Goal: Complete application form: Complete application form

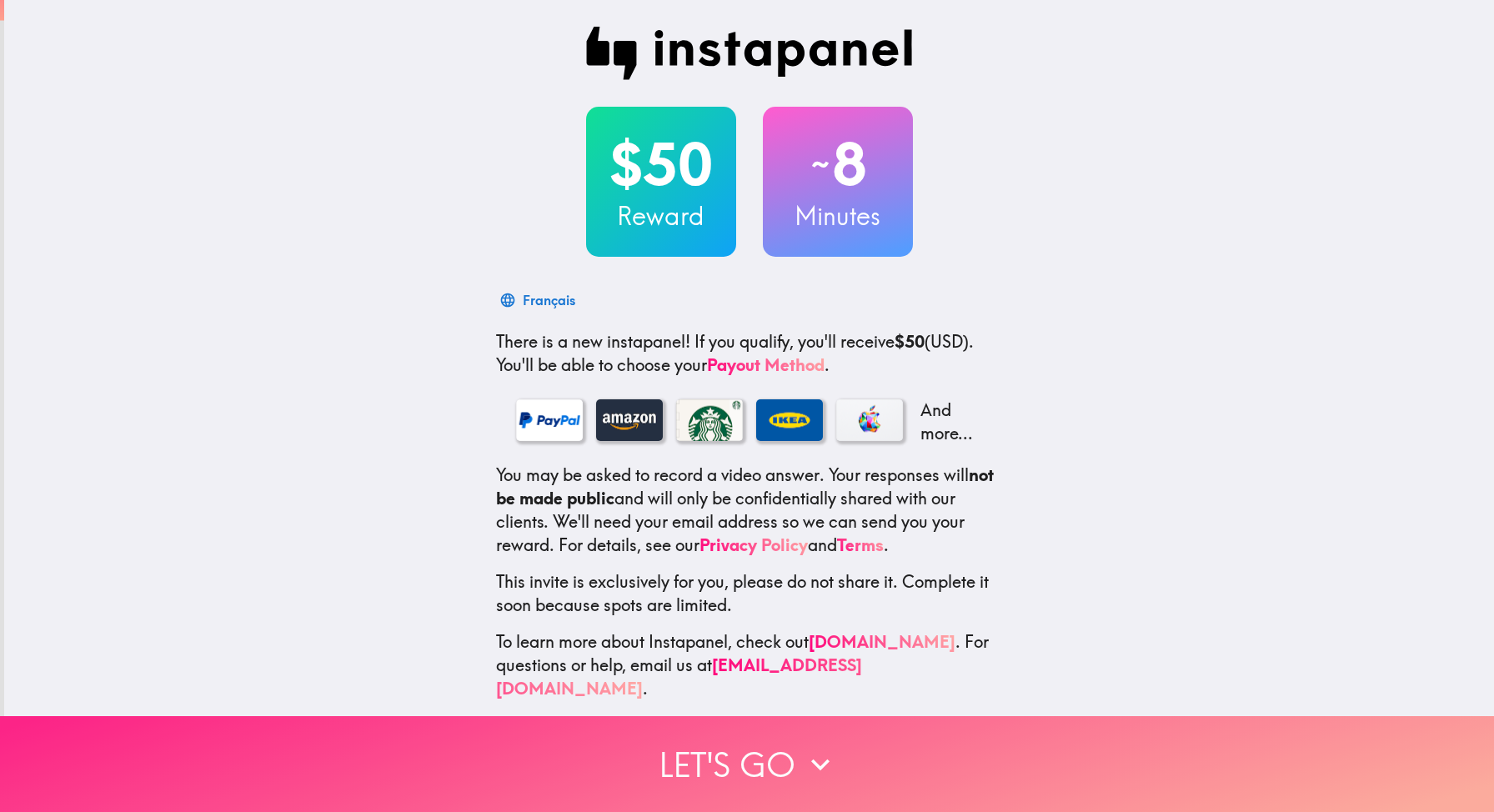
click at [754, 759] on button "Let's go" at bounding box center [747, 763] width 1494 height 96
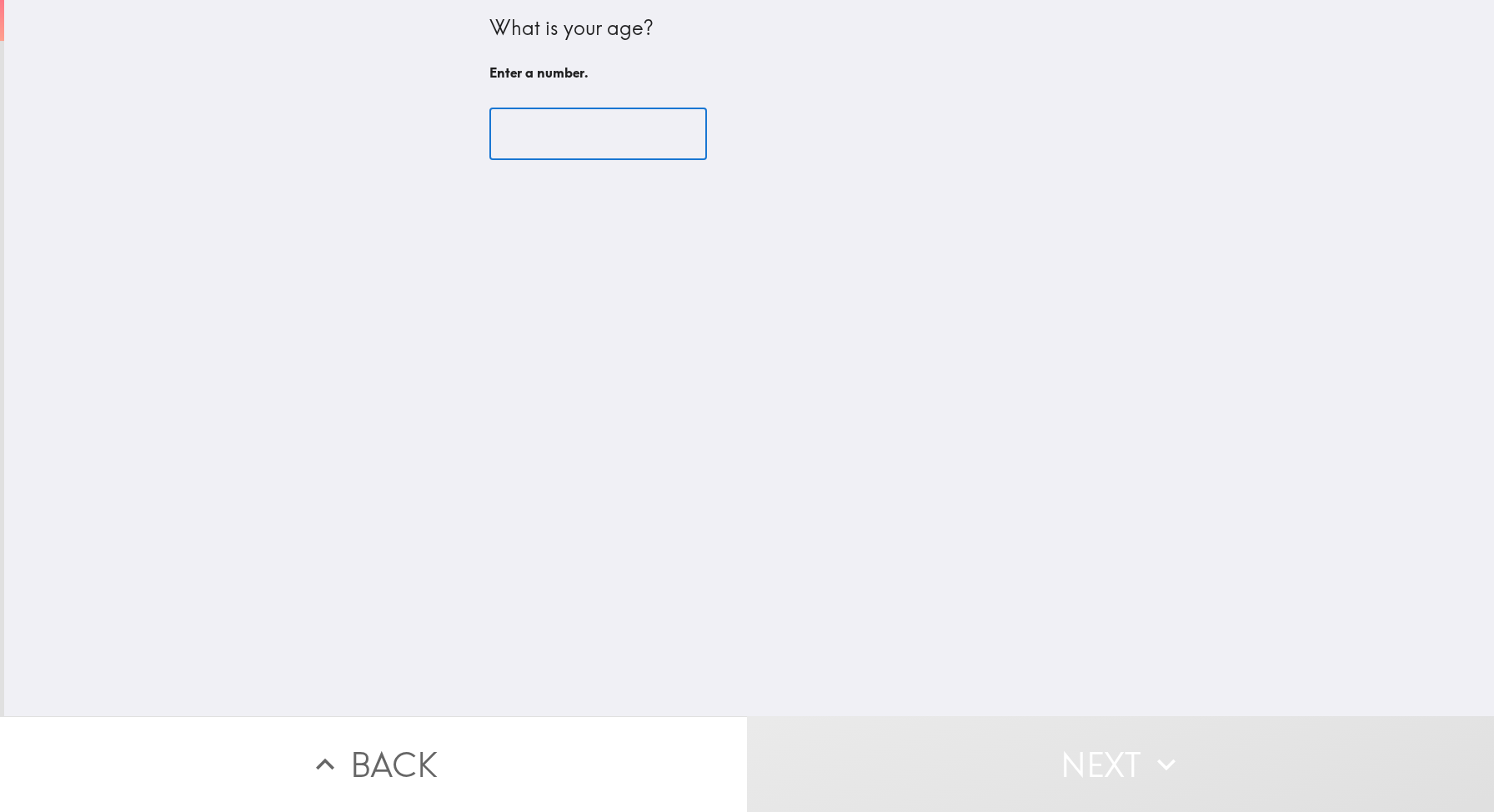
click at [594, 128] on input "number" at bounding box center [598, 134] width 217 height 51
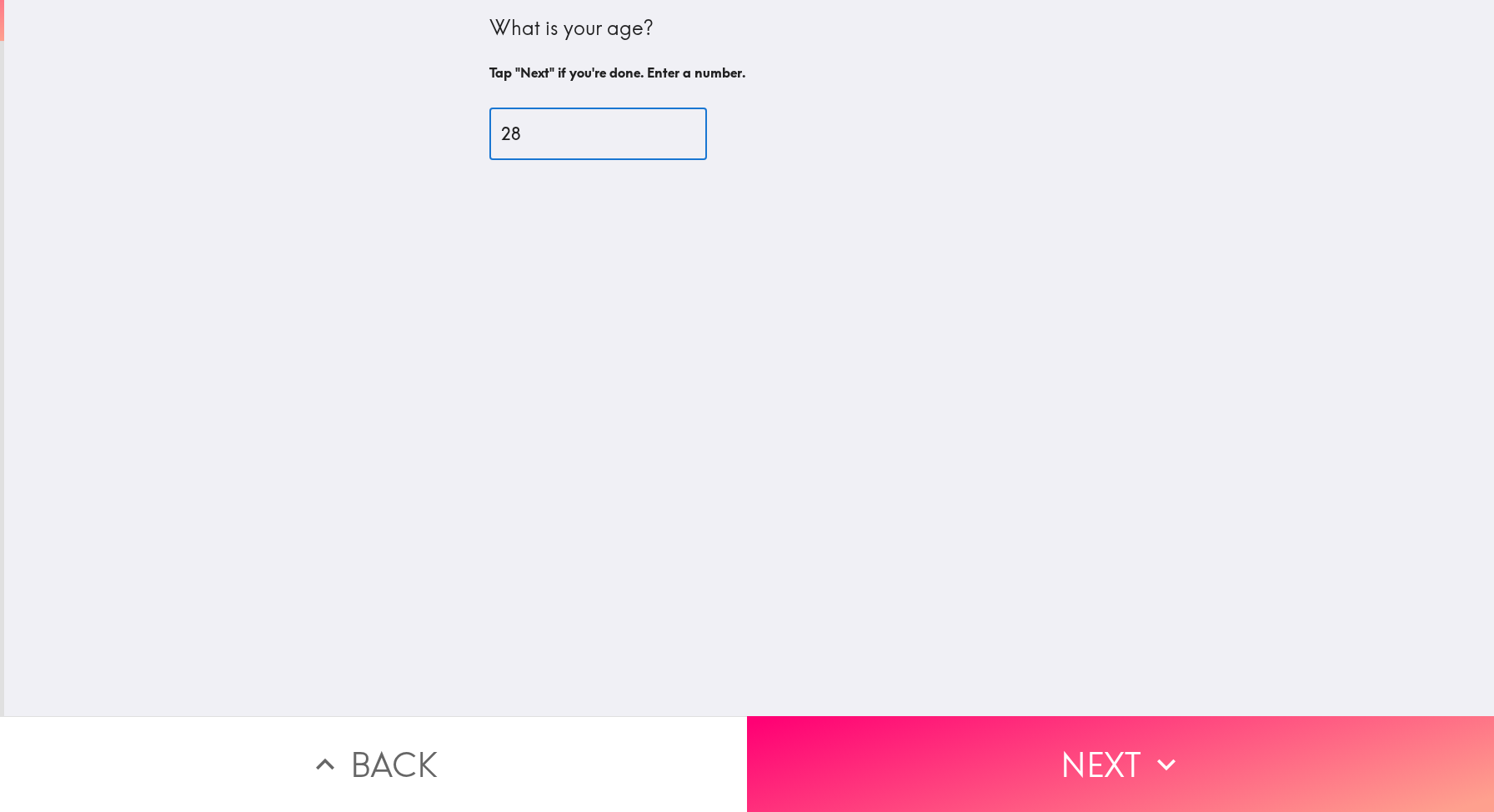
type input "28"
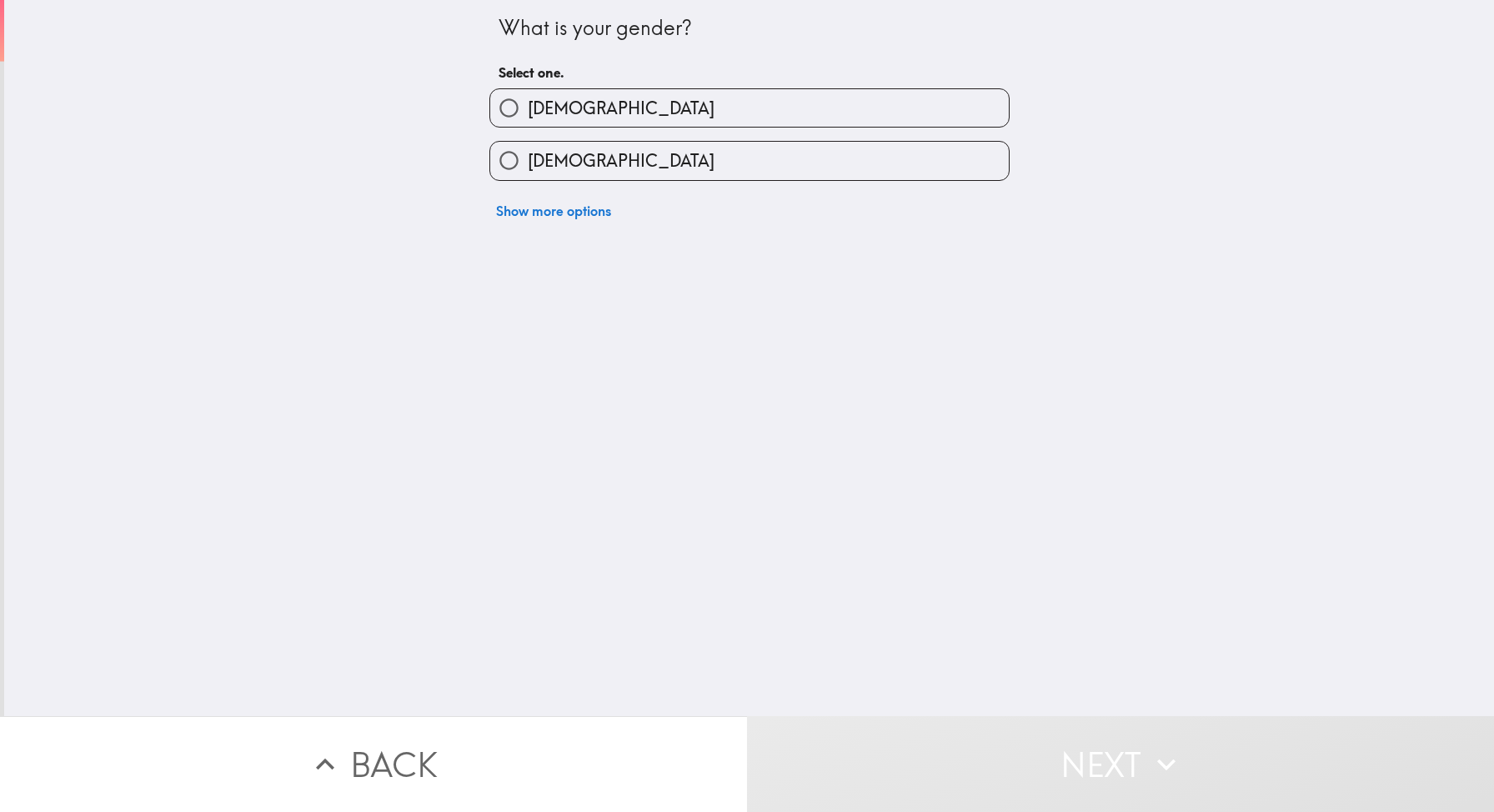
click at [567, 174] on label "[DEMOGRAPHIC_DATA]" at bounding box center [749, 160] width 519 height 37
click at [528, 174] on input "[DEMOGRAPHIC_DATA]" at bounding box center [509, 160] width 37 height 37
radio input "true"
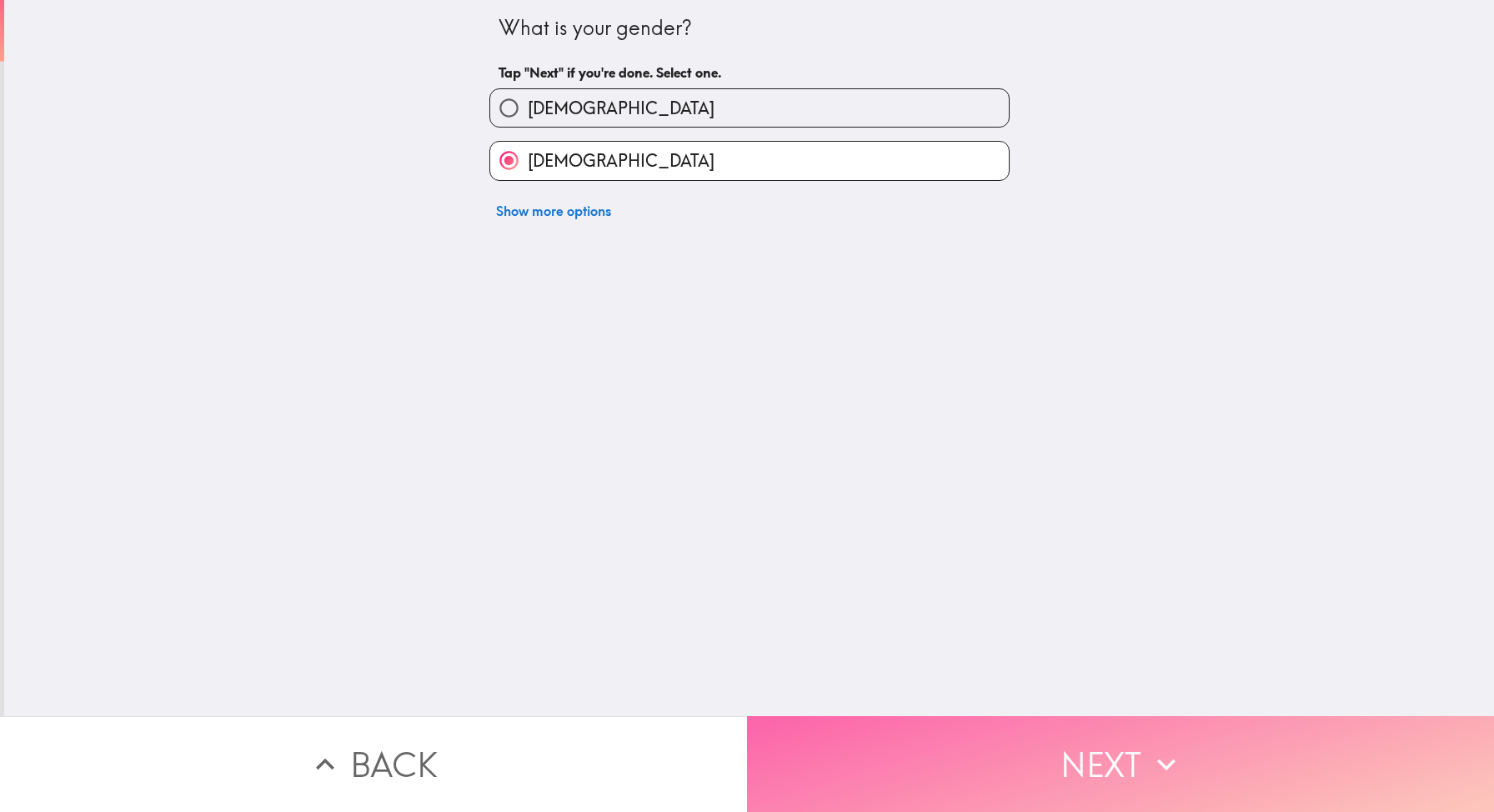
click at [1157, 733] on button "Next" at bounding box center [1120, 763] width 747 height 96
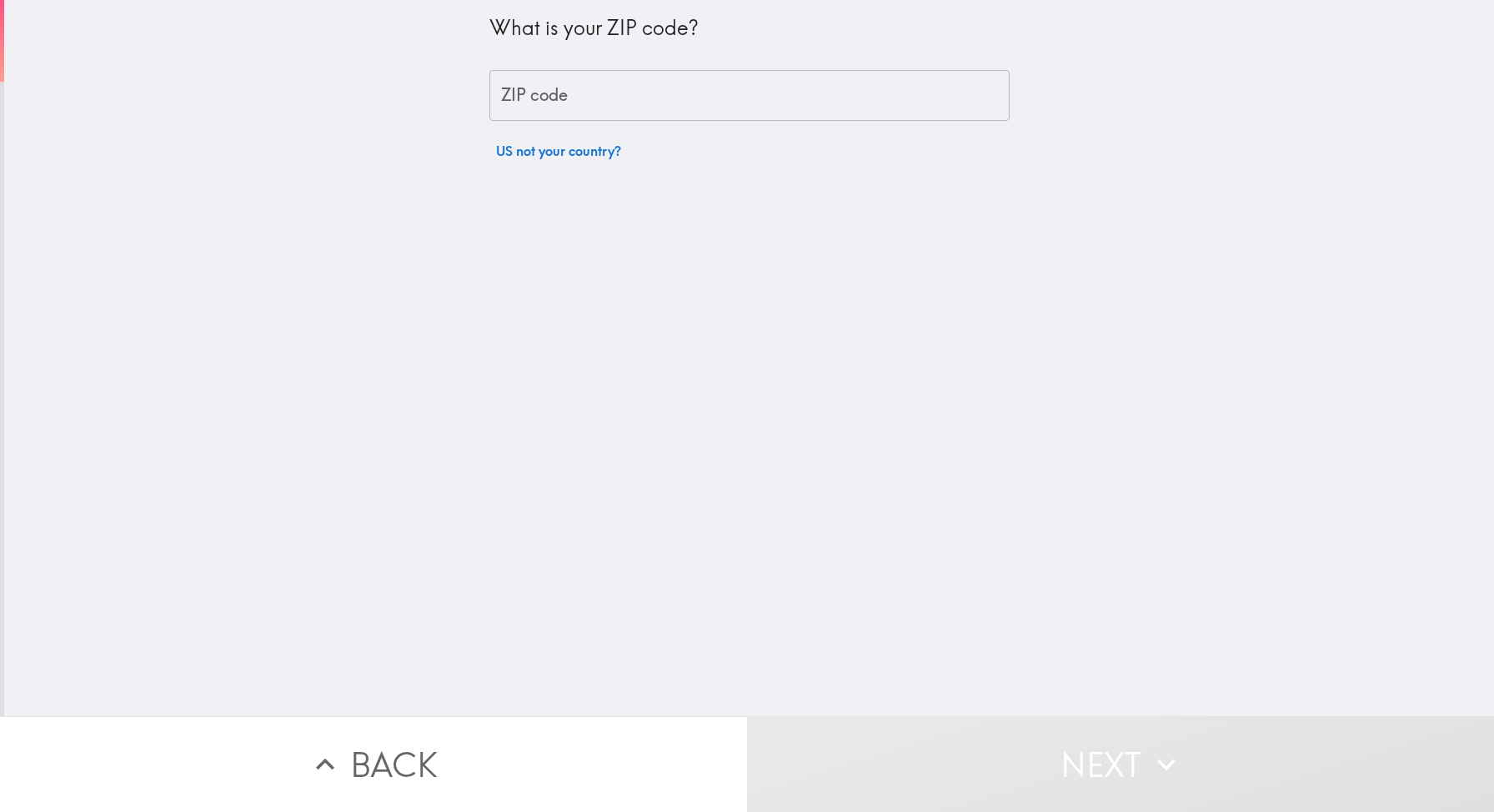
click at [629, 103] on input "ZIP code" at bounding box center [749, 96] width 520 height 51
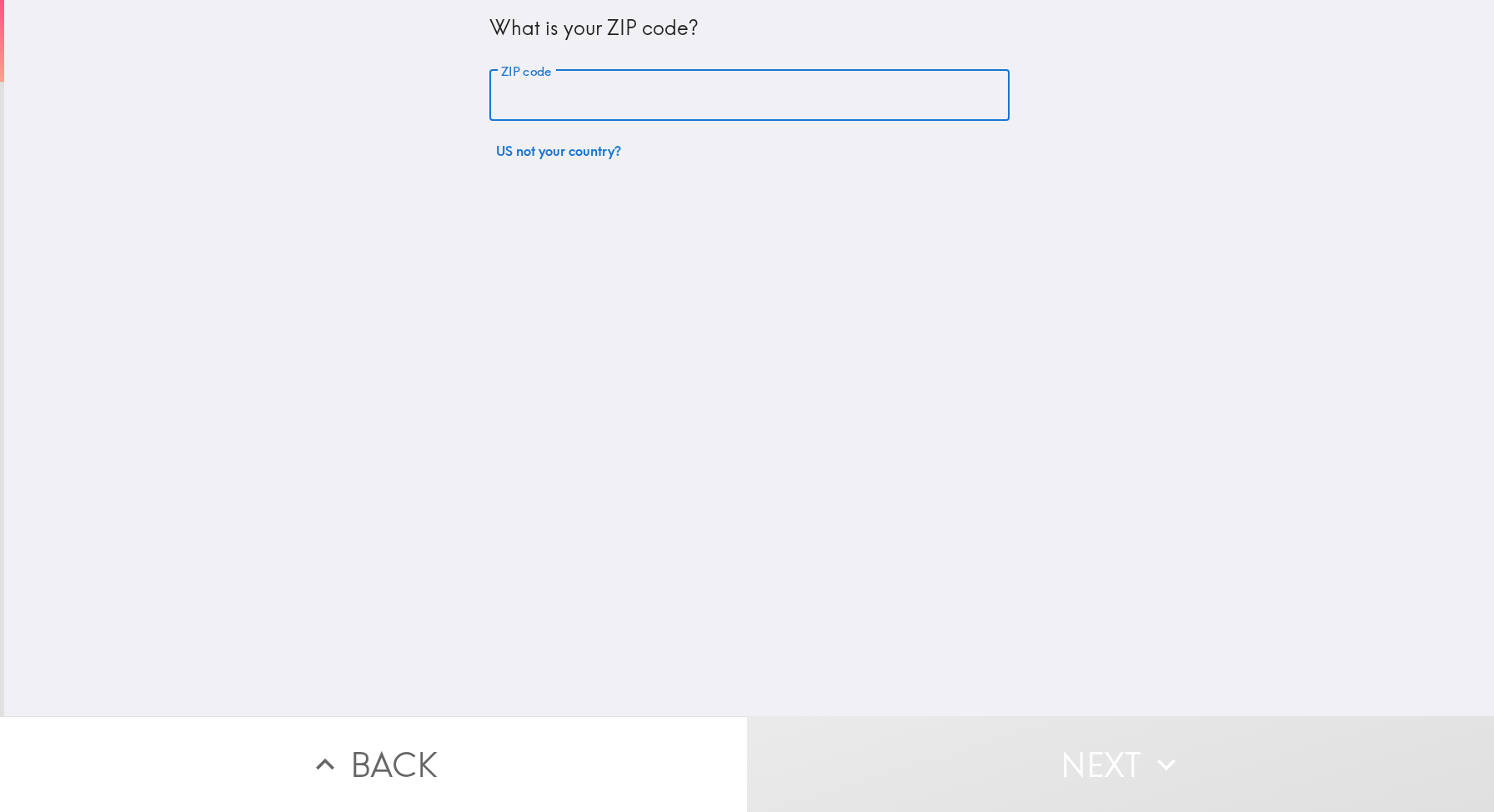
type input "75226"
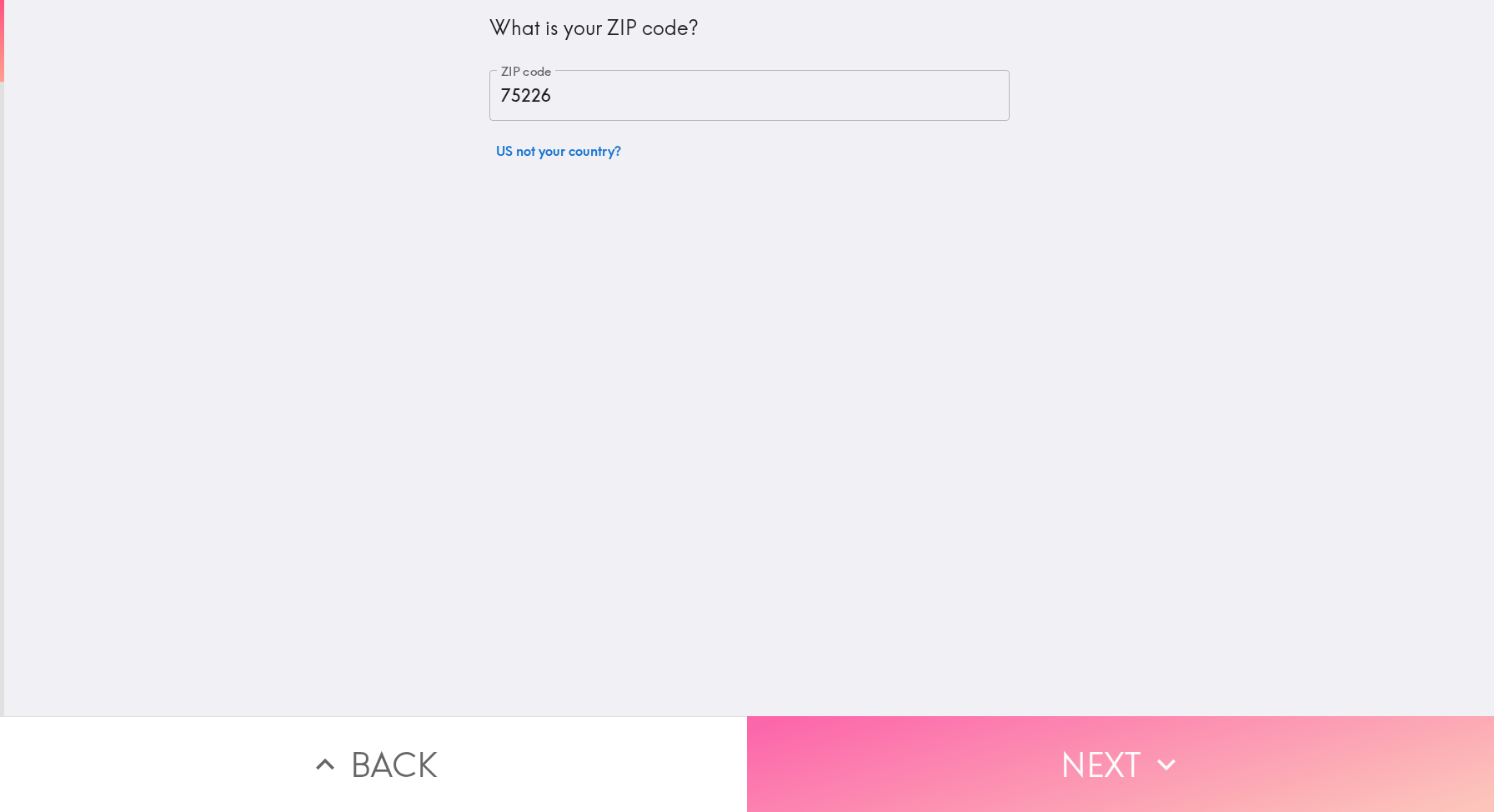
click at [1091, 745] on button "Next" at bounding box center [1120, 763] width 747 height 96
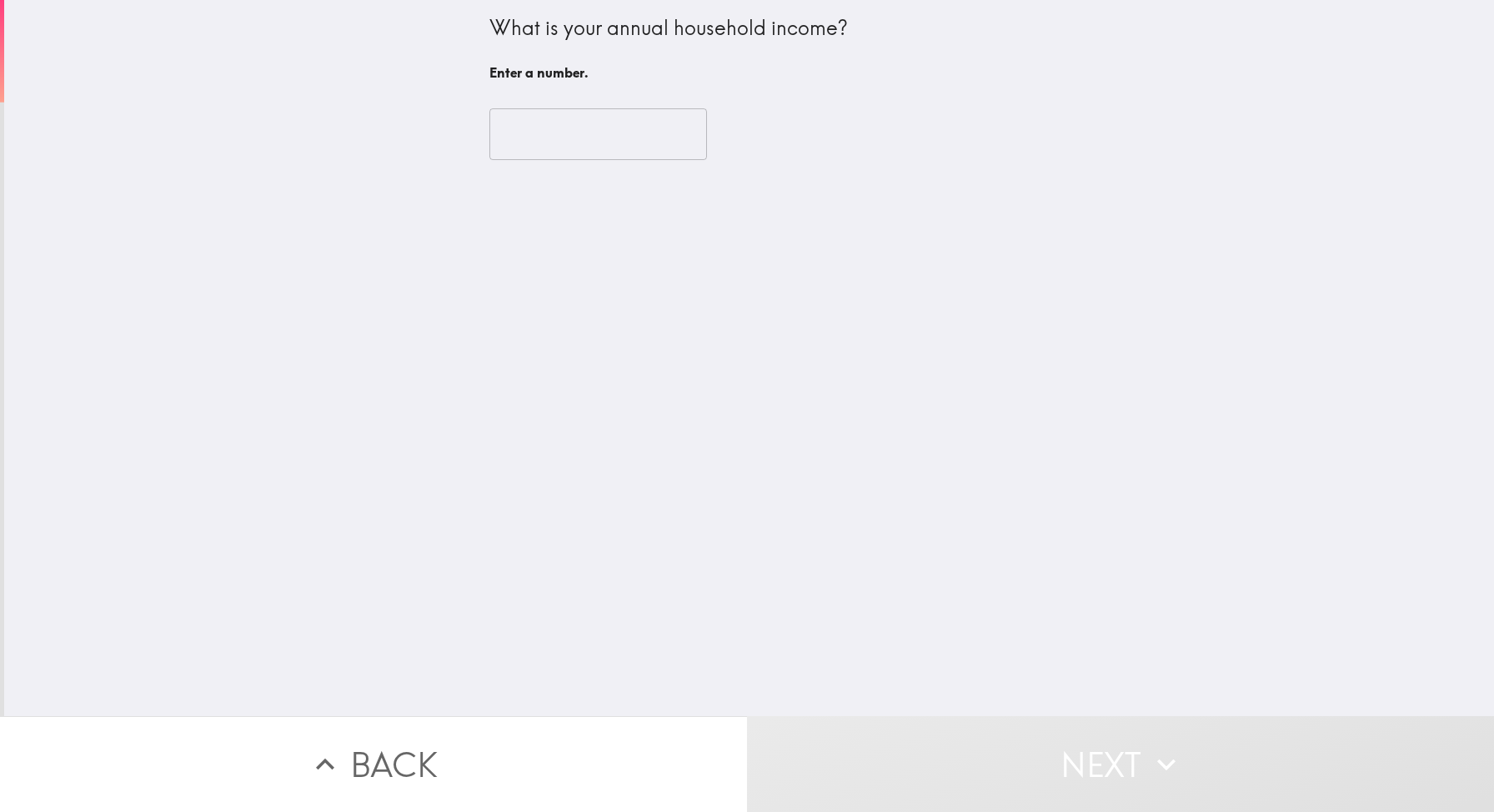
click at [616, 148] on input "number" at bounding box center [598, 134] width 217 height 51
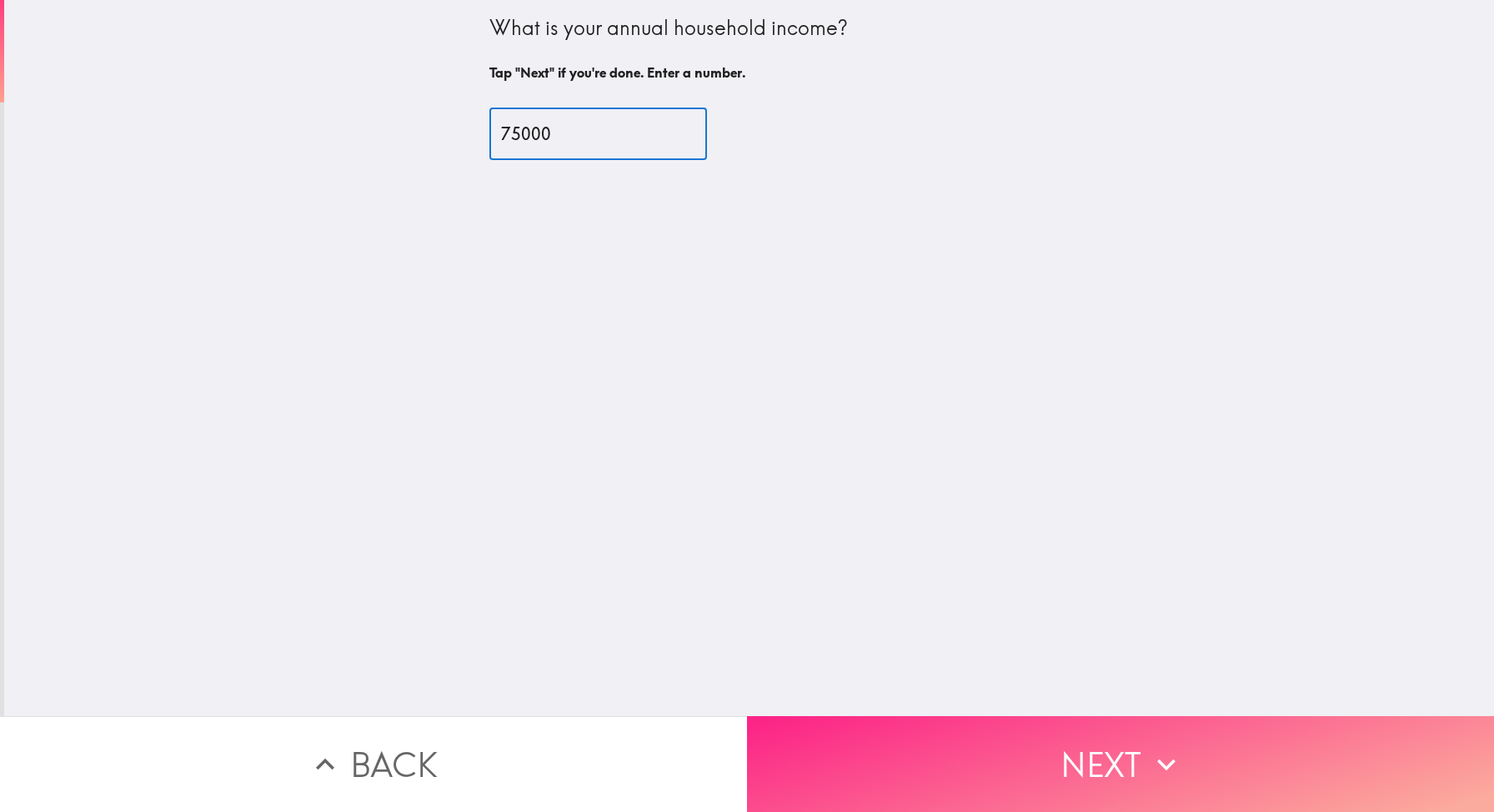
type input "75000"
click at [1020, 756] on button "Next" at bounding box center [1120, 763] width 747 height 96
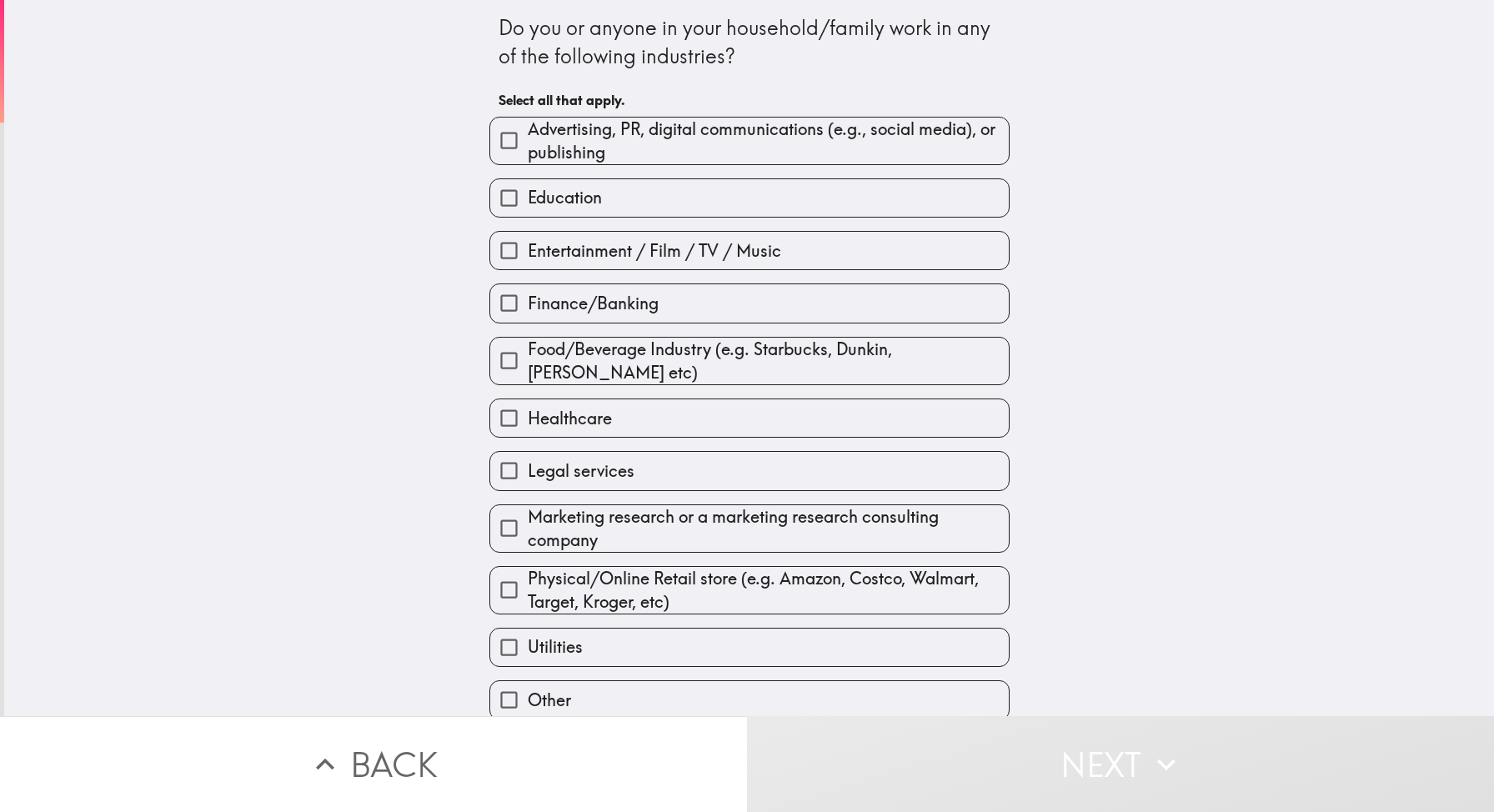
scroll to position [66, 0]
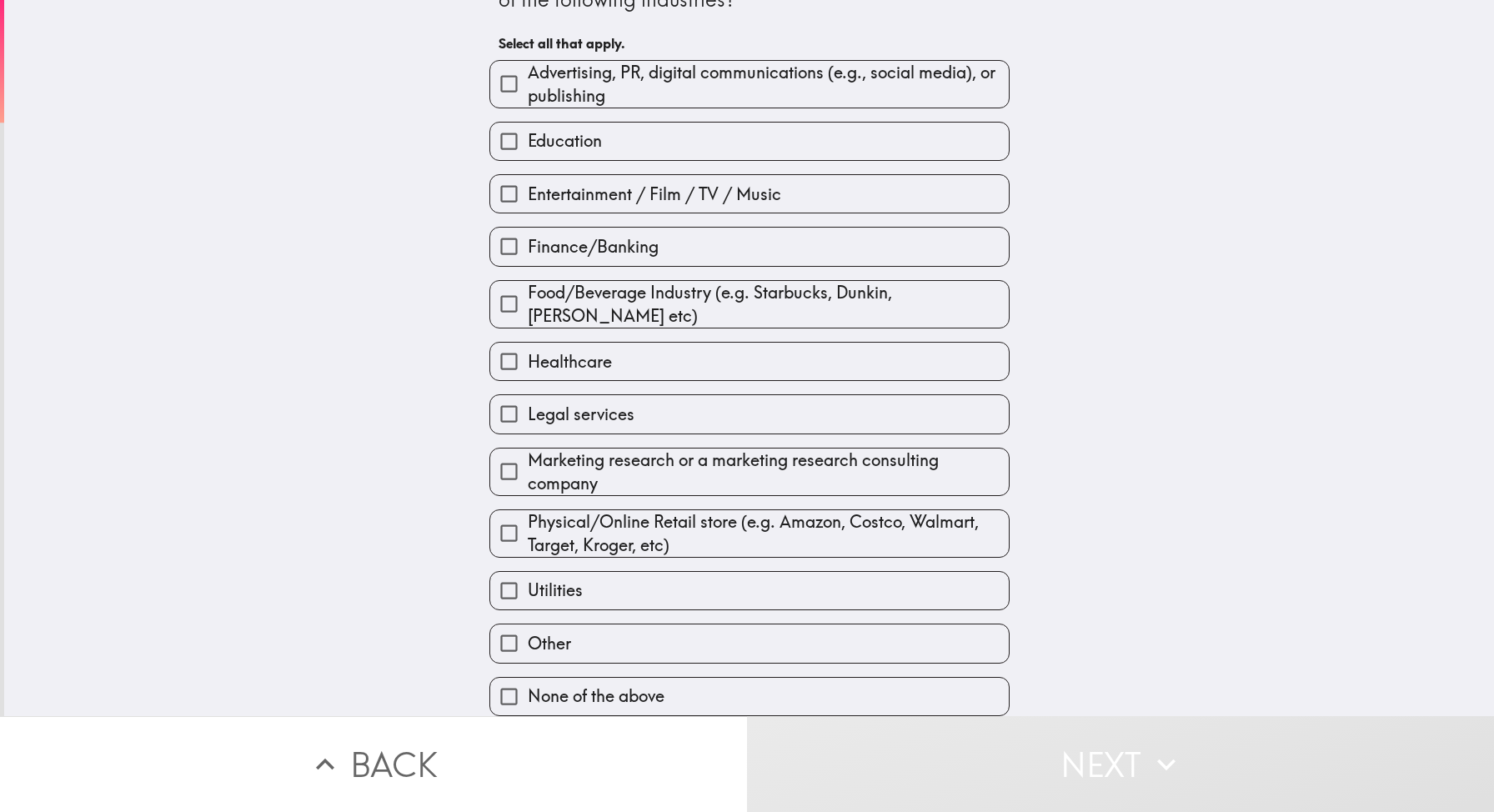
click at [650, 70] on span "Advertising, PR, digital communications (e.g., social media), or publishing" at bounding box center [768, 84] width 481 height 47
click at [528, 70] on input "Advertising, PR, digital communications (e.g., social media), or publishing" at bounding box center [509, 83] width 37 height 37
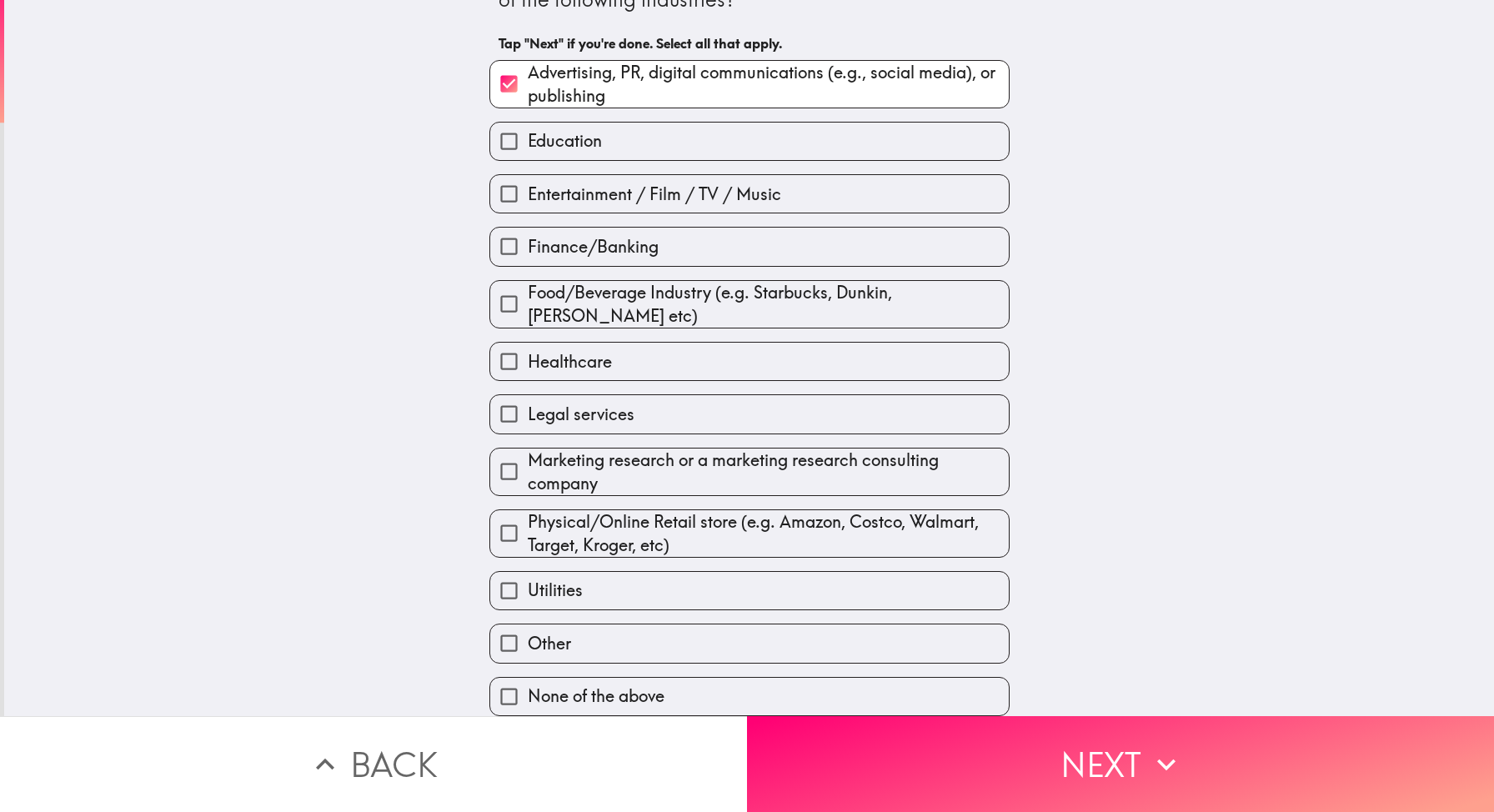
click at [583, 61] on span "Advertising, PR, digital communications (e.g., social media), or publishing" at bounding box center [768, 84] width 481 height 47
click at [528, 65] on input "Advertising, PR, digital communications (e.g., social media), or publishing" at bounding box center [509, 83] width 37 height 37
checkbox input "false"
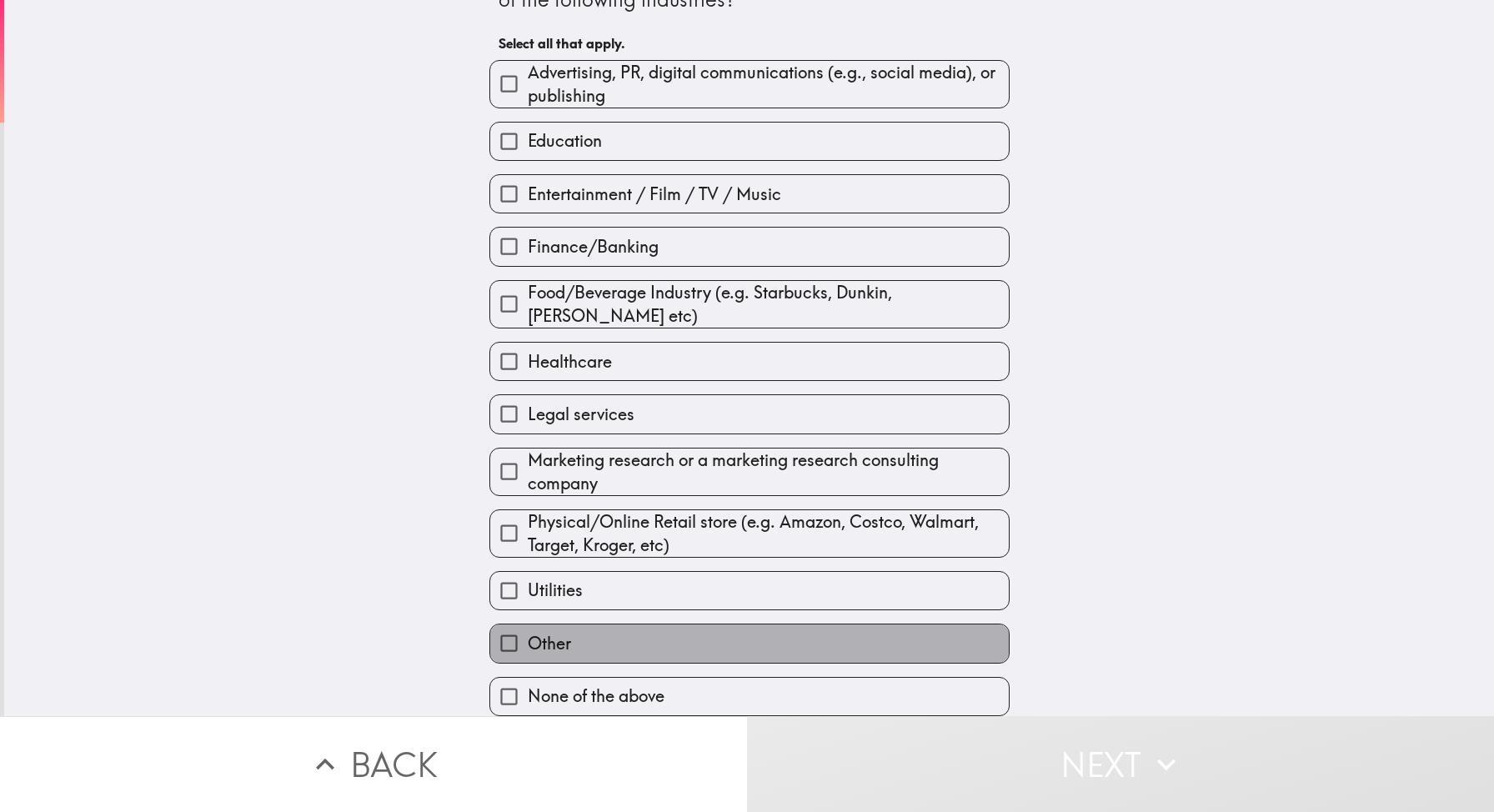
click at [700, 651] on label "Other" at bounding box center [749, 643] width 519 height 37
click at [528, 651] on input "Other" at bounding box center [509, 643] width 37 height 37
checkbox input "true"
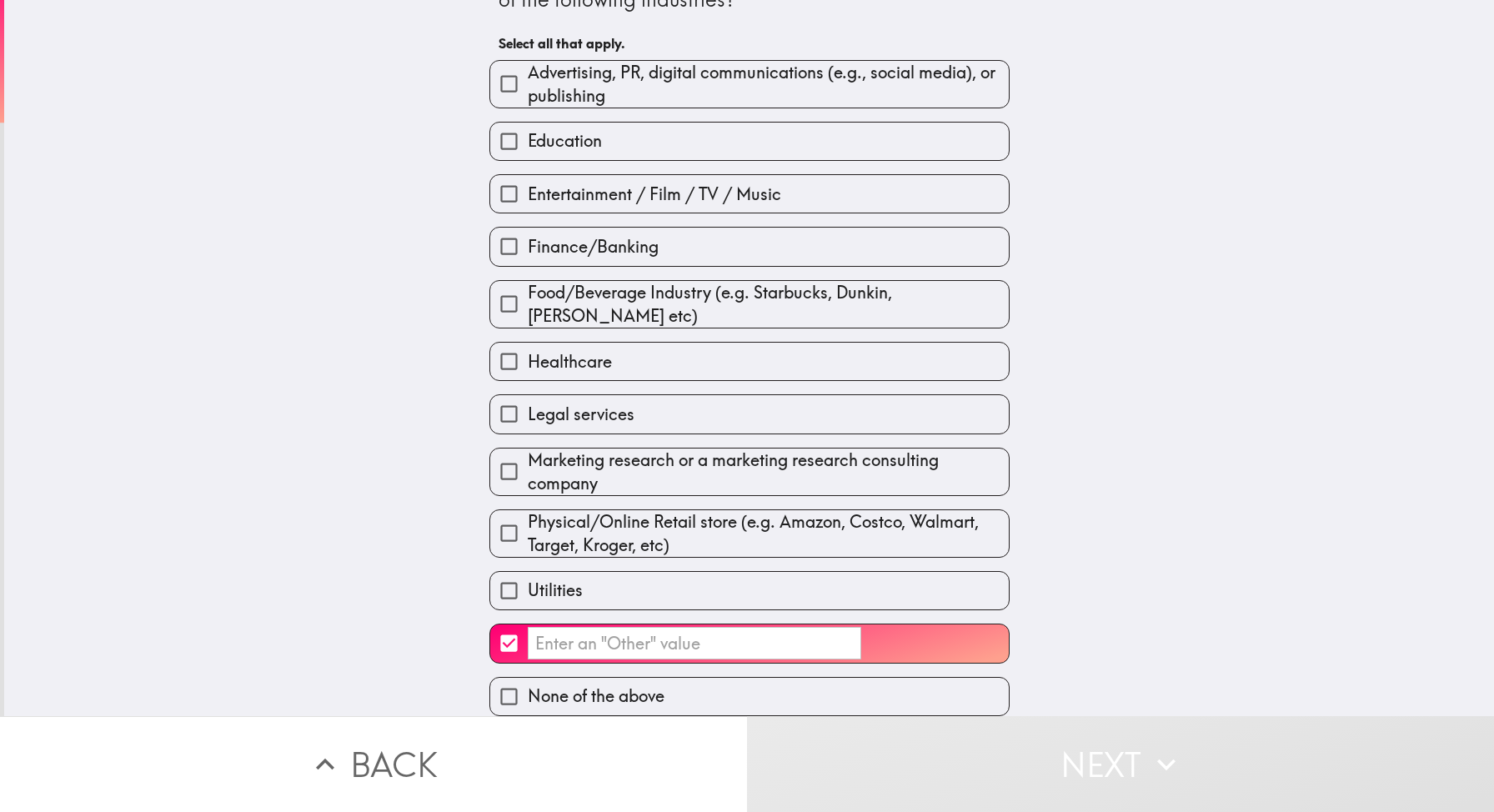
click at [944, 743] on button "Next" at bounding box center [1120, 763] width 747 height 96
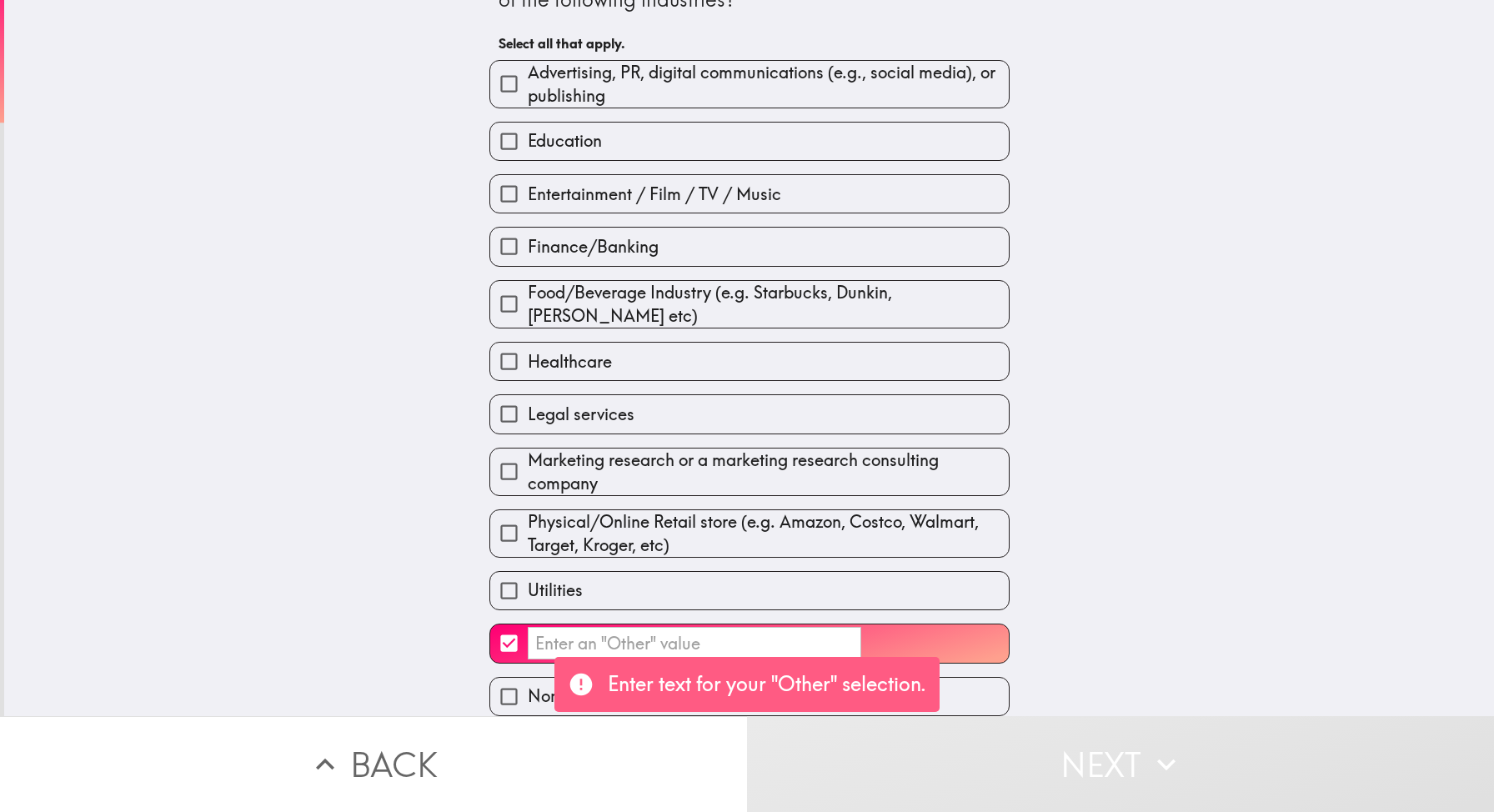
click at [682, 646] on input "​" at bounding box center [694, 643] width 333 height 33
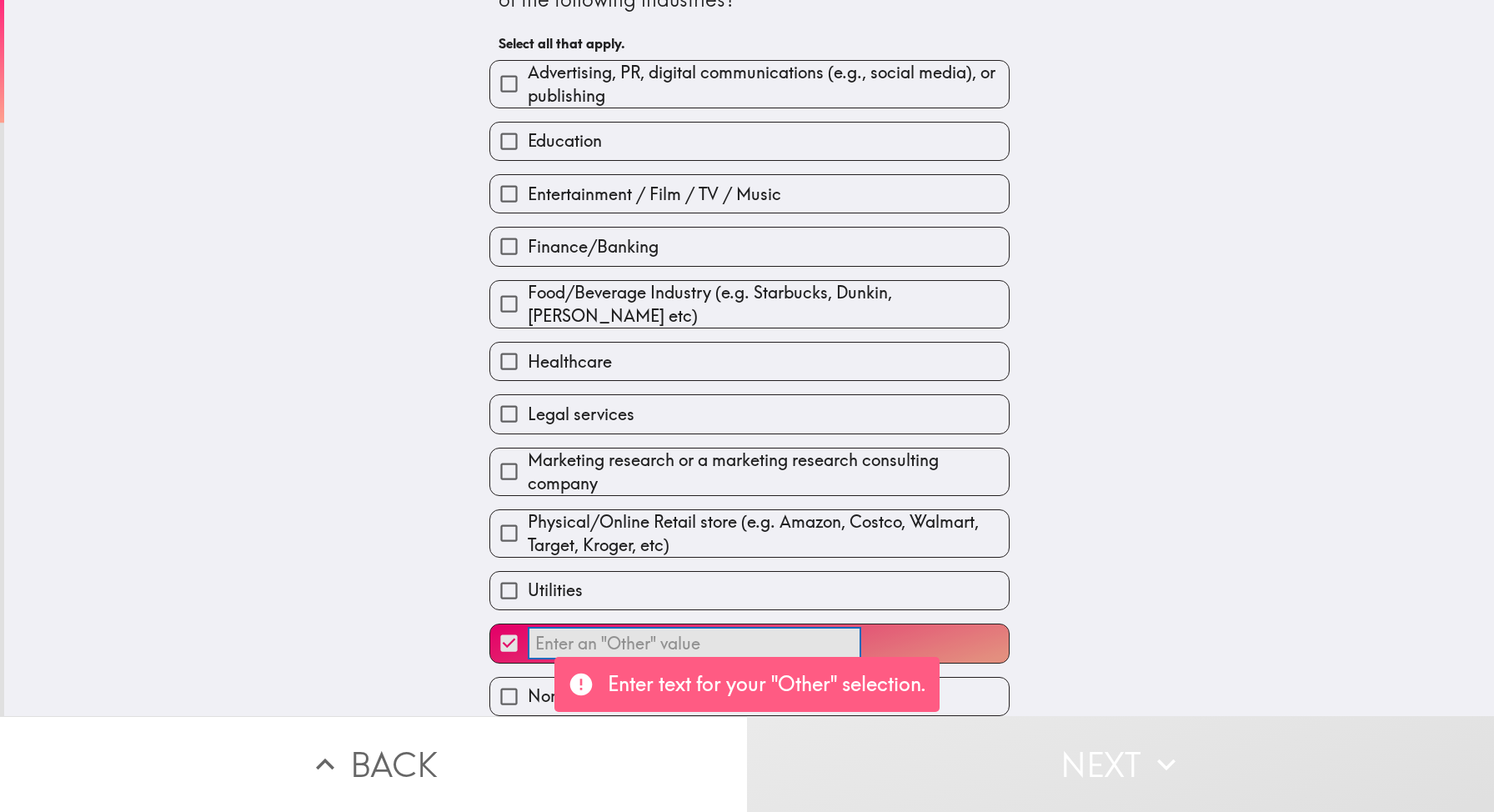
type input "M"
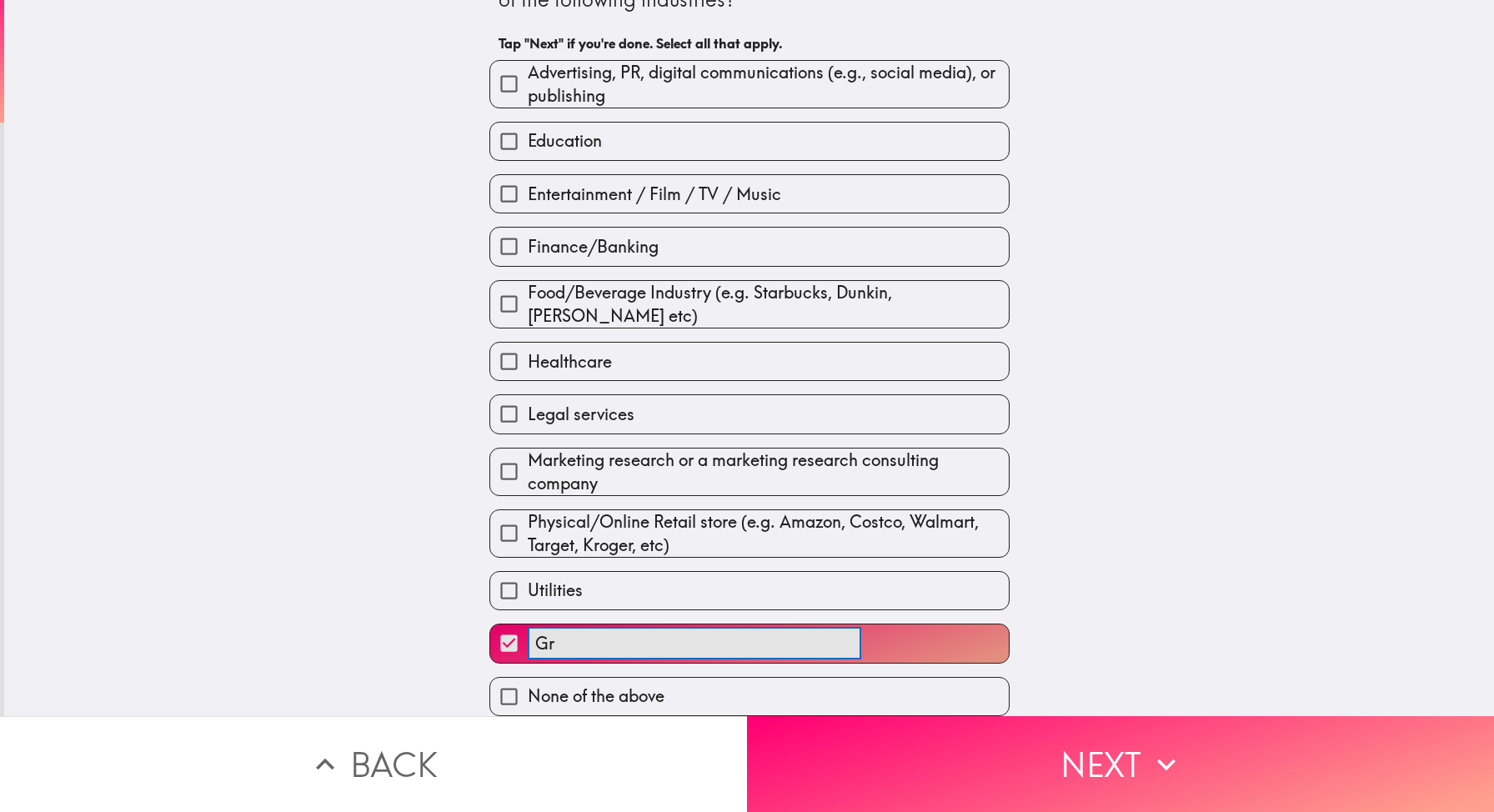
type input "G"
type input "M"
click at [490, 624] on button "Creatove ​" at bounding box center [749, 643] width 519 height 37
click at [490, 624] on button "Creative ​" at bounding box center [749, 643] width 519 height 37
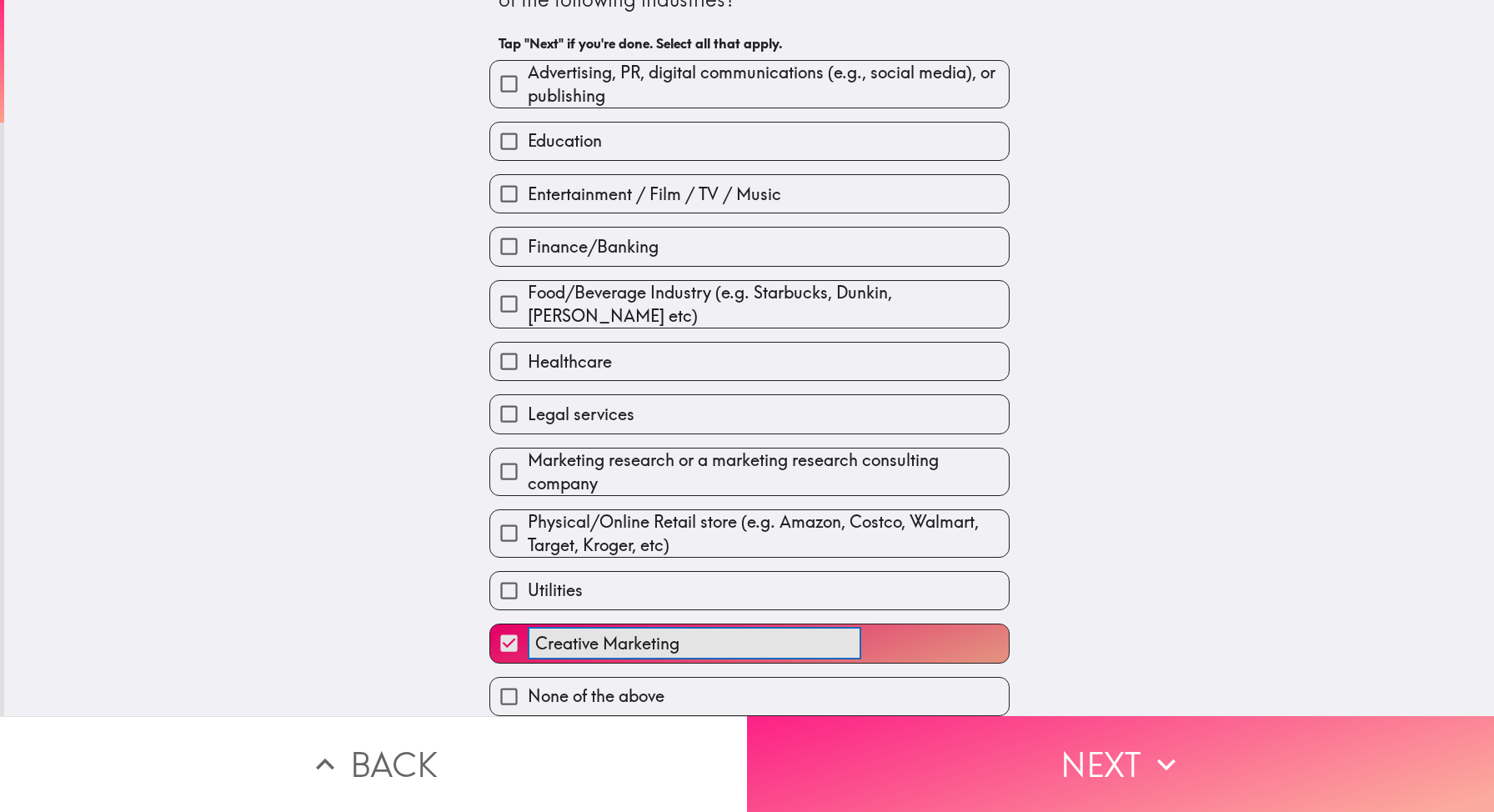
type input "Creative Marketing"
click at [1134, 769] on button "Next" at bounding box center [1120, 763] width 747 height 96
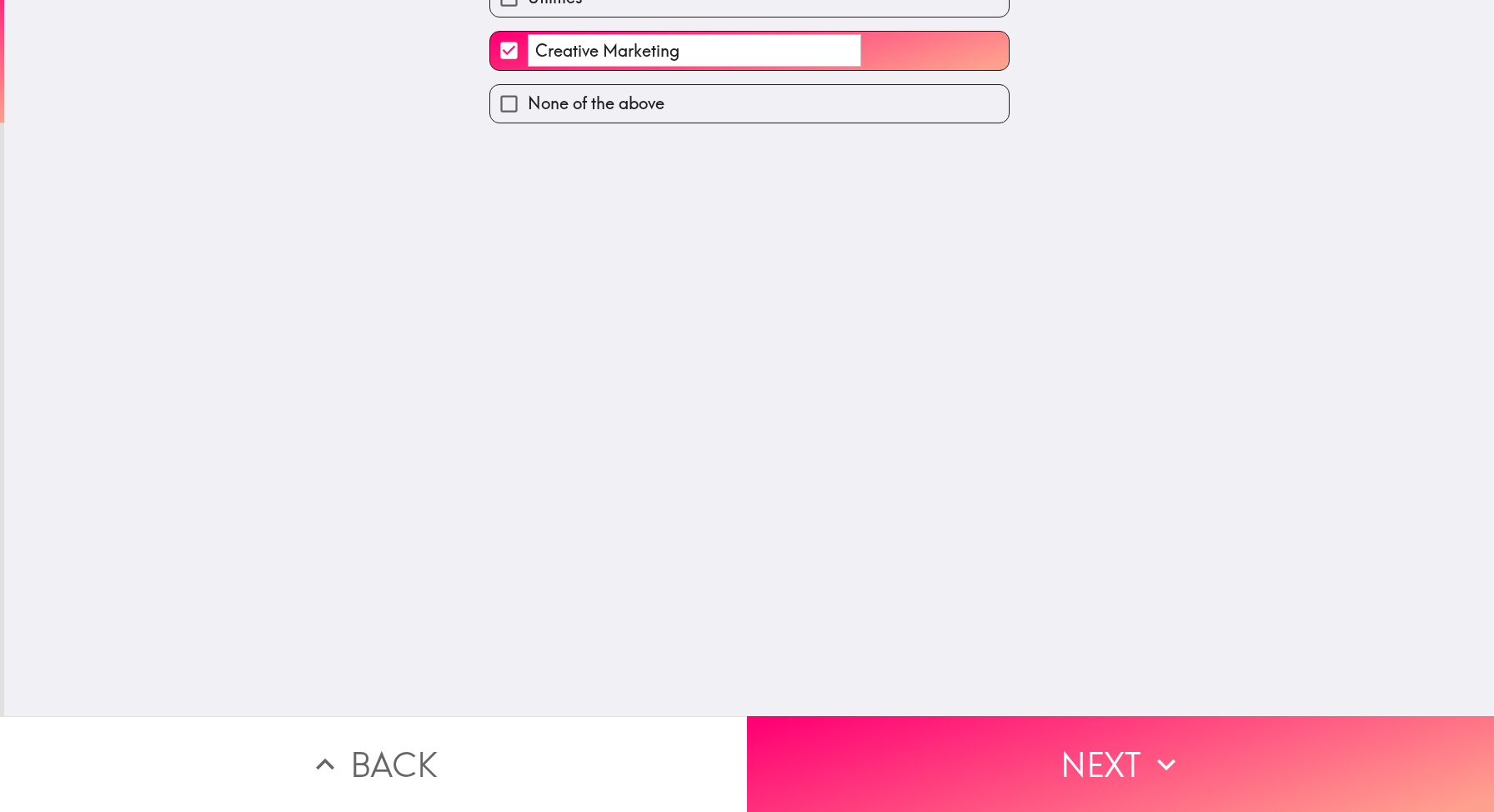
scroll to position [0, 0]
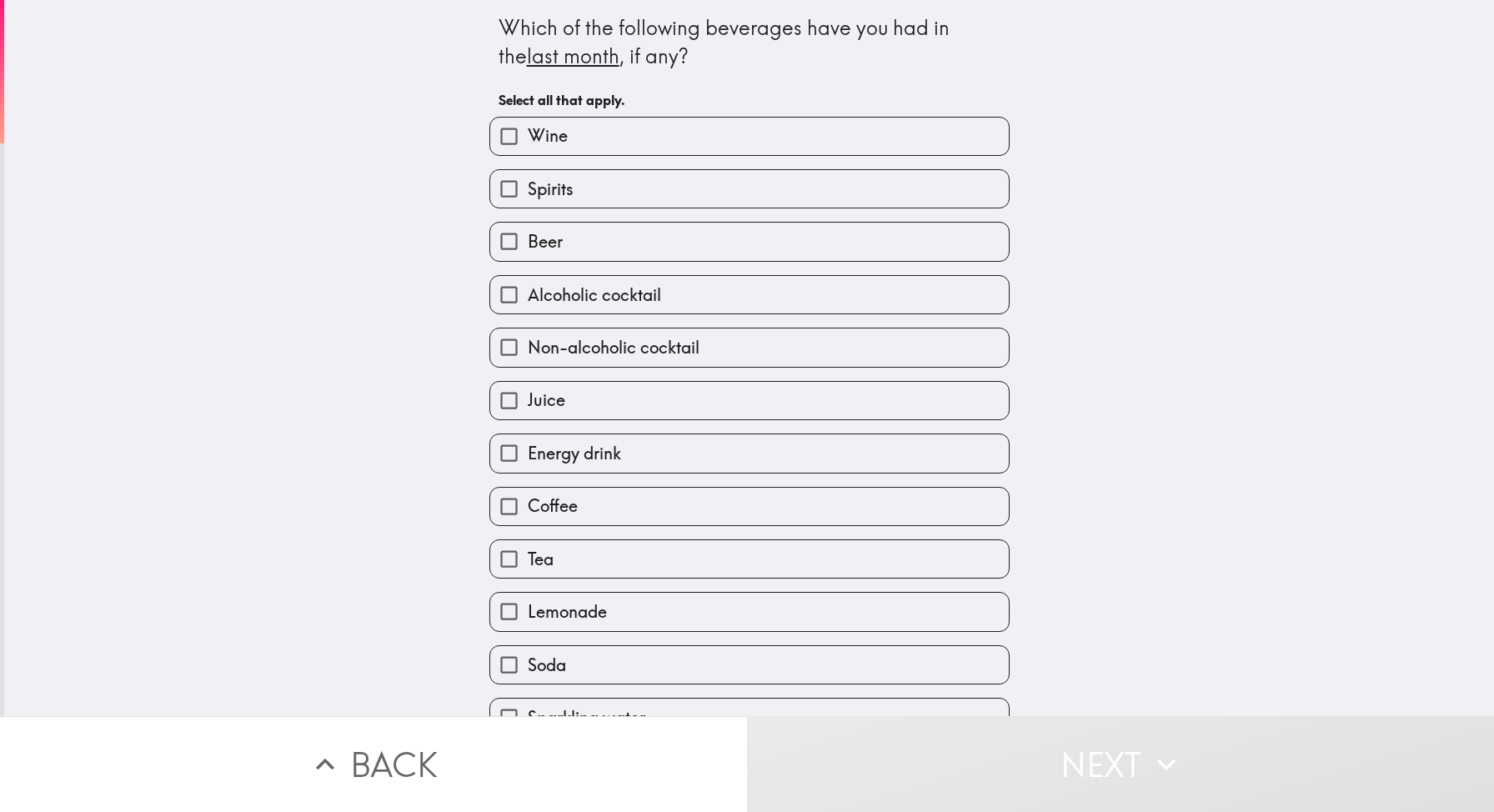
click at [669, 151] on label "Wine" at bounding box center [749, 137] width 519 height 37
click at [528, 151] on input "Wine" at bounding box center [509, 137] width 37 height 37
checkbox input "true"
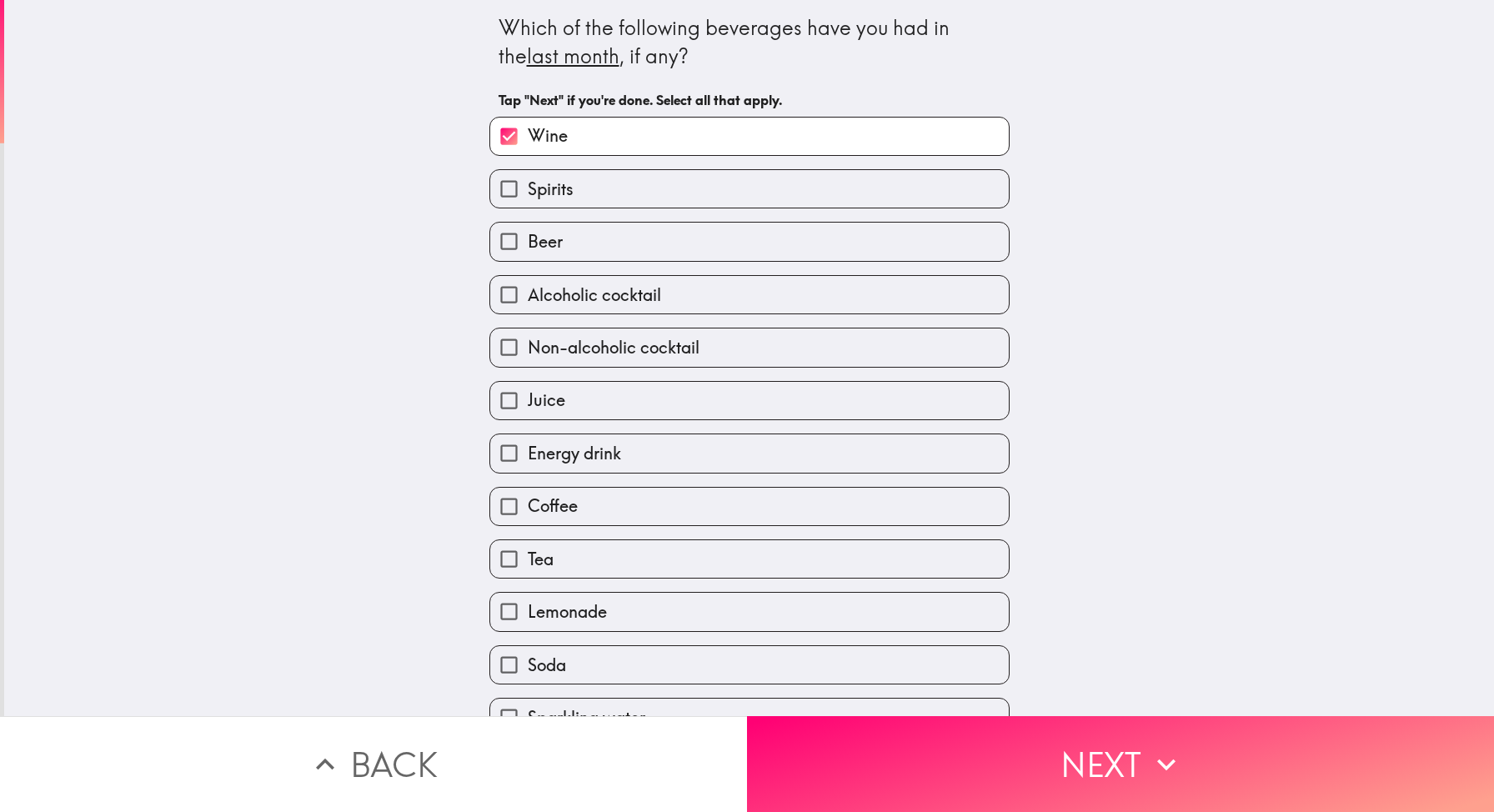
click at [641, 196] on label "Spirits" at bounding box center [749, 189] width 519 height 37
click at [528, 196] on input "Spirits" at bounding box center [509, 189] width 37 height 37
click at [641, 196] on label "Spirits" at bounding box center [749, 189] width 519 height 37
click at [528, 196] on input "Spirits" at bounding box center [509, 189] width 37 height 37
checkbox input "false"
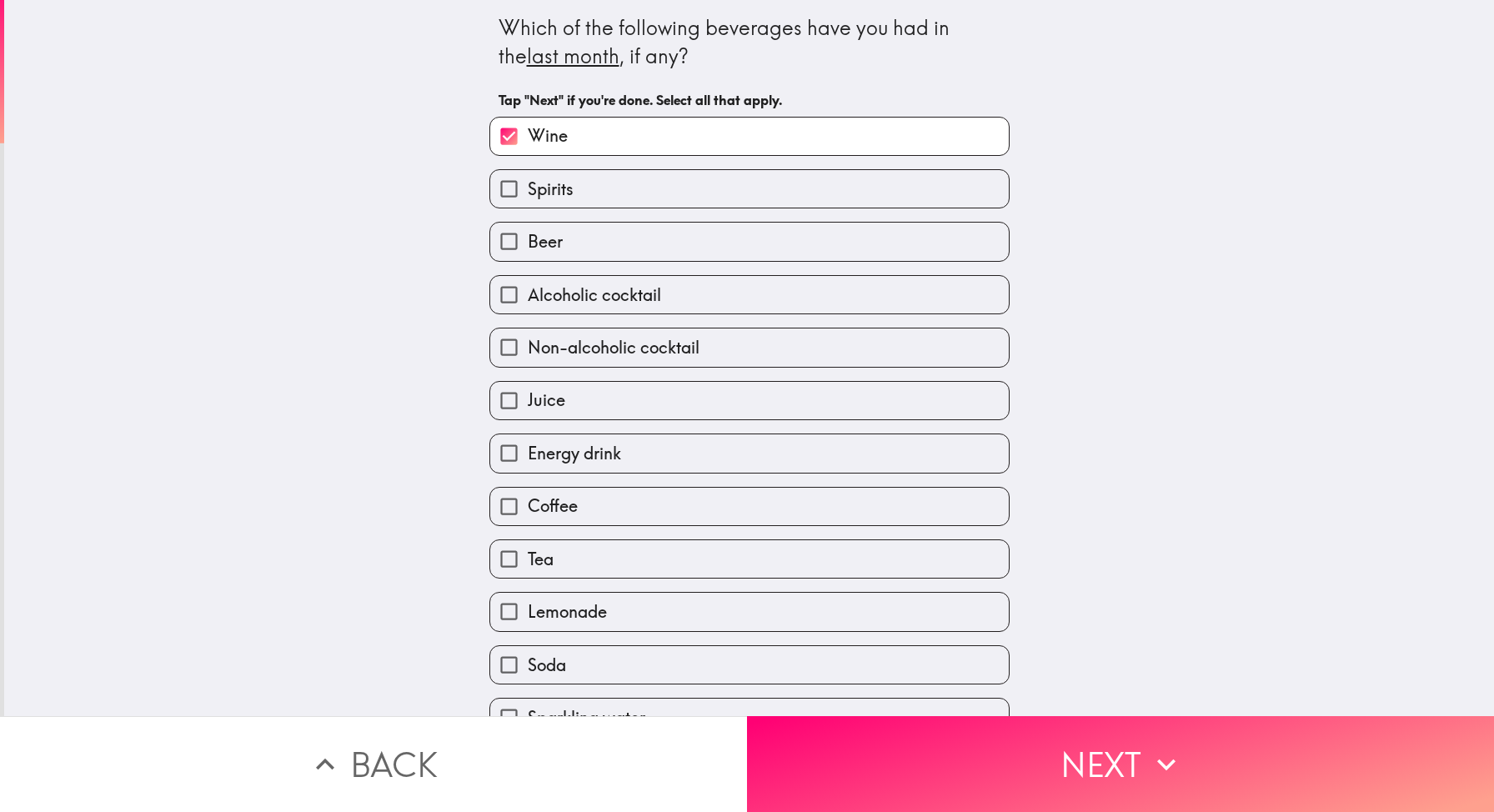
click at [627, 212] on div "Beer" at bounding box center [743, 234] width 534 height 52
click at [612, 257] on label "Beer" at bounding box center [749, 241] width 519 height 37
click at [528, 257] on input "Beer" at bounding box center [509, 241] width 37 height 37
checkbox input "true"
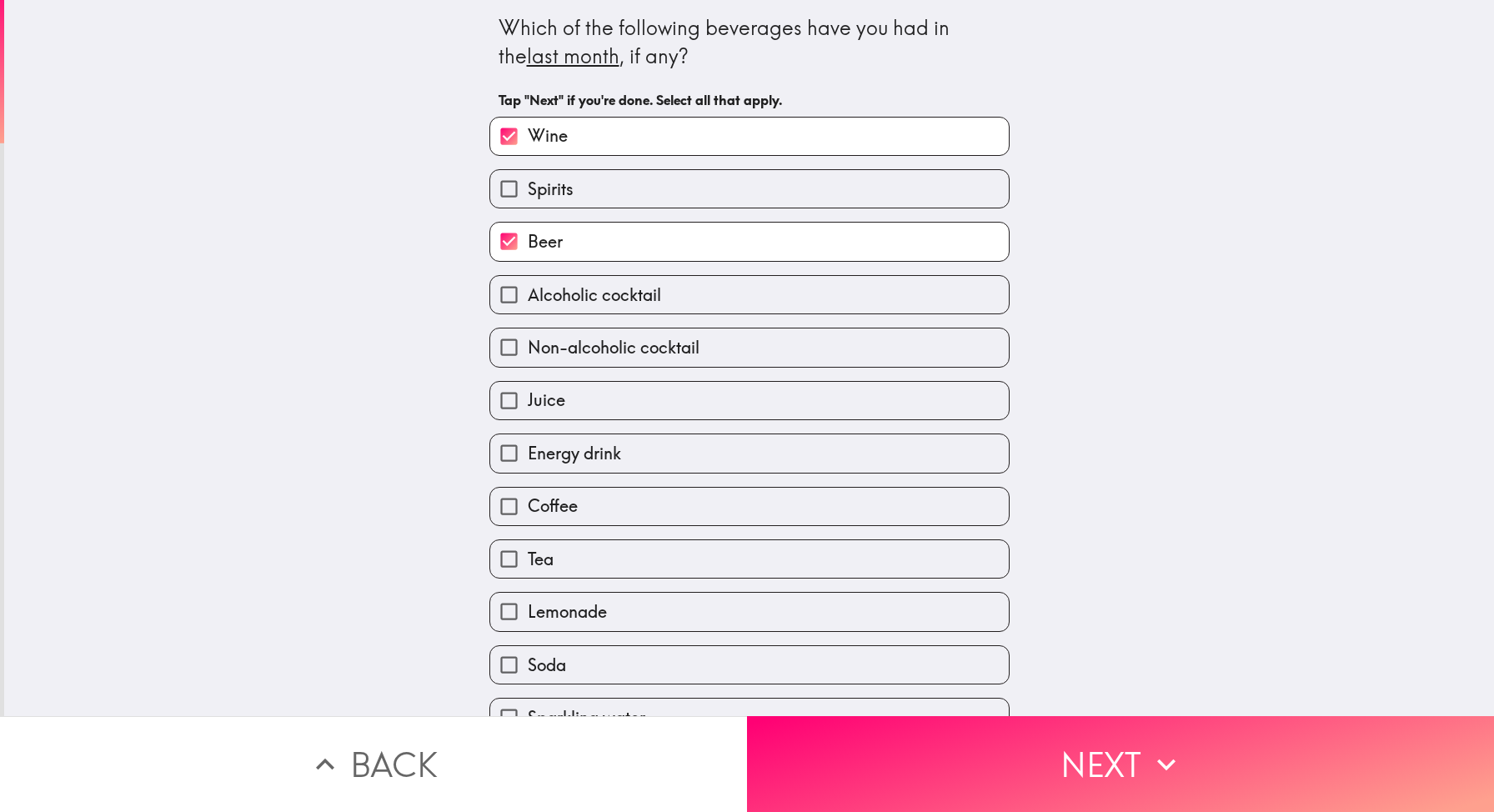
click at [651, 195] on label "Spirits" at bounding box center [749, 189] width 519 height 37
click at [528, 195] on input "Spirits" at bounding box center [509, 189] width 37 height 37
checkbox input "true"
click at [681, 462] on label "Energy drink" at bounding box center [749, 453] width 519 height 37
click at [528, 462] on input "Energy drink" at bounding box center [509, 453] width 37 height 37
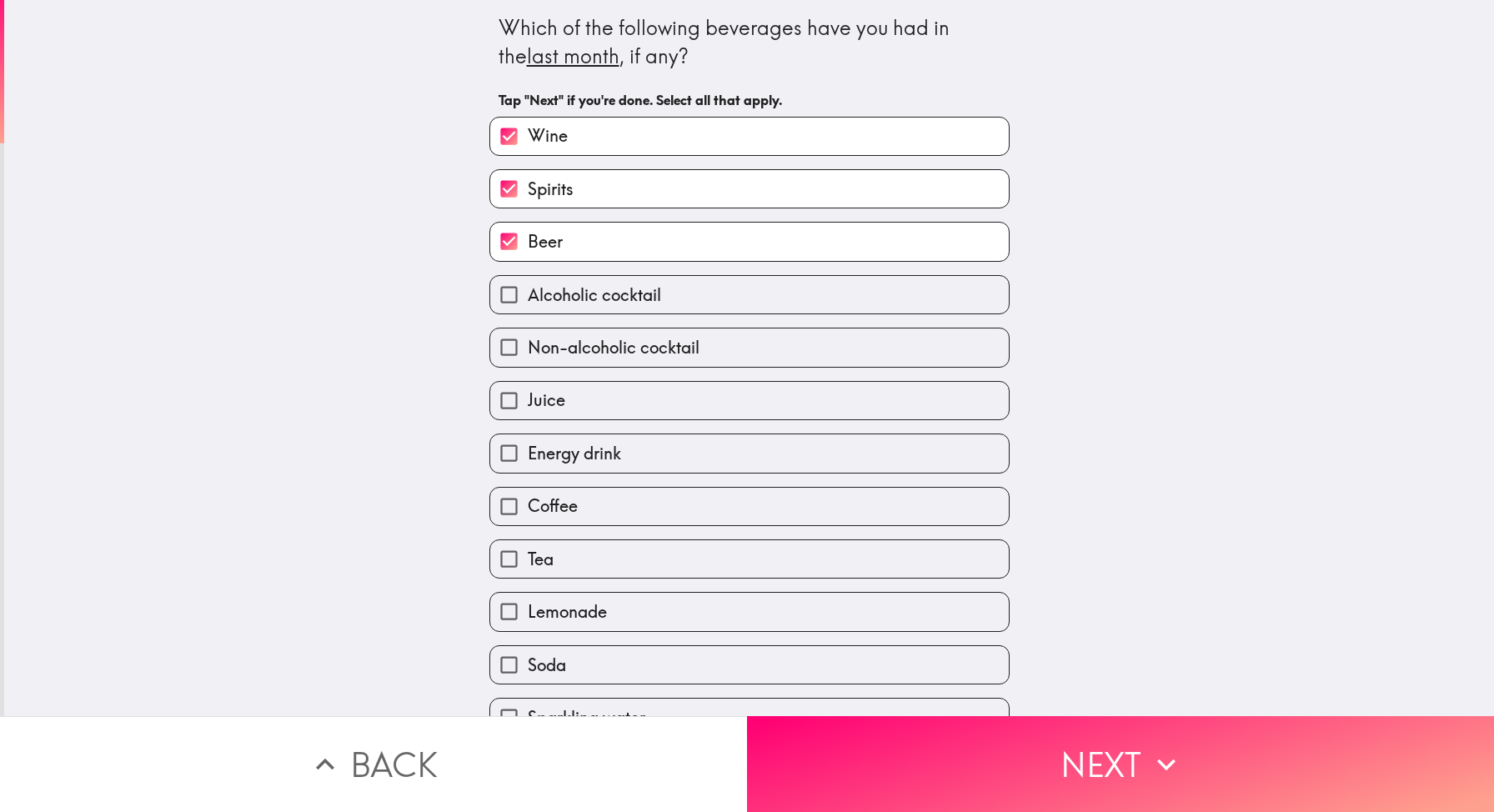
checkbox input "true"
click at [624, 405] on label "Juice" at bounding box center [749, 401] width 519 height 37
click at [528, 405] on input "Juice" at bounding box center [509, 401] width 37 height 37
checkbox input "true"
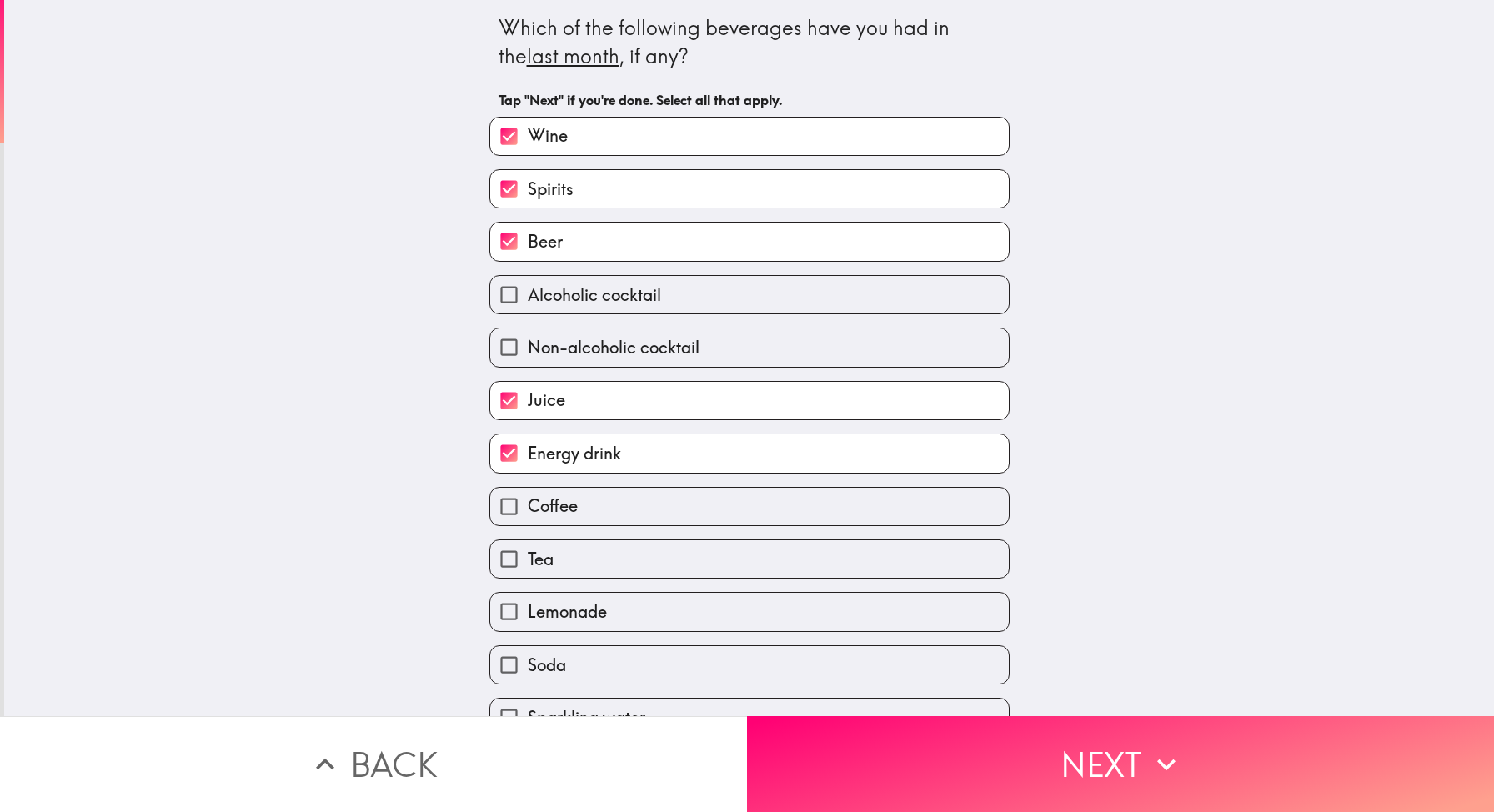
click at [622, 499] on label "Coffee" at bounding box center [749, 506] width 519 height 37
click at [528, 499] on input "Coffee" at bounding box center [509, 506] width 37 height 37
checkbox input "true"
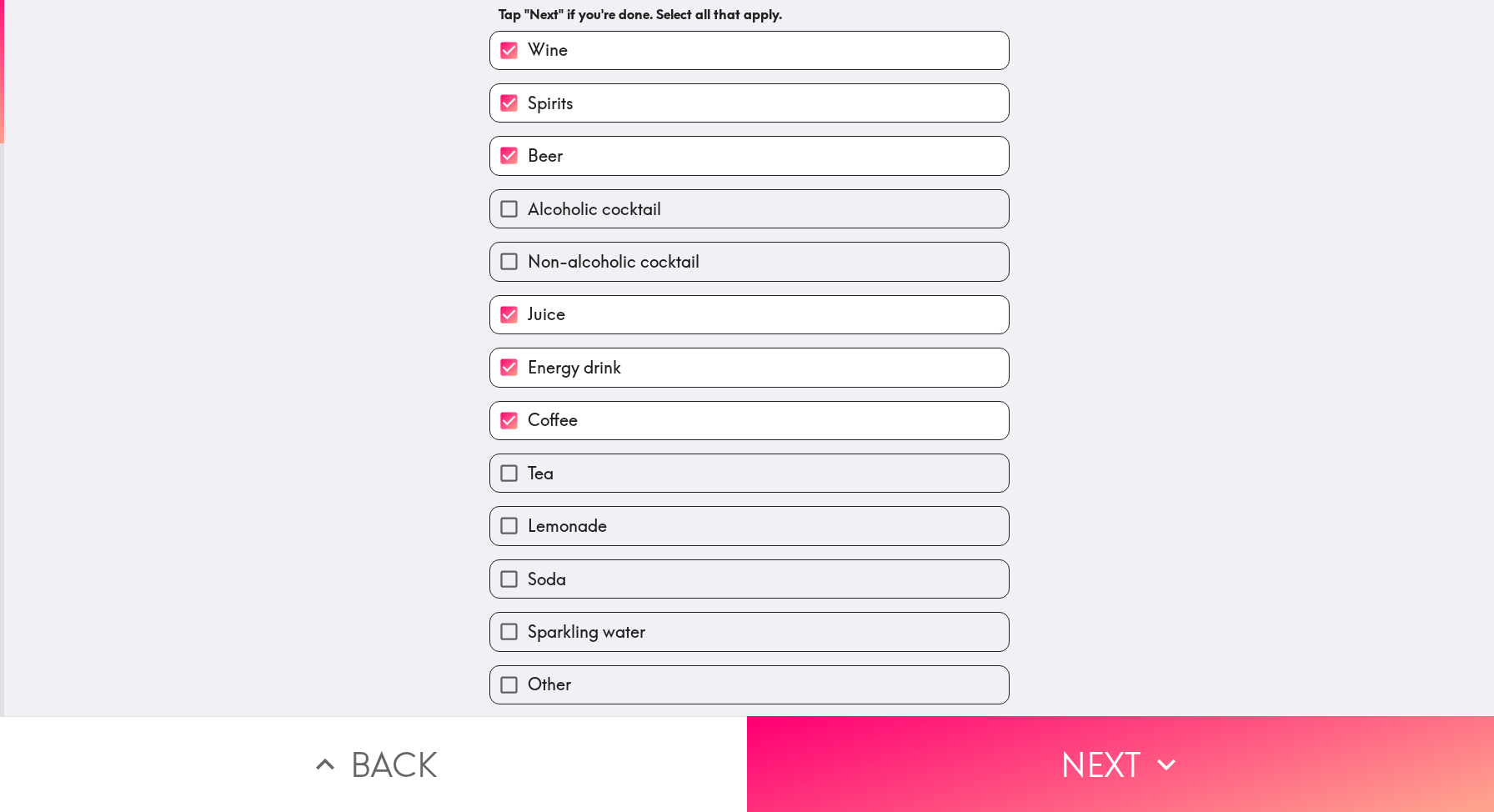
scroll to position [138, 0]
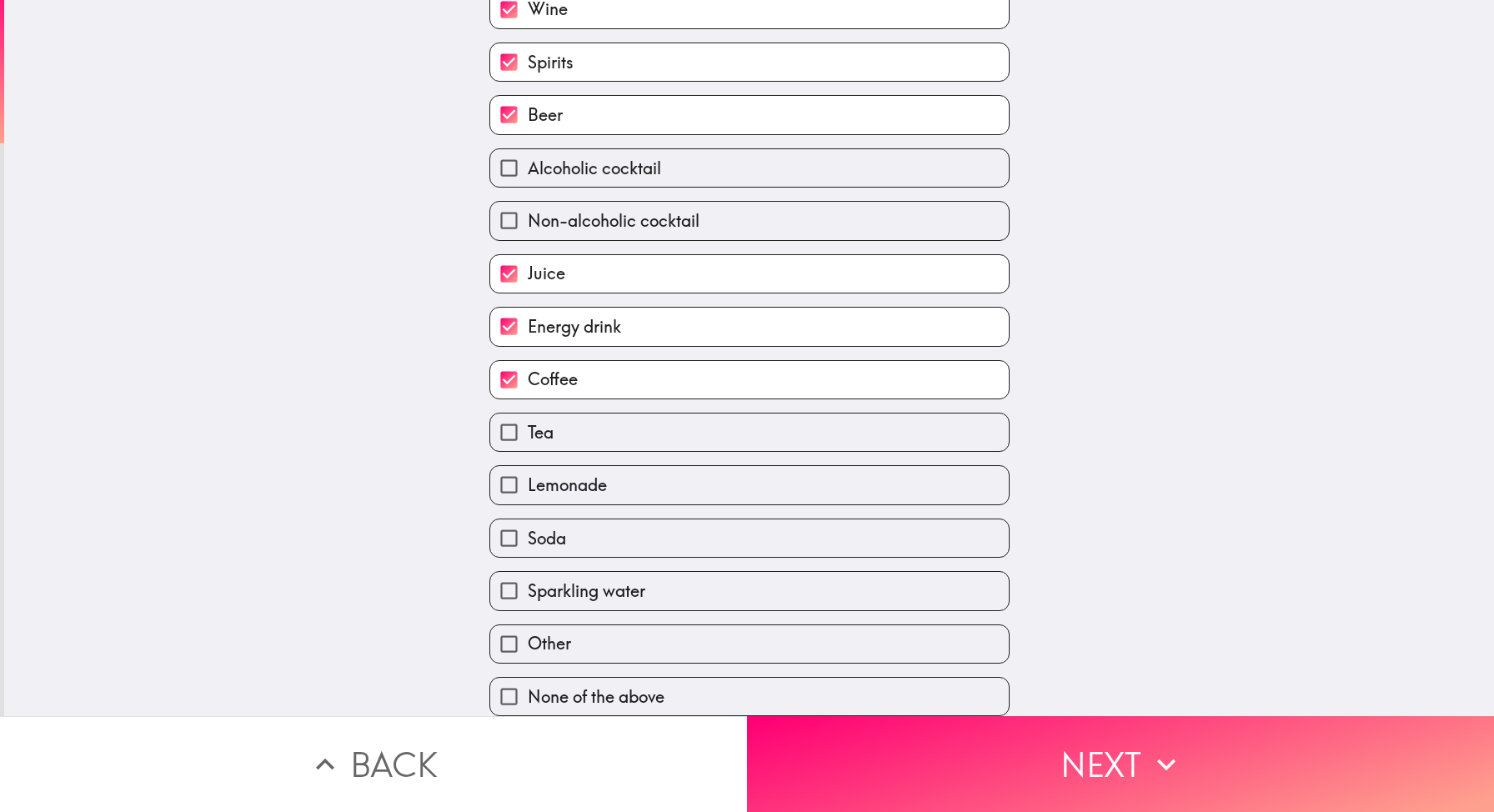
click at [609, 445] on label "Tea" at bounding box center [749, 432] width 519 height 37
click at [528, 445] on input "Tea" at bounding box center [509, 432] width 37 height 37
checkbox input "true"
click at [605, 483] on span "Lemonade" at bounding box center [567, 485] width 79 height 23
click at [528, 483] on input "Lemonade" at bounding box center [509, 484] width 37 height 37
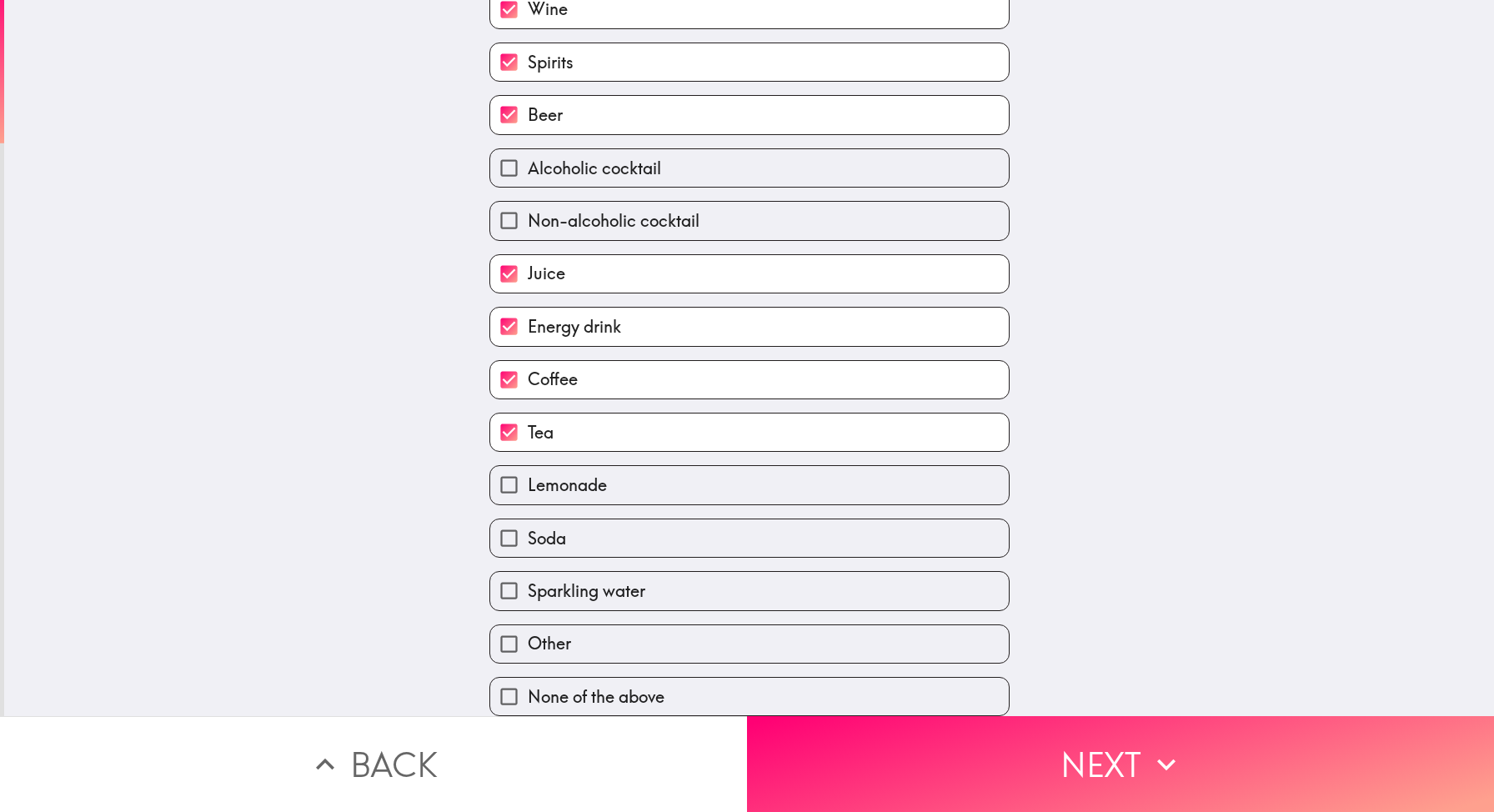
checkbox input "true"
click at [608, 528] on label "Soda" at bounding box center [749, 538] width 519 height 37
click at [528, 528] on input "Soda" at bounding box center [509, 538] width 37 height 37
checkbox input "true"
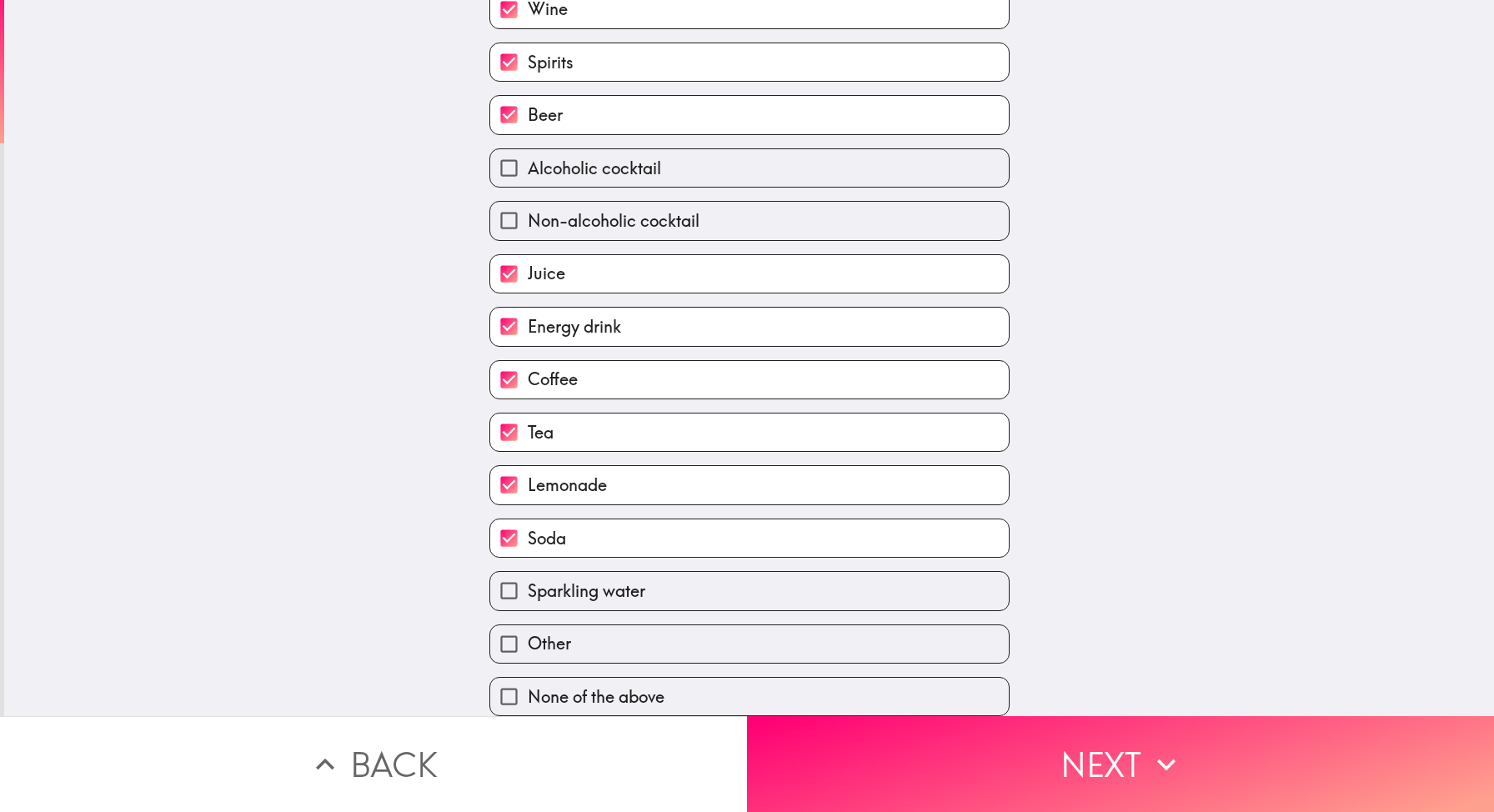
drag, startPoint x: 656, startPoint y: 588, endPoint x: 778, endPoint y: 644, distance: 134.2
click at [656, 588] on label "Sparkling water" at bounding box center [749, 590] width 519 height 37
click at [528, 588] on input "Sparkling water" at bounding box center [509, 590] width 37 height 37
checkbox input "true"
click at [1113, 785] on button "Next" at bounding box center [1120, 763] width 747 height 96
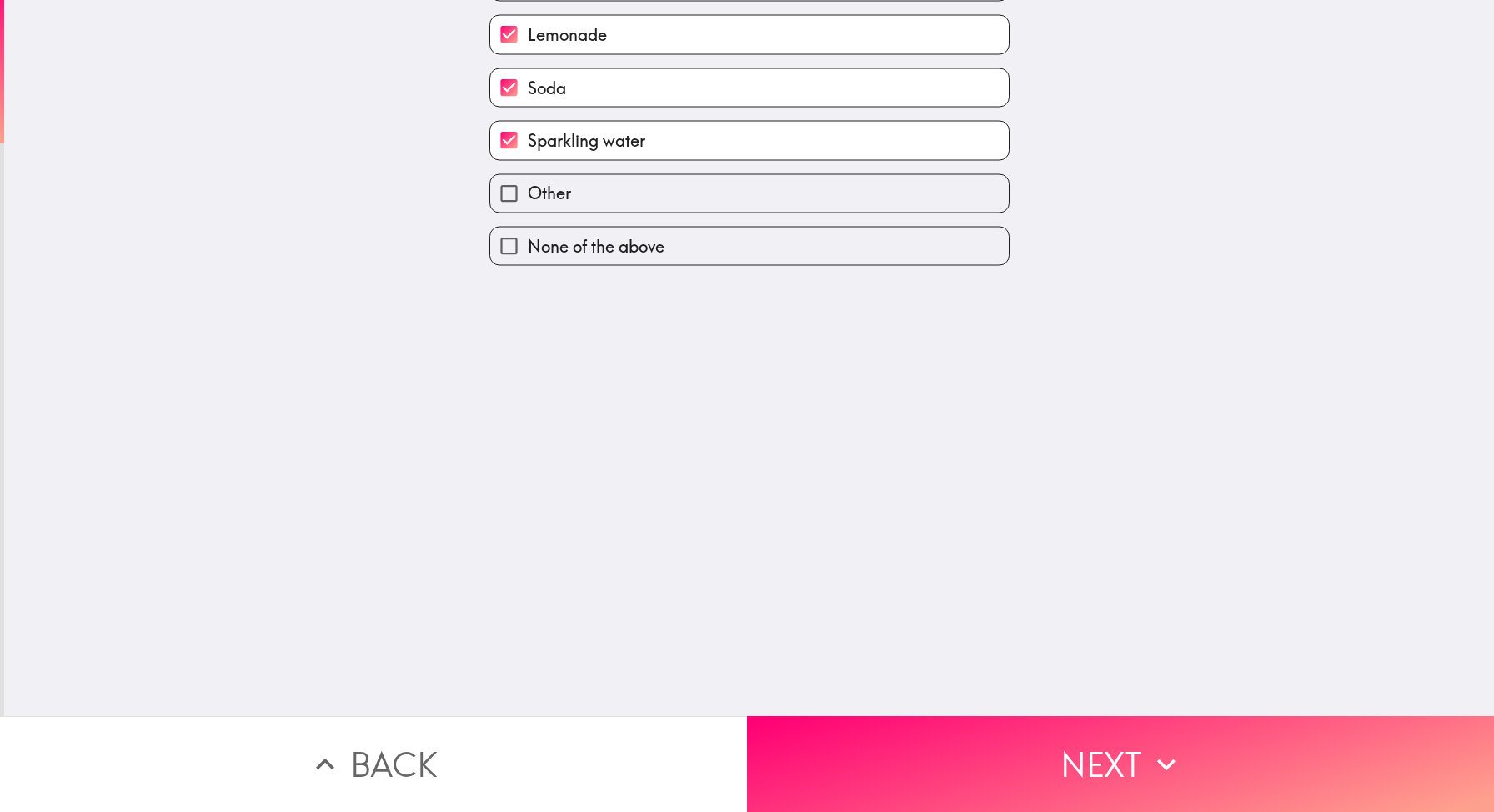
scroll to position [0, 0]
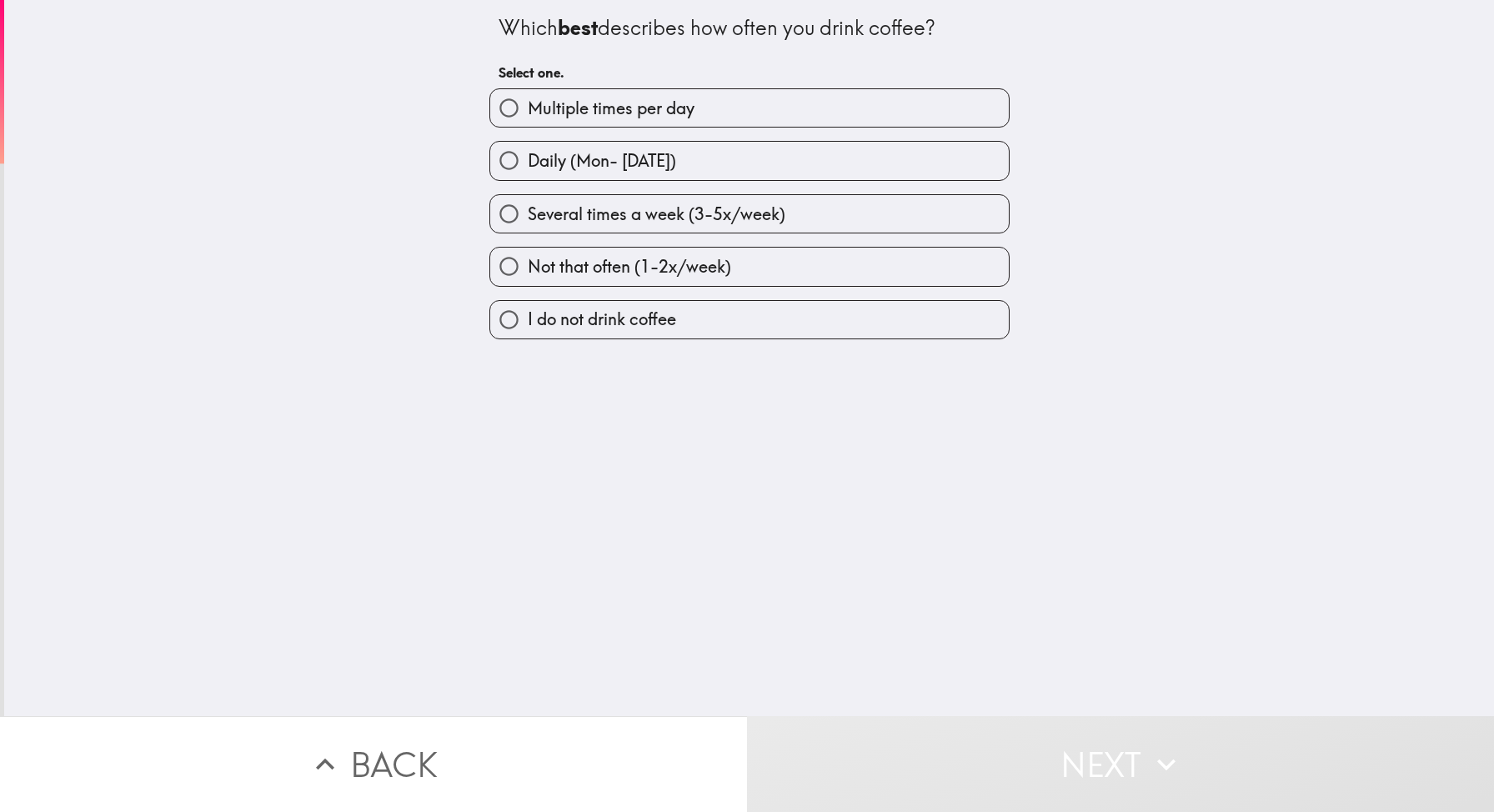
click at [606, 115] on span "Multiple times per day" at bounding box center [611, 108] width 167 height 23
click at [528, 115] on input "Multiple times per day" at bounding box center [509, 108] width 37 height 37
radio input "true"
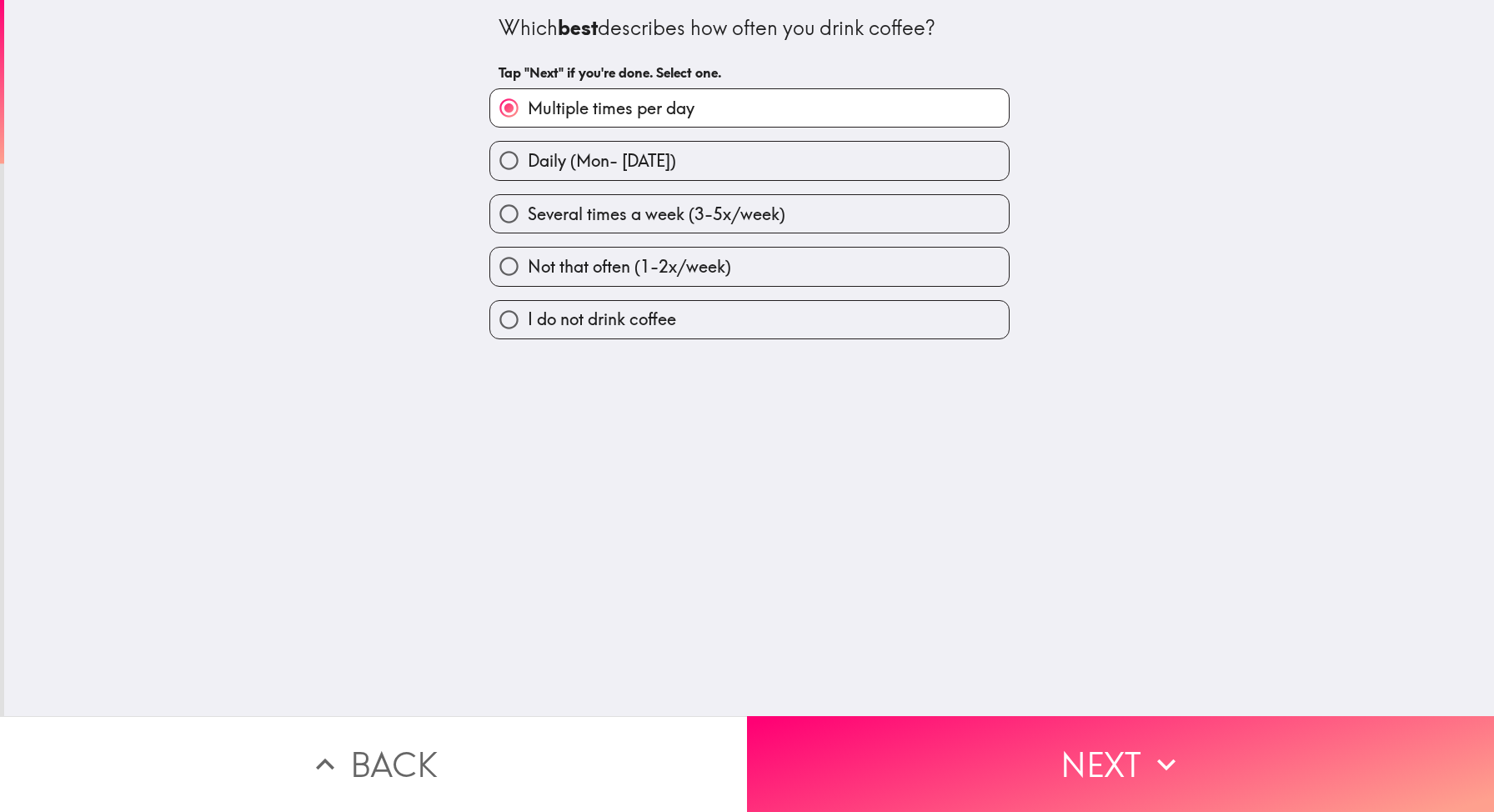
click at [992, 801] on button "Next" at bounding box center [1120, 763] width 747 height 96
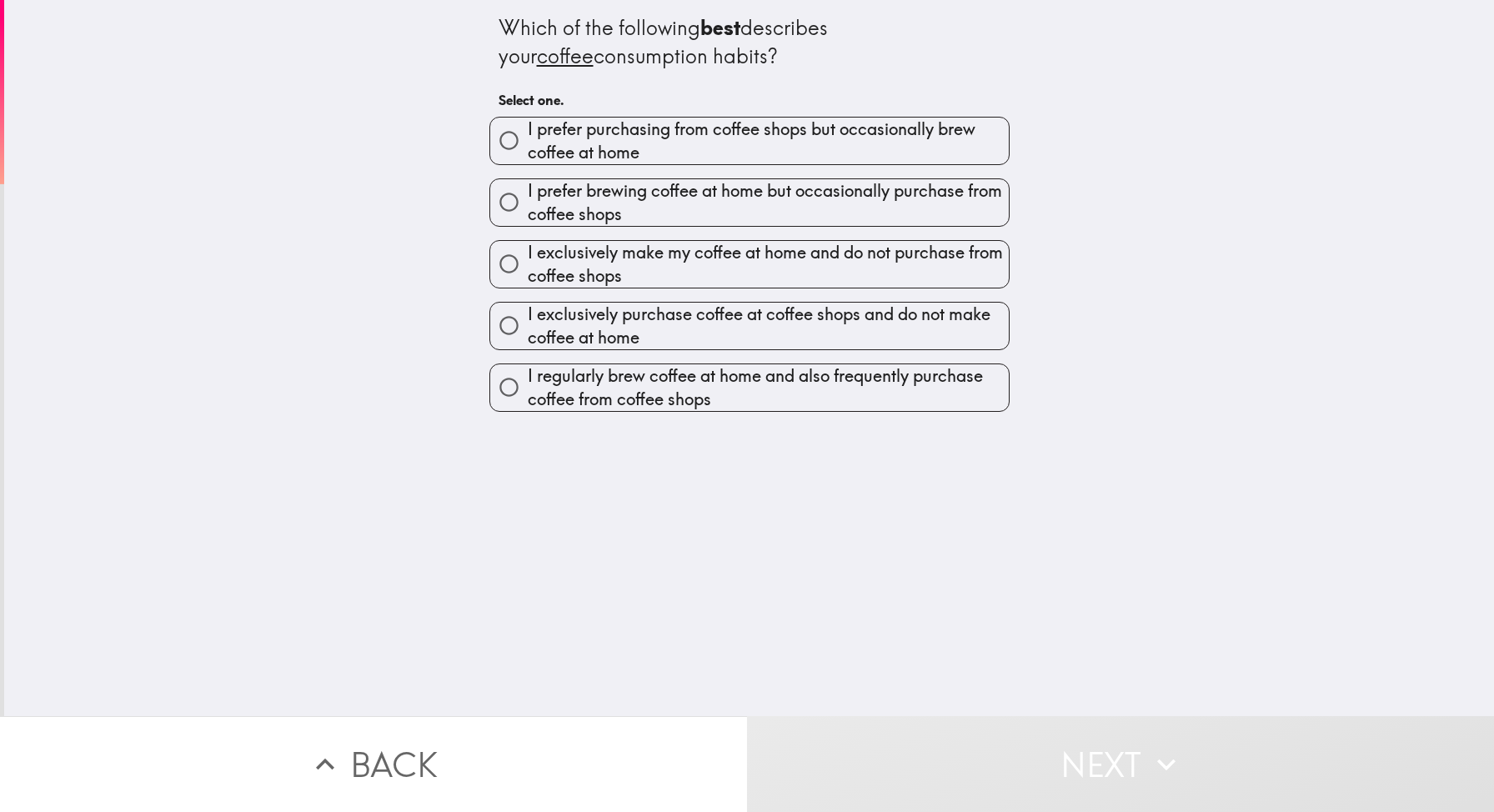
drag, startPoint x: 491, startPoint y: 35, endPoint x: 764, endPoint y: 58, distance: 274.0
click at [764, 58] on div "Which of the following best describes your coffee consumption habits? Select on…" at bounding box center [749, 206] width 534 height 411
click at [763, 59] on div "Which of the following best describes your coffee consumption habits?" at bounding box center [749, 42] width 502 height 56
click at [763, 50] on div "Which of the following best describes your coffee consumption habits?" at bounding box center [749, 42] width 502 height 56
click at [763, 51] on div "Which of the following best describes your coffee consumption habits?" at bounding box center [749, 42] width 502 height 56
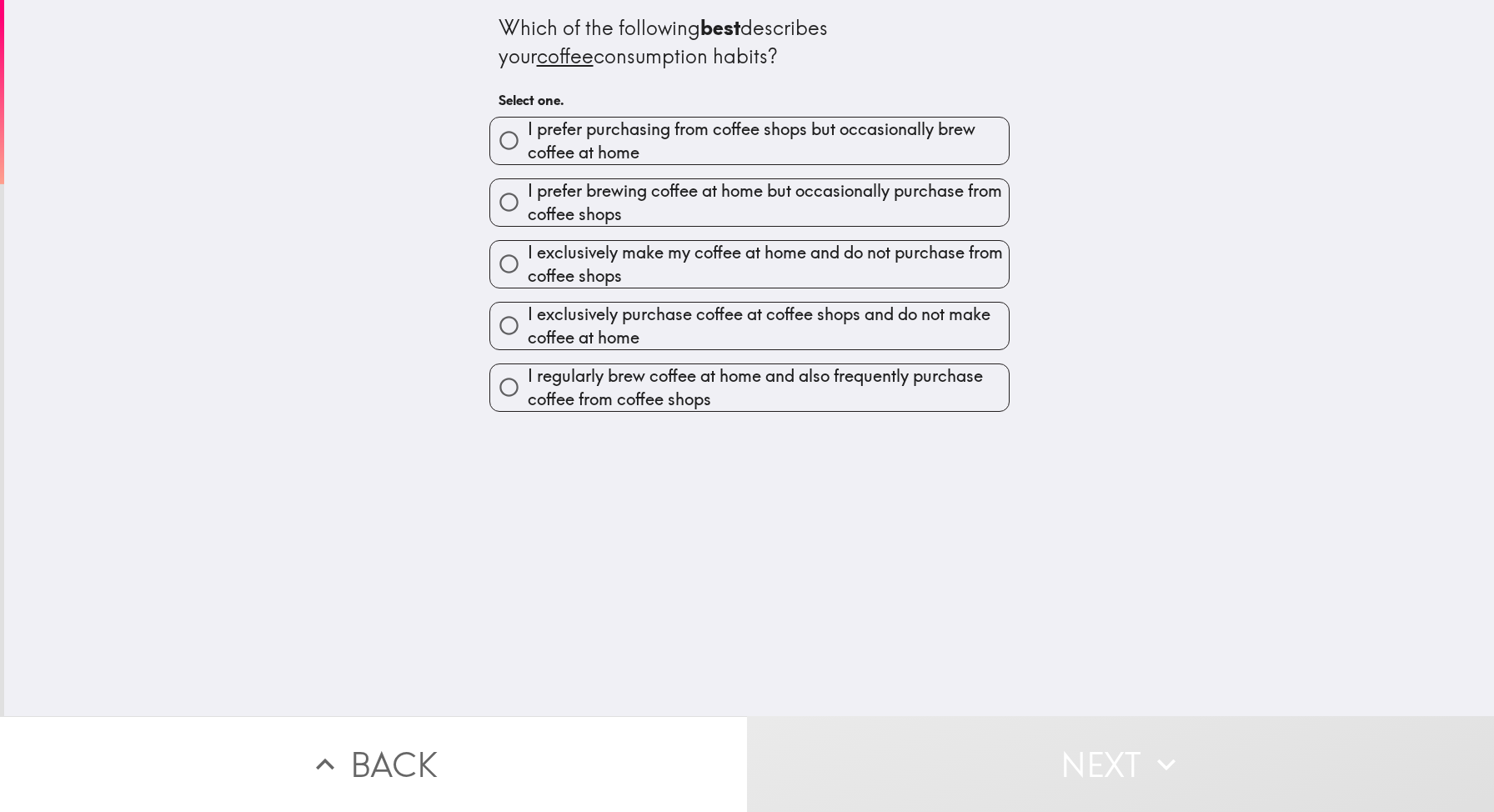
click at [803, 45] on div "Which of the following best describes your coffee consumption habits?" at bounding box center [749, 42] width 502 height 56
click at [755, 122] on span "I prefer purchasing from coffee shops but occasionally brew coffee at home" at bounding box center [768, 141] width 481 height 47
click at [528, 122] on input "I prefer purchasing from coffee shops but occasionally brew coffee at home" at bounding box center [509, 140] width 37 height 37
radio input "true"
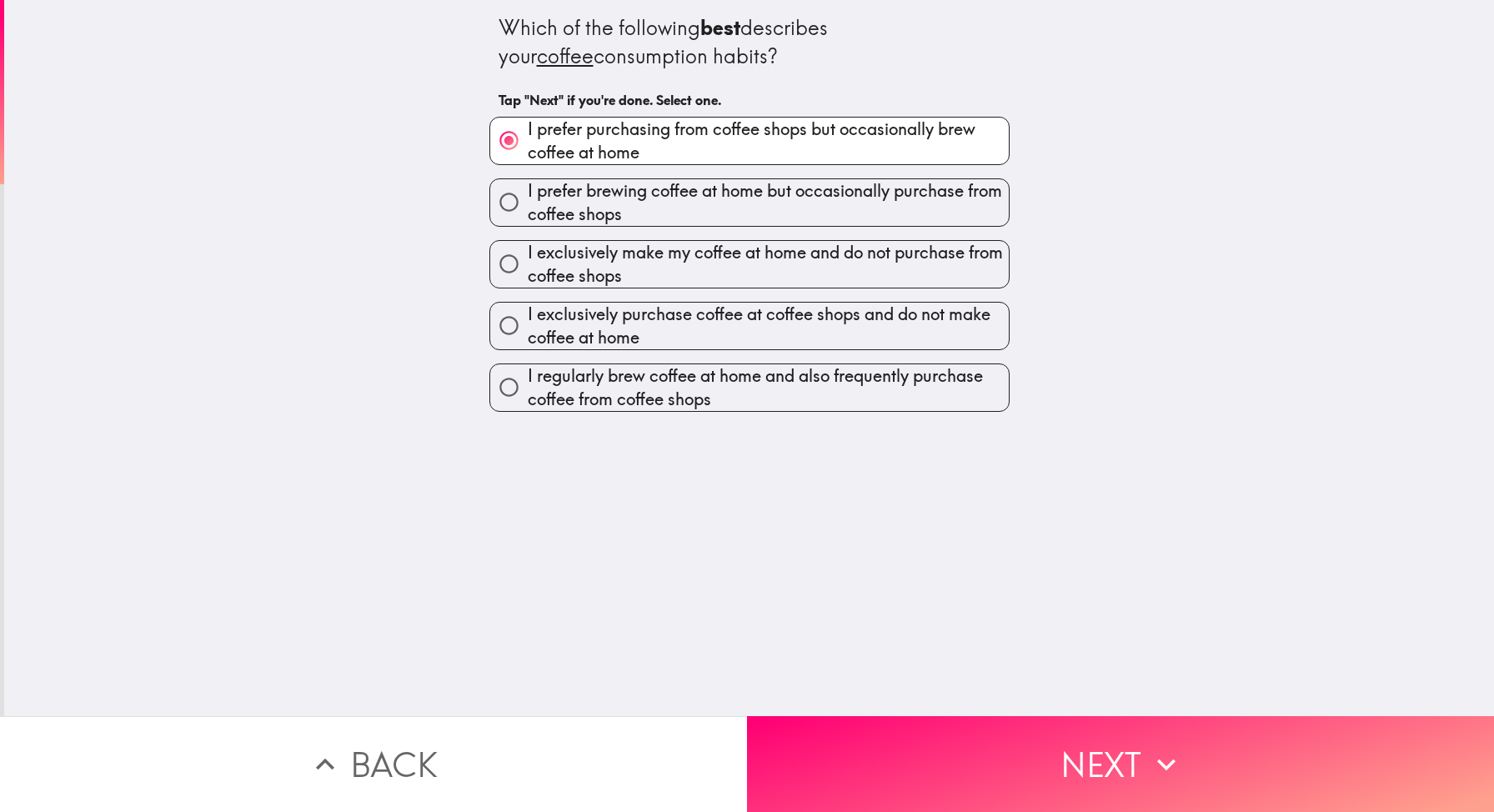
click at [1142, 121] on div "Which of the following best describes your coffee consumption habits? Tap "Next…" at bounding box center [749, 357] width 1490 height 715
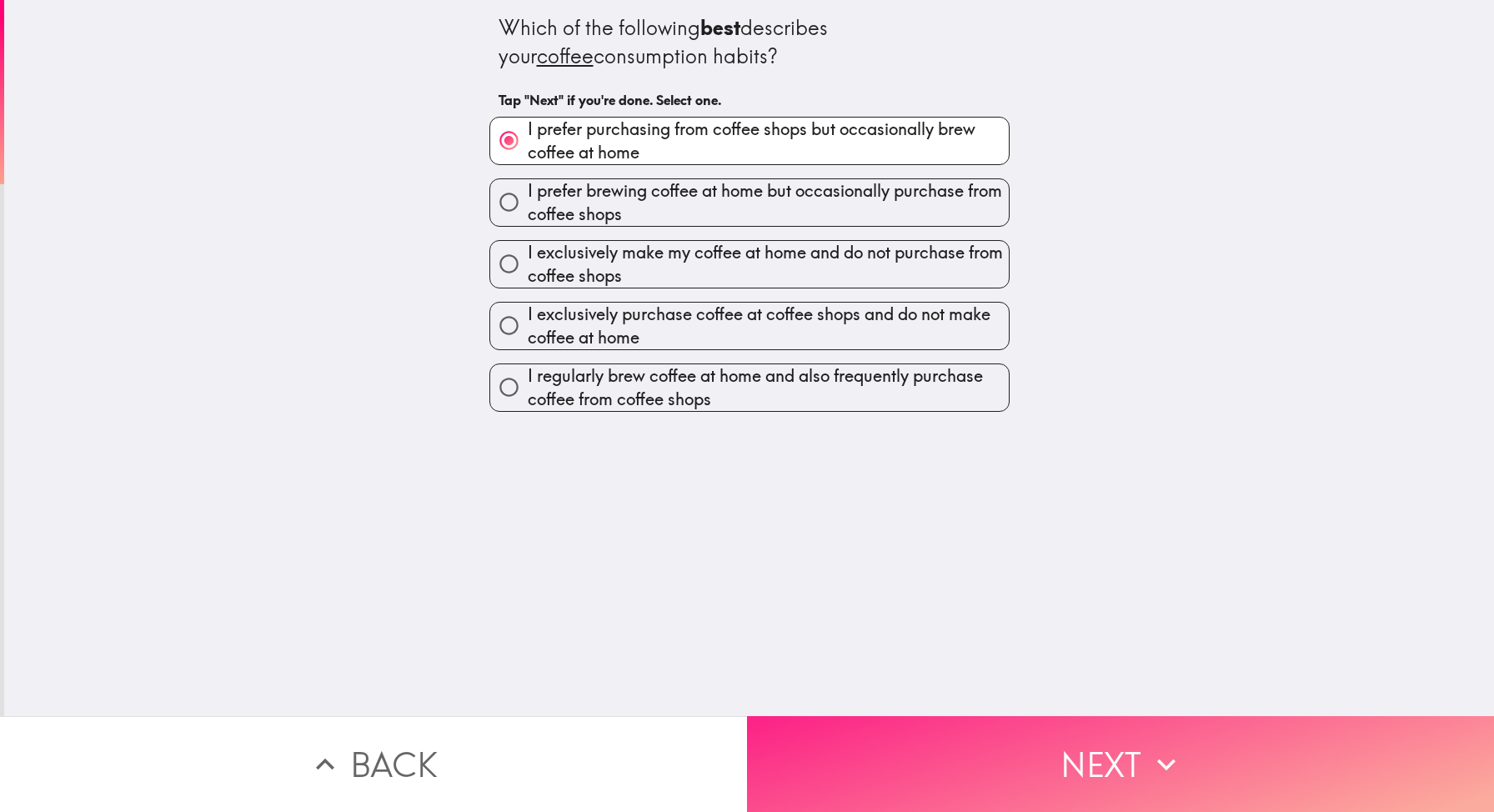
drag, startPoint x: 1067, startPoint y: 698, endPoint x: 1065, endPoint y: 730, distance: 32.1
click at [1067, 698] on div "Which of the following best describes your coffee consumption habits? Tap "Next…" at bounding box center [749, 357] width 1490 height 715
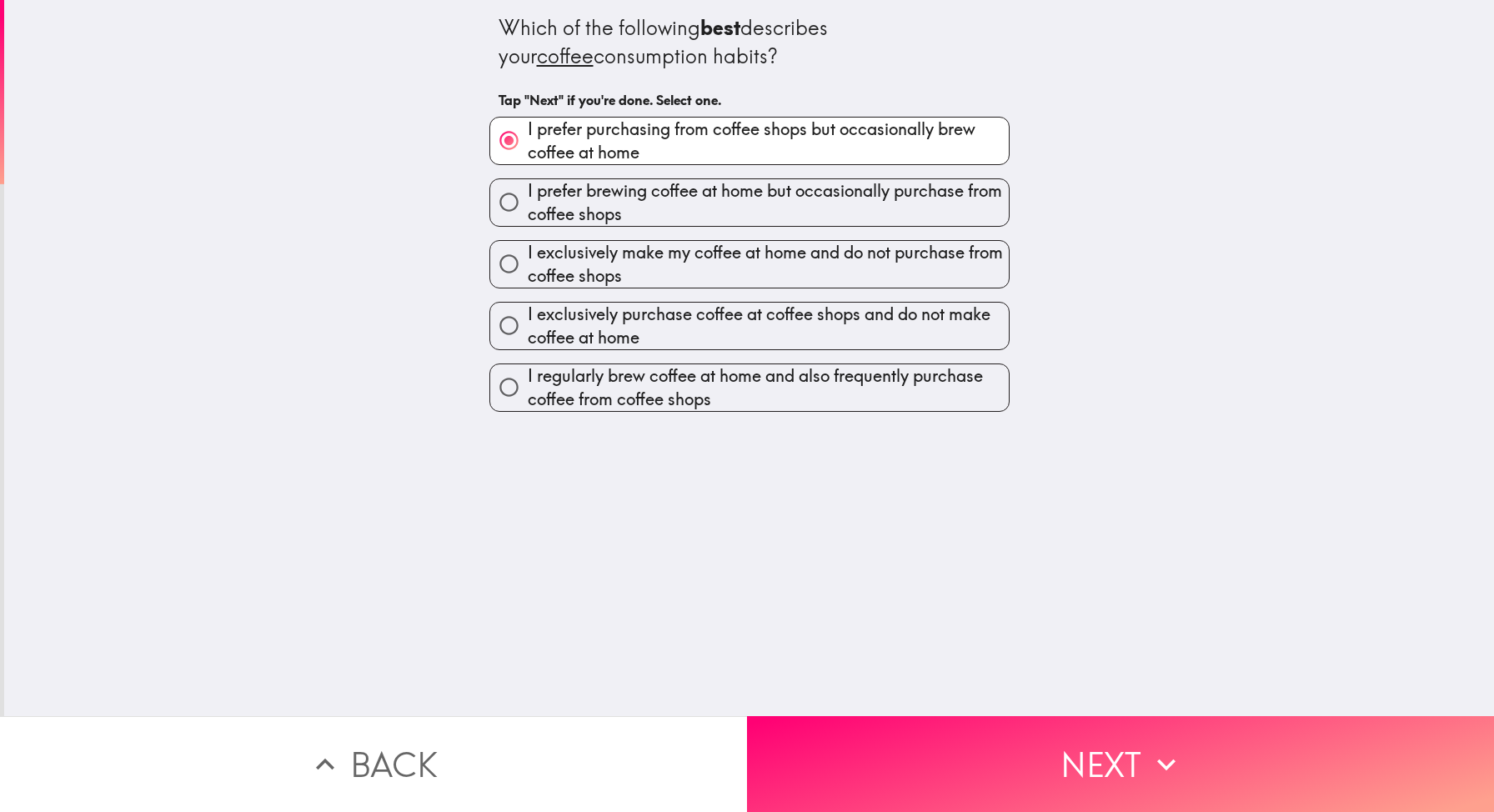
click at [1064, 758] on button "Next" at bounding box center [1120, 763] width 747 height 96
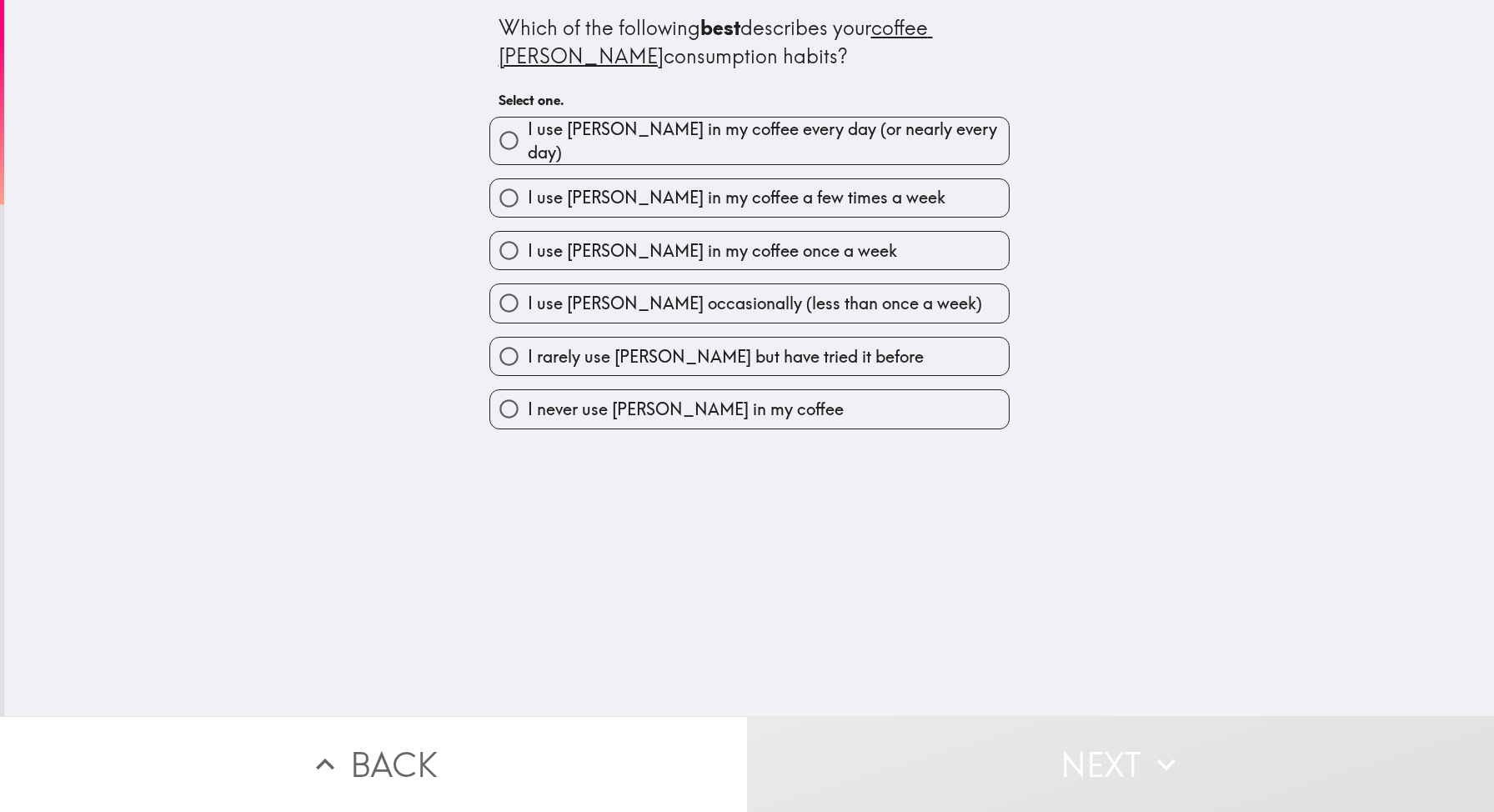
click at [630, 152] on label "I use [PERSON_NAME] in my coffee every day (or nearly every day)" at bounding box center [749, 141] width 519 height 47
click at [528, 152] on input "I use [PERSON_NAME] in my coffee every day (or nearly every day)" at bounding box center [509, 140] width 37 height 37
radio input "true"
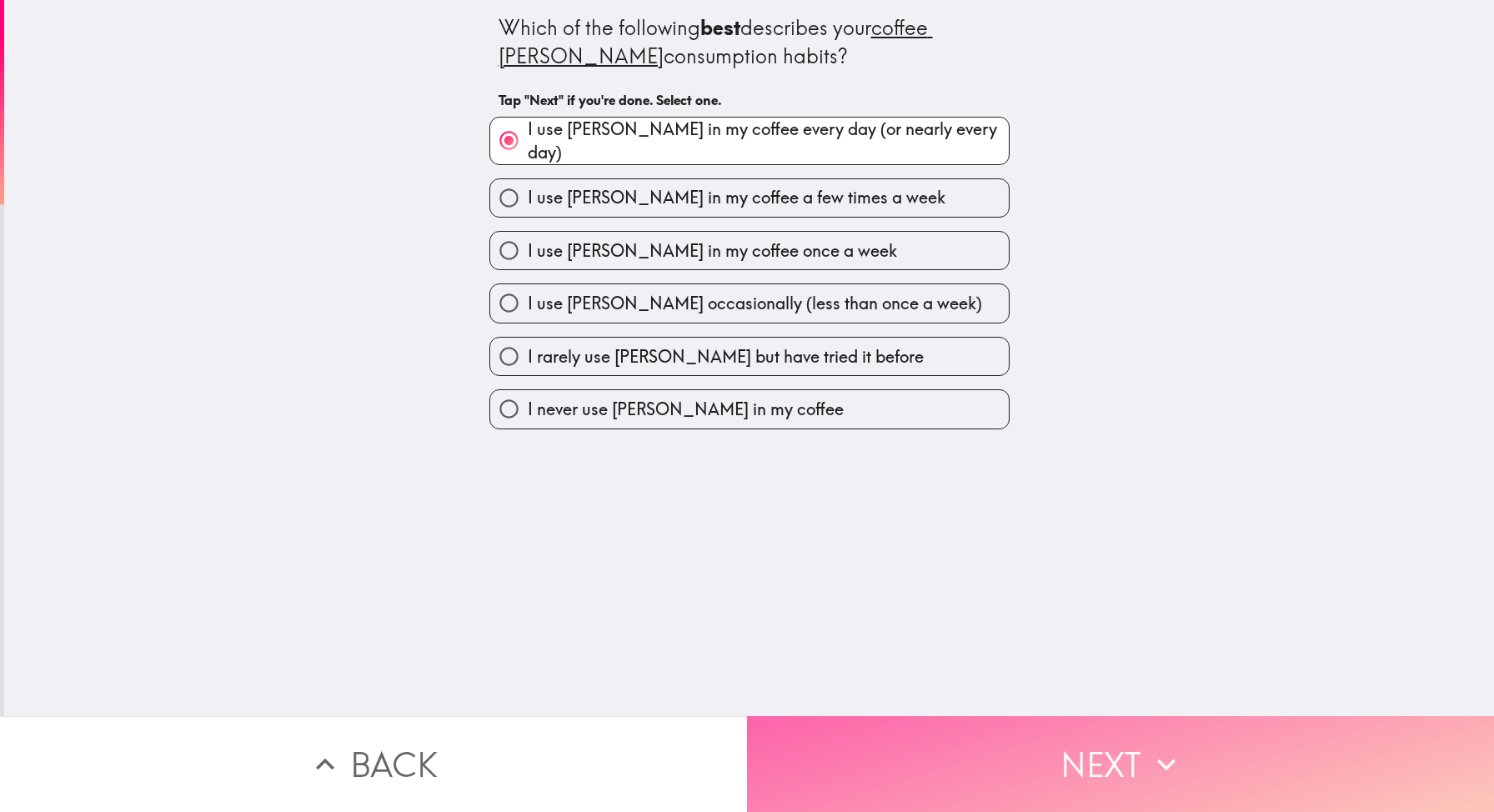
click at [999, 775] on button "Next" at bounding box center [1120, 763] width 747 height 96
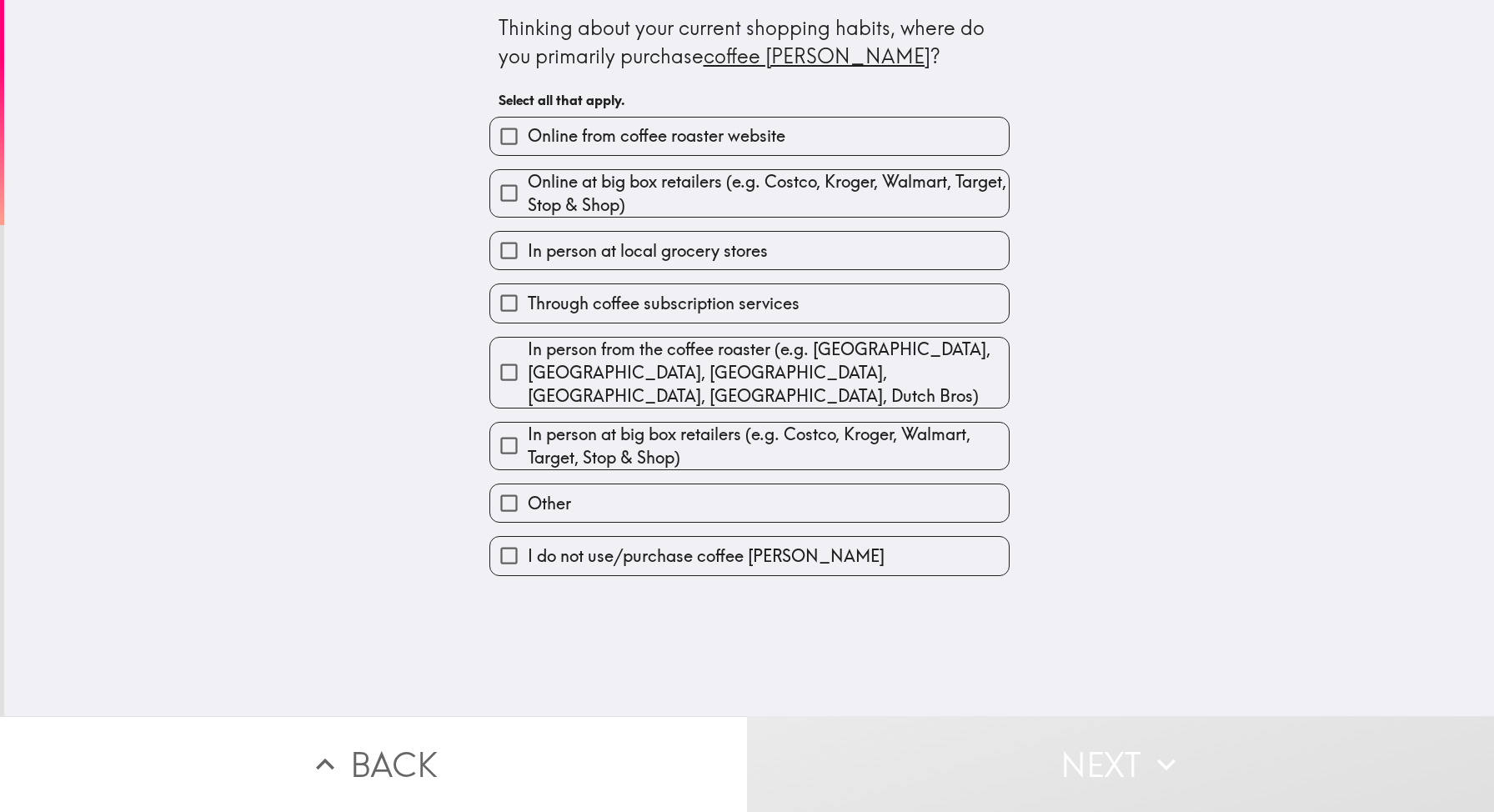
click at [1214, 238] on div "Thinking about your current shopping habits, where do you primarily purchase co…" at bounding box center [749, 357] width 1490 height 715
click at [1290, 163] on div "Thinking about your current shopping habits, where do you primarily purchase co…" at bounding box center [749, 357] width 1490 height 715
drag, startPoint x: 763, startPoint y: 56, endPoint x: 905, endPoint y: 65, distance: 142.3
click at [838, 62] on div "Thinking about your current shopping habits, where do you primarily purchase co…" at bounding box center [749, 42] width 502 height 56
click at [973, 51] on div "Thinking about your current shopping habits, where do you primarily purchase co…" at bounding box center [749, 42] width 502 height 56
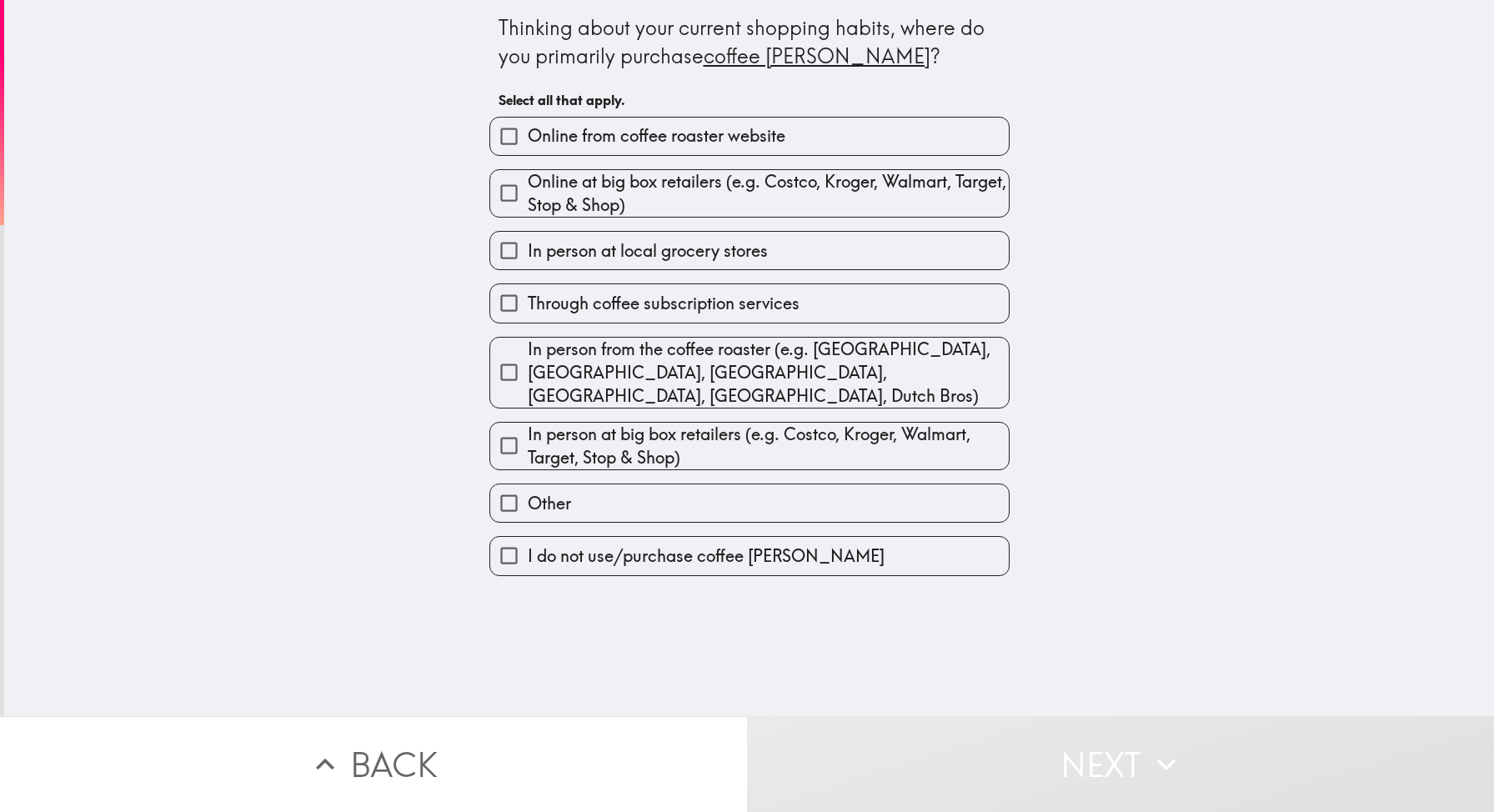
click at [891, 434] on span "In person at big box retailers (e.g. Costco, Kroger, Walmart, Target, Stop & Sh…" at bounding box center [768, 446] width 481 height 47
click at [528, 434] on input "In person at big box retailers (e.g. Costco, Kroger, Walmart, Target, Stop & Sh…" at bounding box center [509, 445] width 37 height 37
checkbox input "true"
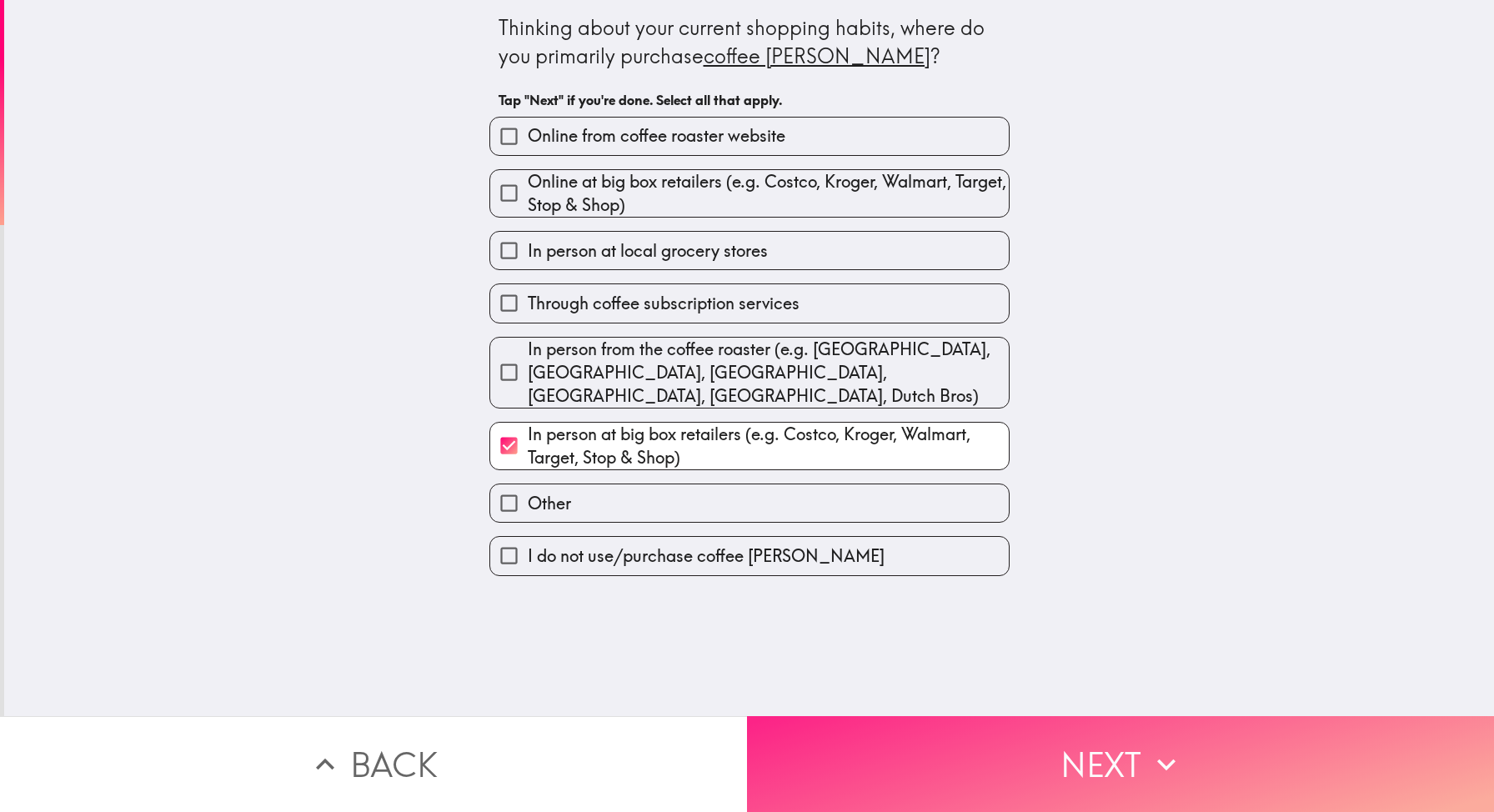
click at [1012, 780] on button "Next" at bounding box center [1120, 763] width 747 height 96
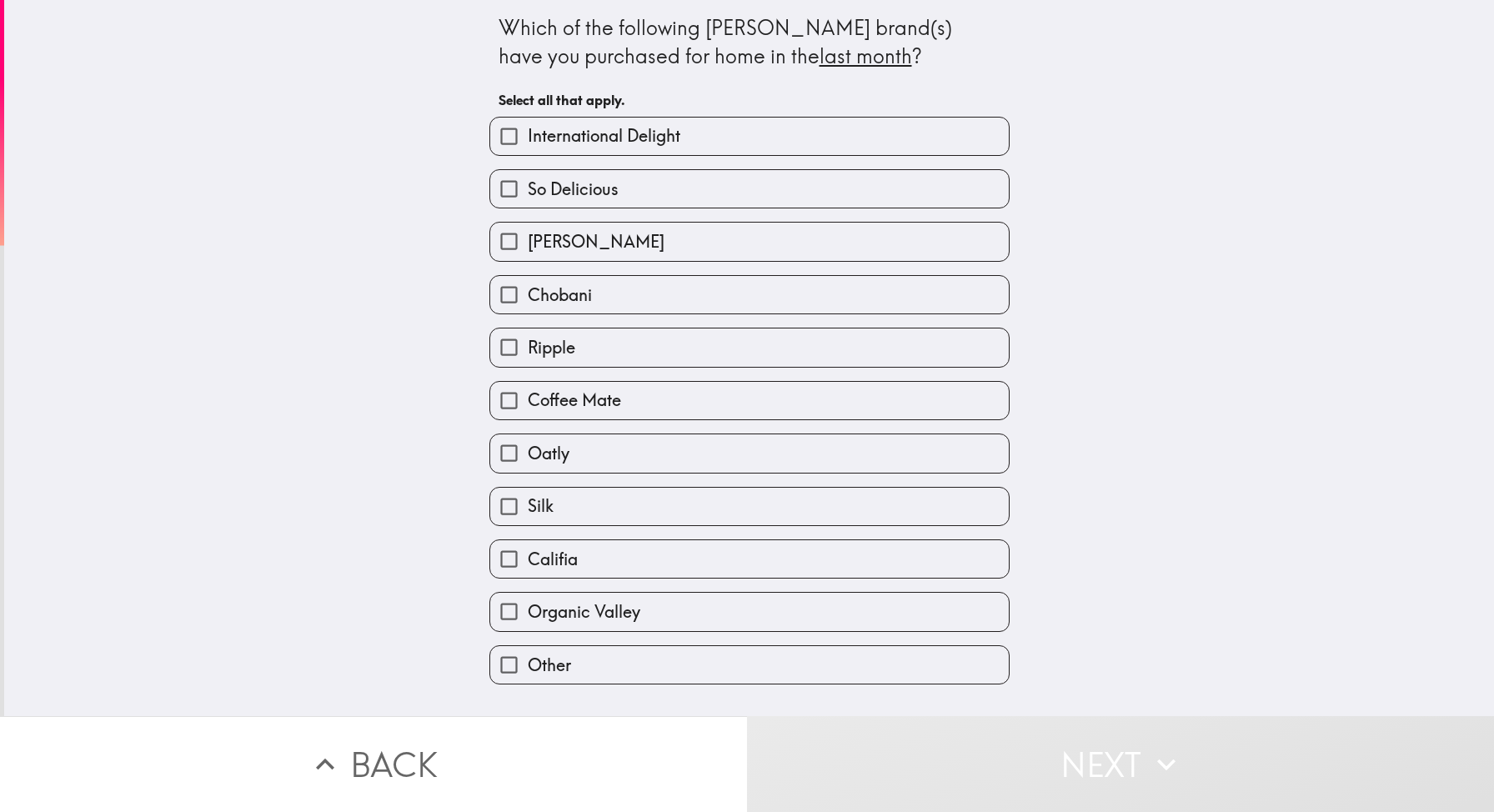
drag, startPoint x: 691, startPoint y: 47, endPoint x: 976, endPoint y: 58, distance: 285.2
click at [974, 57] on div "Which of the following [PERSON_NAME] brand(s) have you purchased for home in th…" at bounding box center [749, 342] width 534 height 684
click at [724, 402] on label "Coffee Mate" at bounding box center [749, 401] width 519 height 37
click at [528, 402] on input "Coffee Mate" at bounding box center [509, 401] width 37 height 37
checkbox input "true"
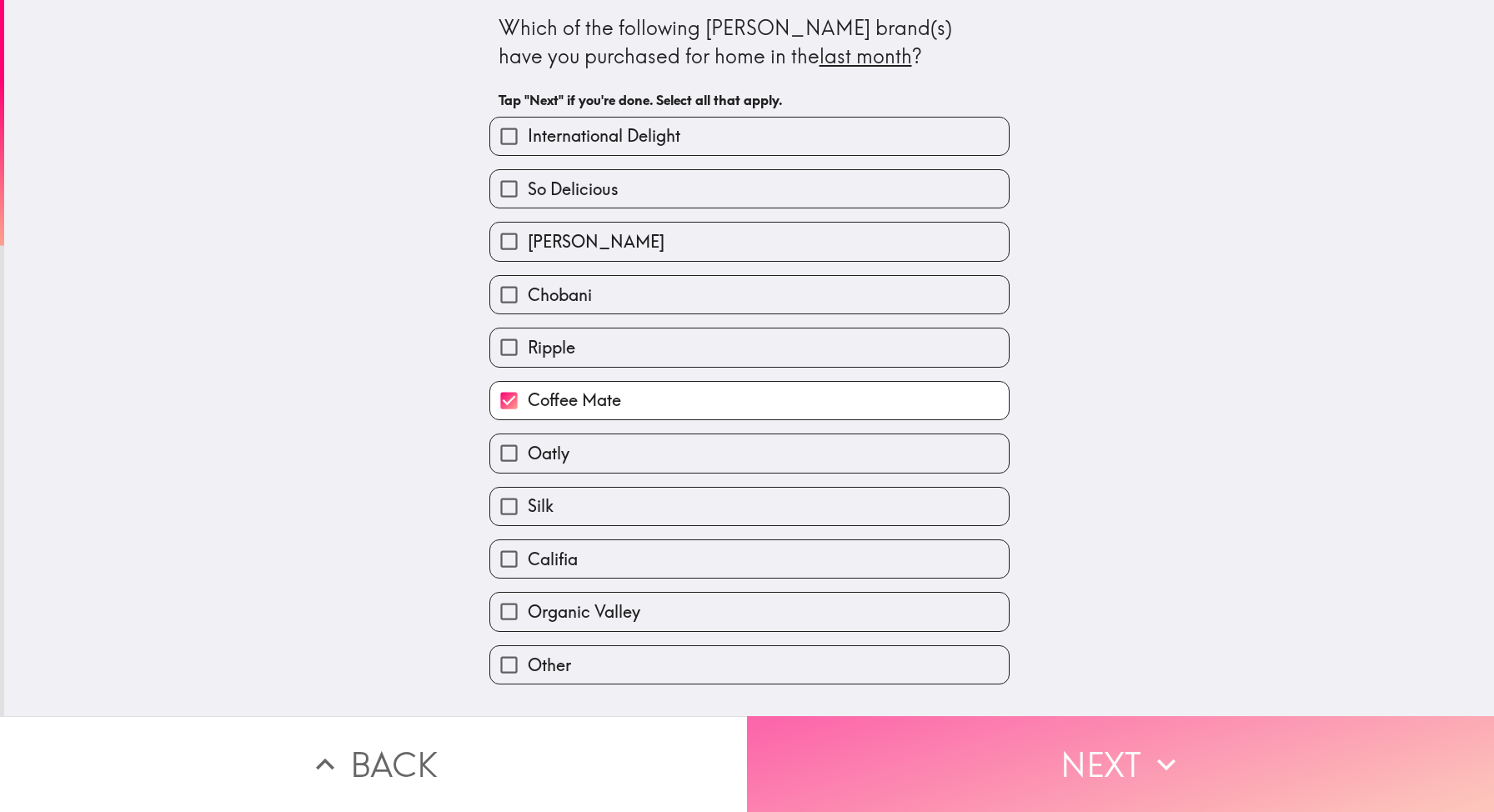
click at [1023, 735] on button "Next" at bounding box center [1120, 763] width 747 height 96
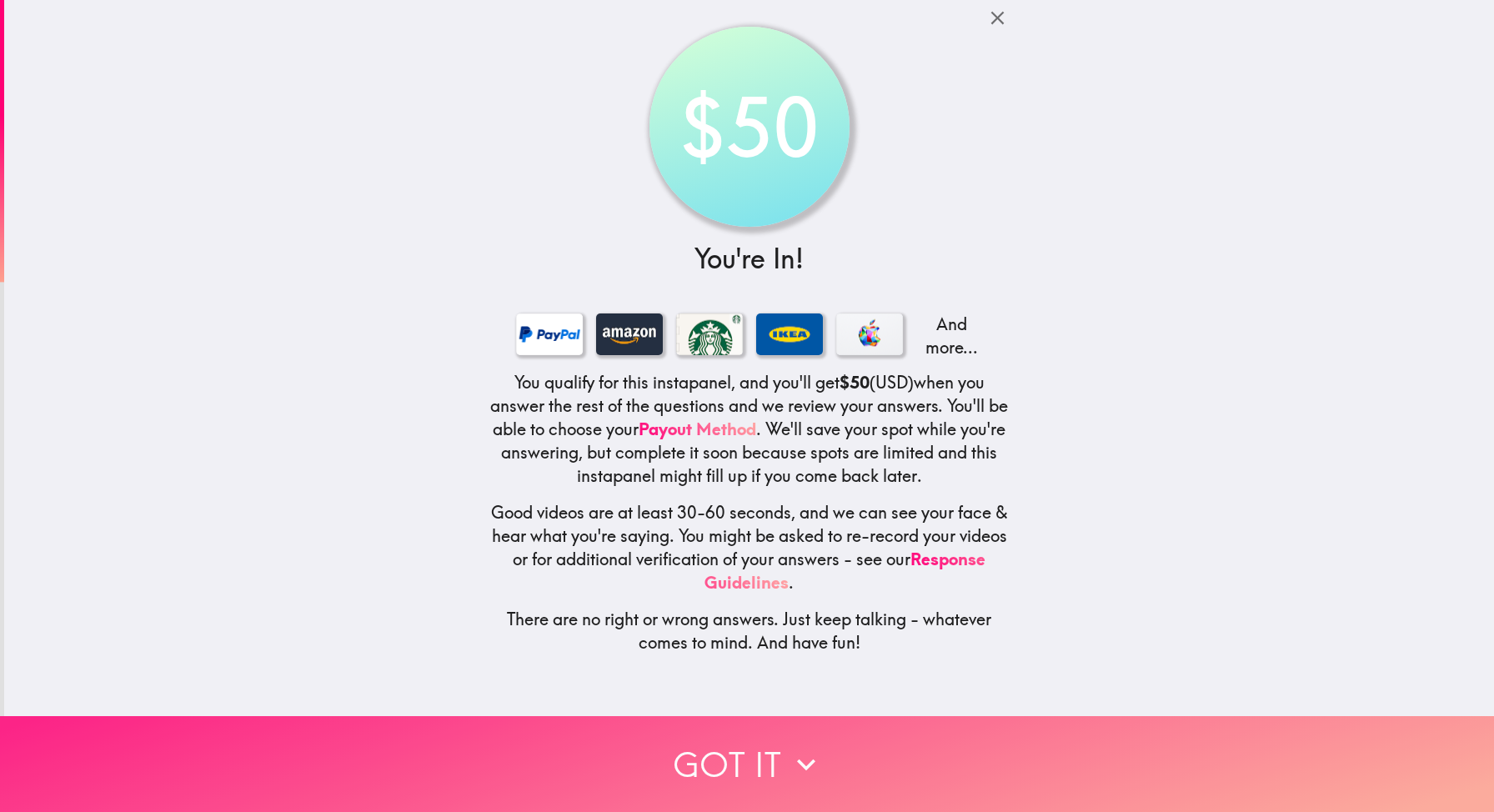
click at [750, 798] on button "Got it" at bounding box center [747, 763] width 1494 height 96
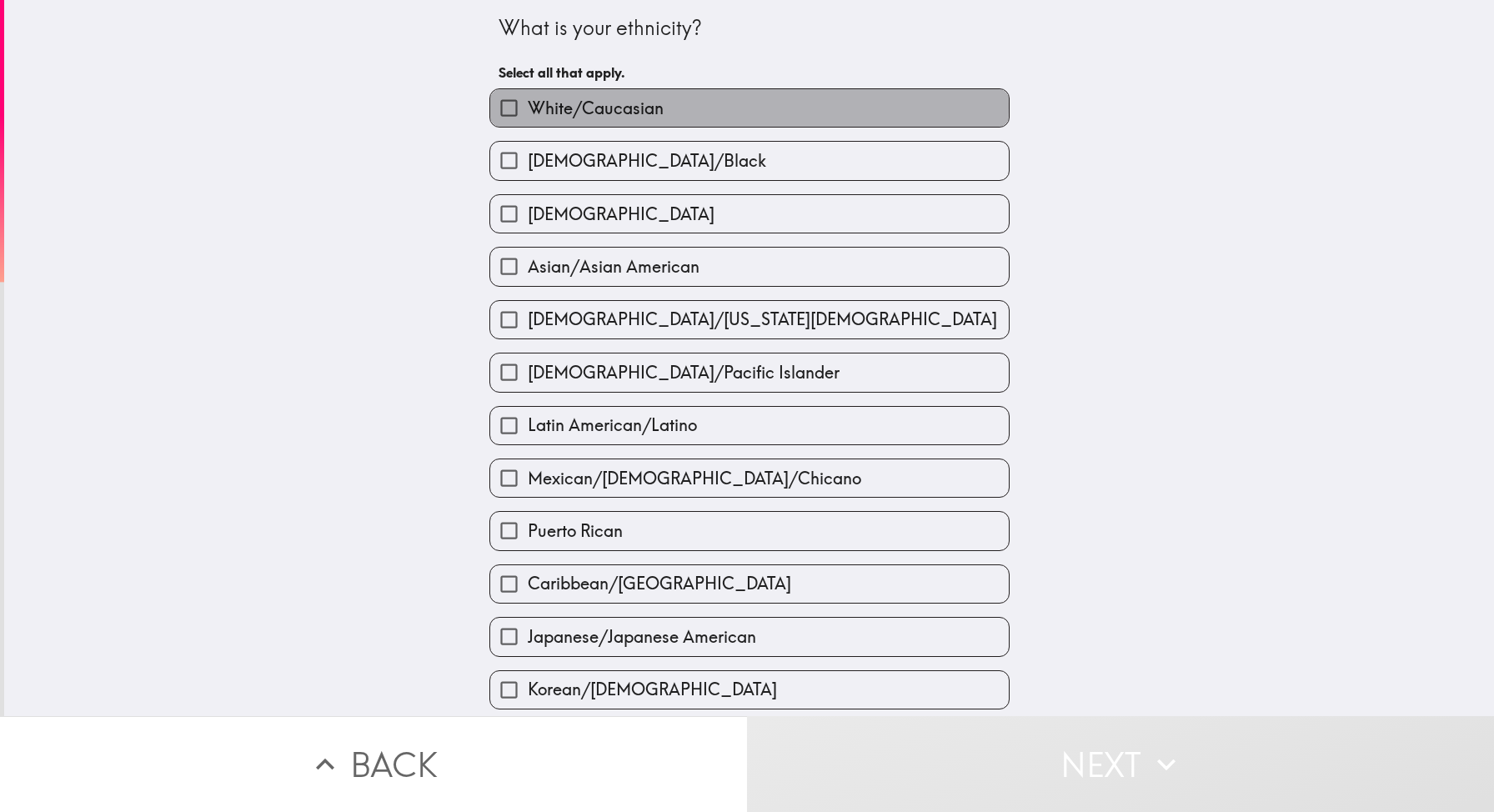
click at [562, 105] on span "White/Caucasian" at bounding box center [595, 108] width 136 height 23
click at [528, 105] on input "White/Caucasian" at bounding box center [509, 108] width 37 height 37
checkbox input "true"
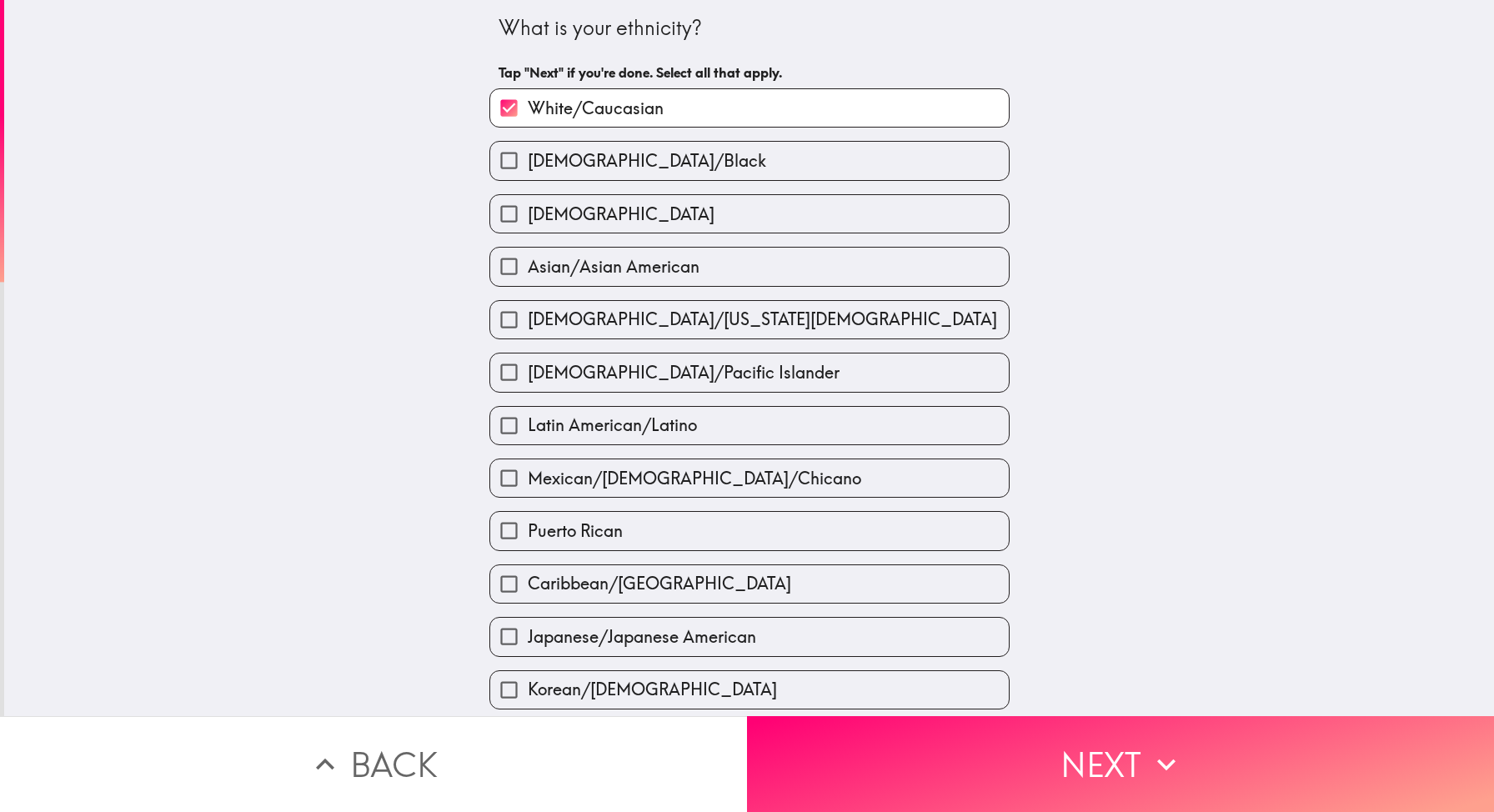
click at [490, 735] on button "Back" at bounding box center [373, 763] width 747 height 96
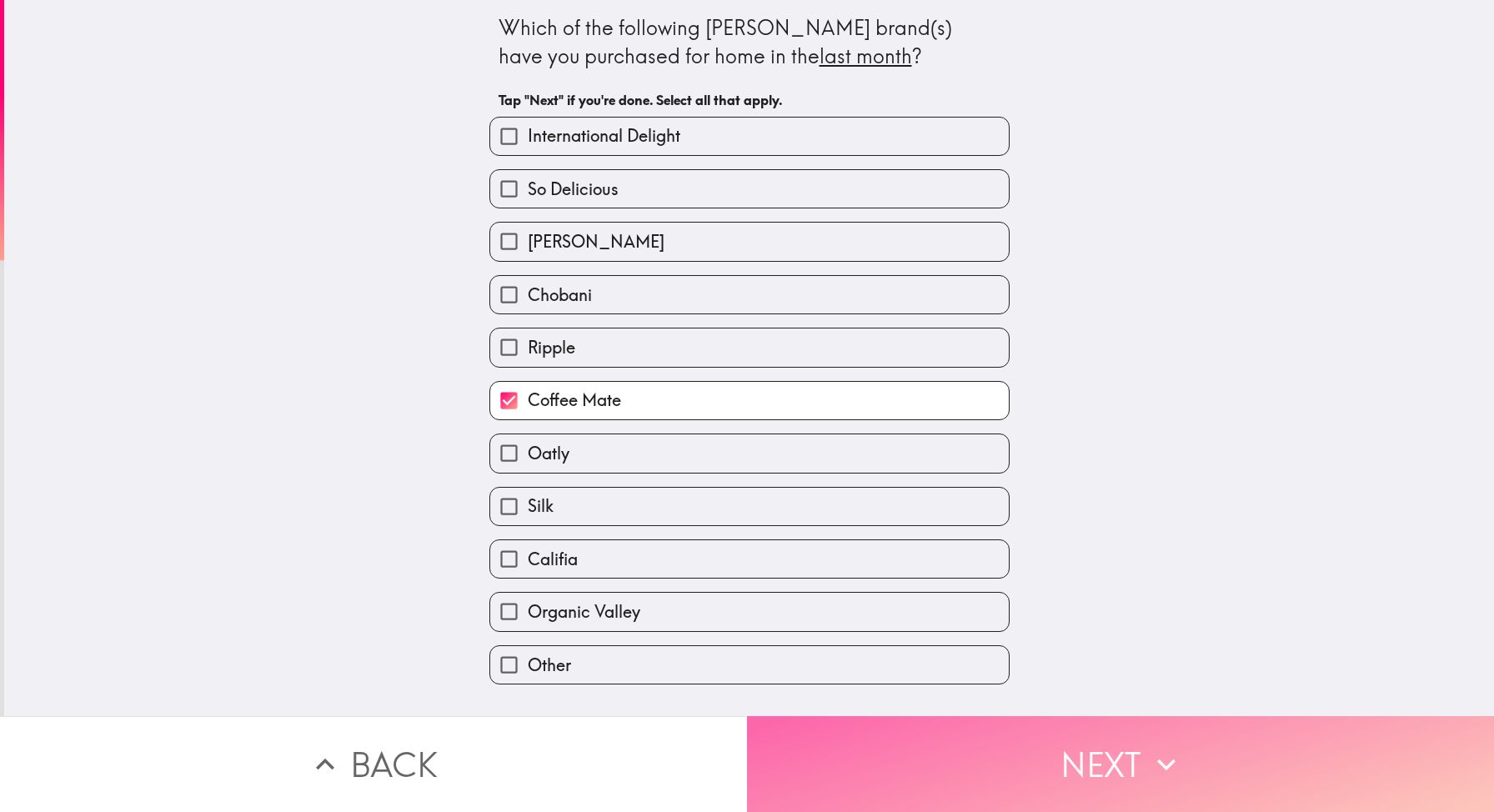
click at [984, 743] on button "Next" at bounding box center [1120, 763] width 747 height 96
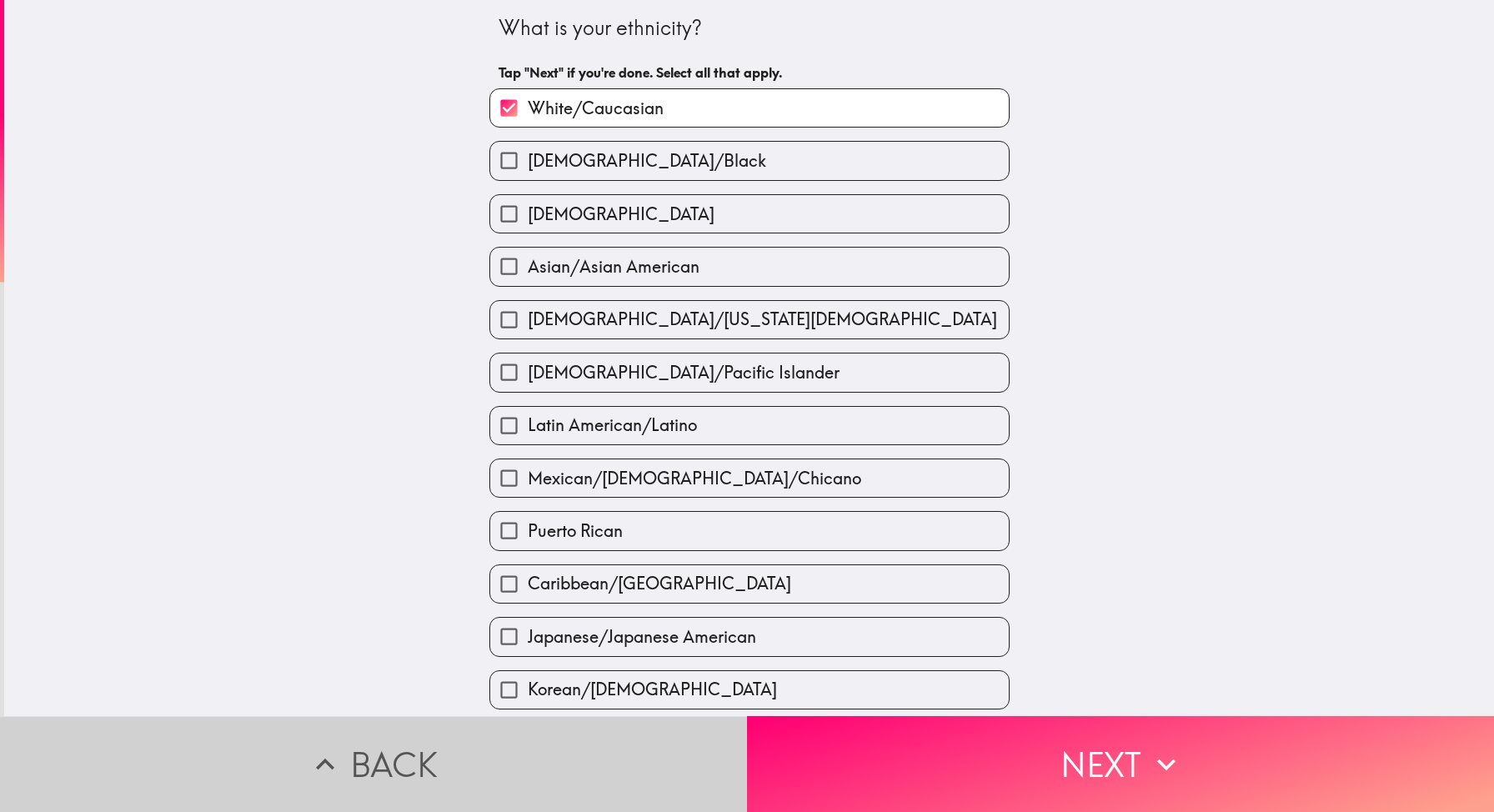
click at [545, 757] on button "Back" at bounding box center [373, 763] width 747 height 96
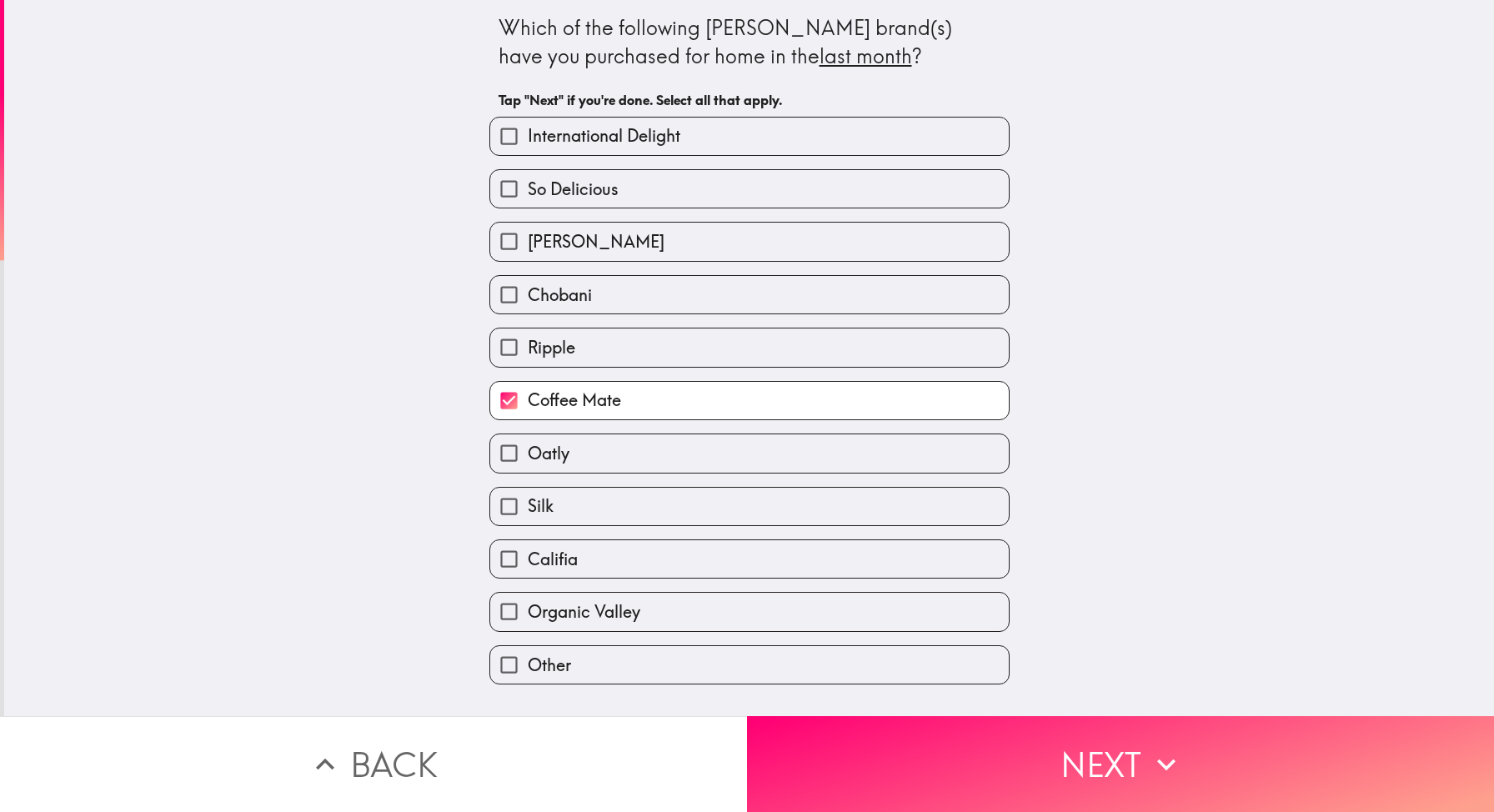
click at [545, 757] on button "Back" at bounding box center [373, 763] width 747 height 96
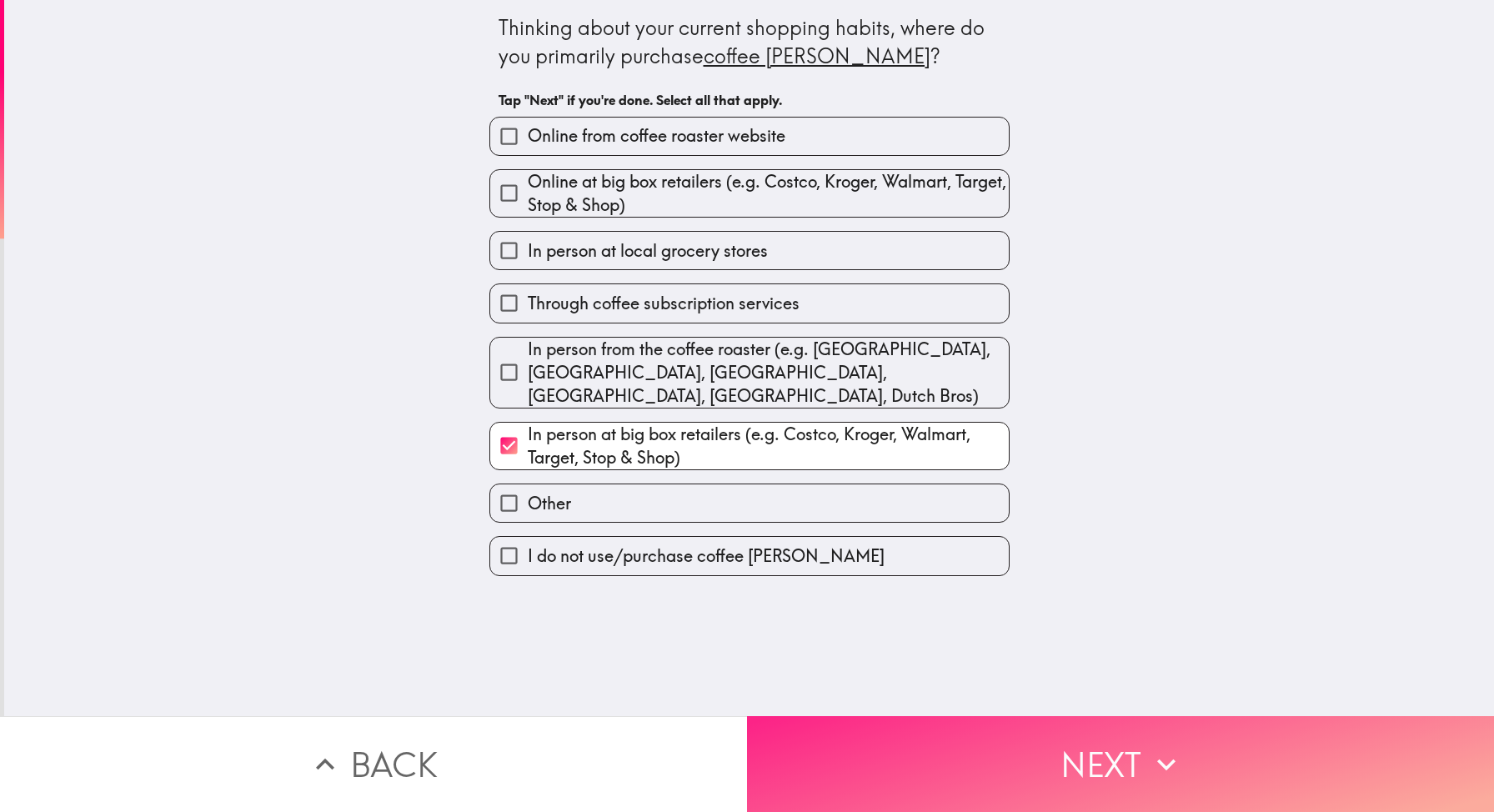
click at [980, 774] on button "Next" at bounding box center [1120, 763] width 747 height 96
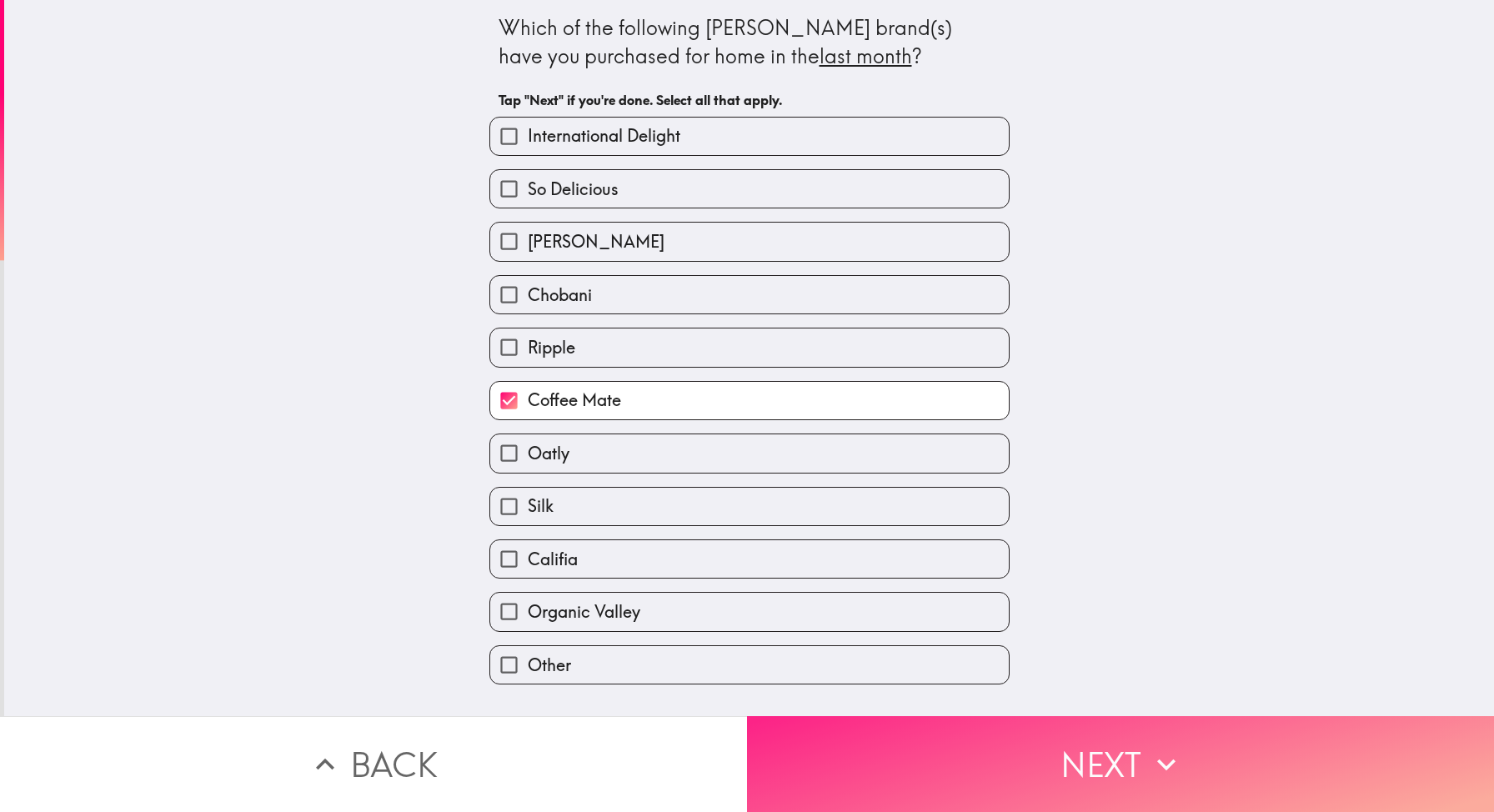
click at [1057, 774] on button "Next" at bounding box center [1120, 763] width 747 height 96
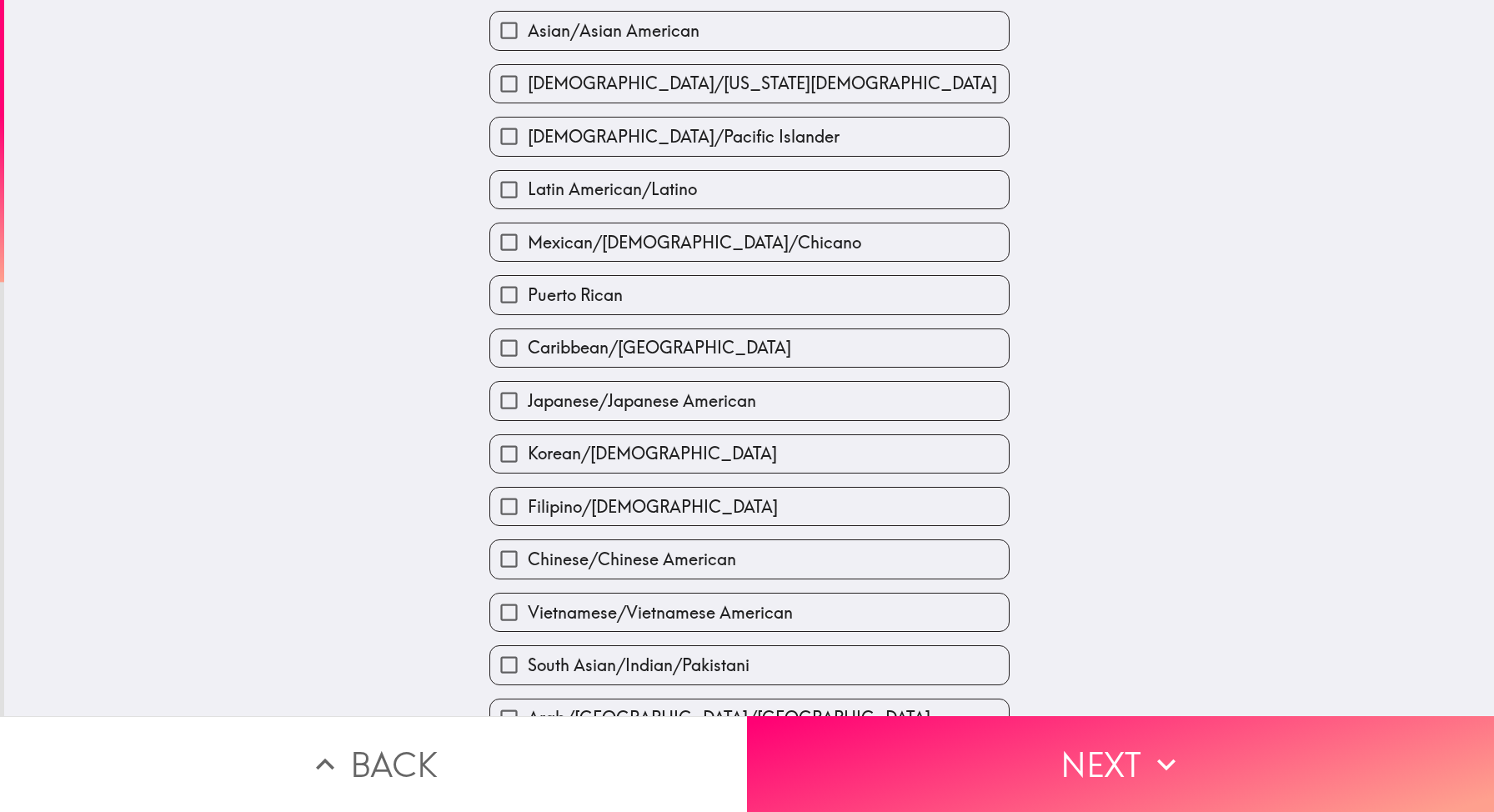
scroll to position [331, 0]
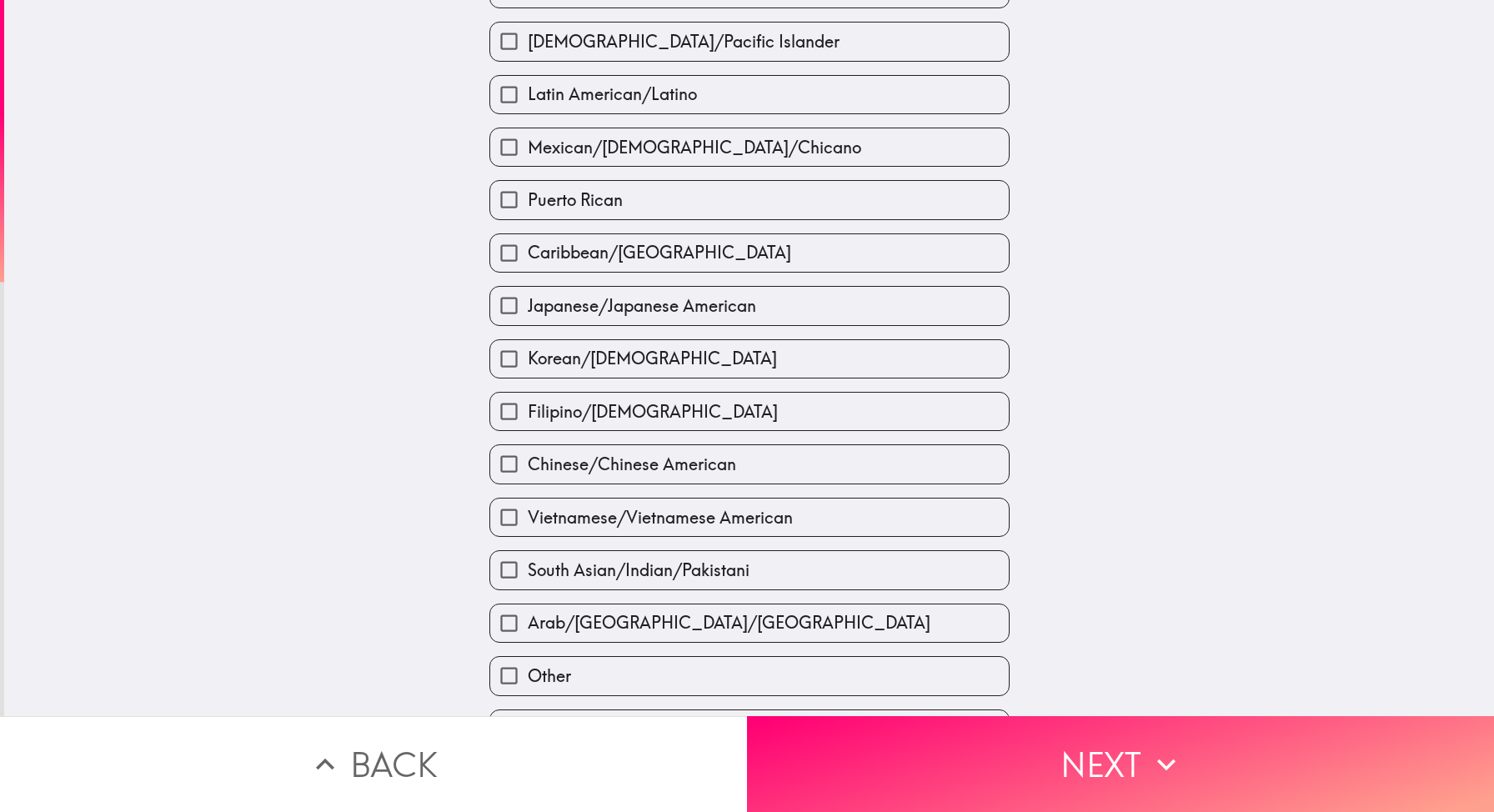
click at [666, 416] on span "Filipino/[DEMOGRAPHIC_DATA]" at bounding box center [653, 411] width 250 height 23
click at [528, 416] on input "Filipino/[DEMOGRAPHIC_DATA]" at bounding box center [509, 411] width 37 height 37
checkbox input "true"
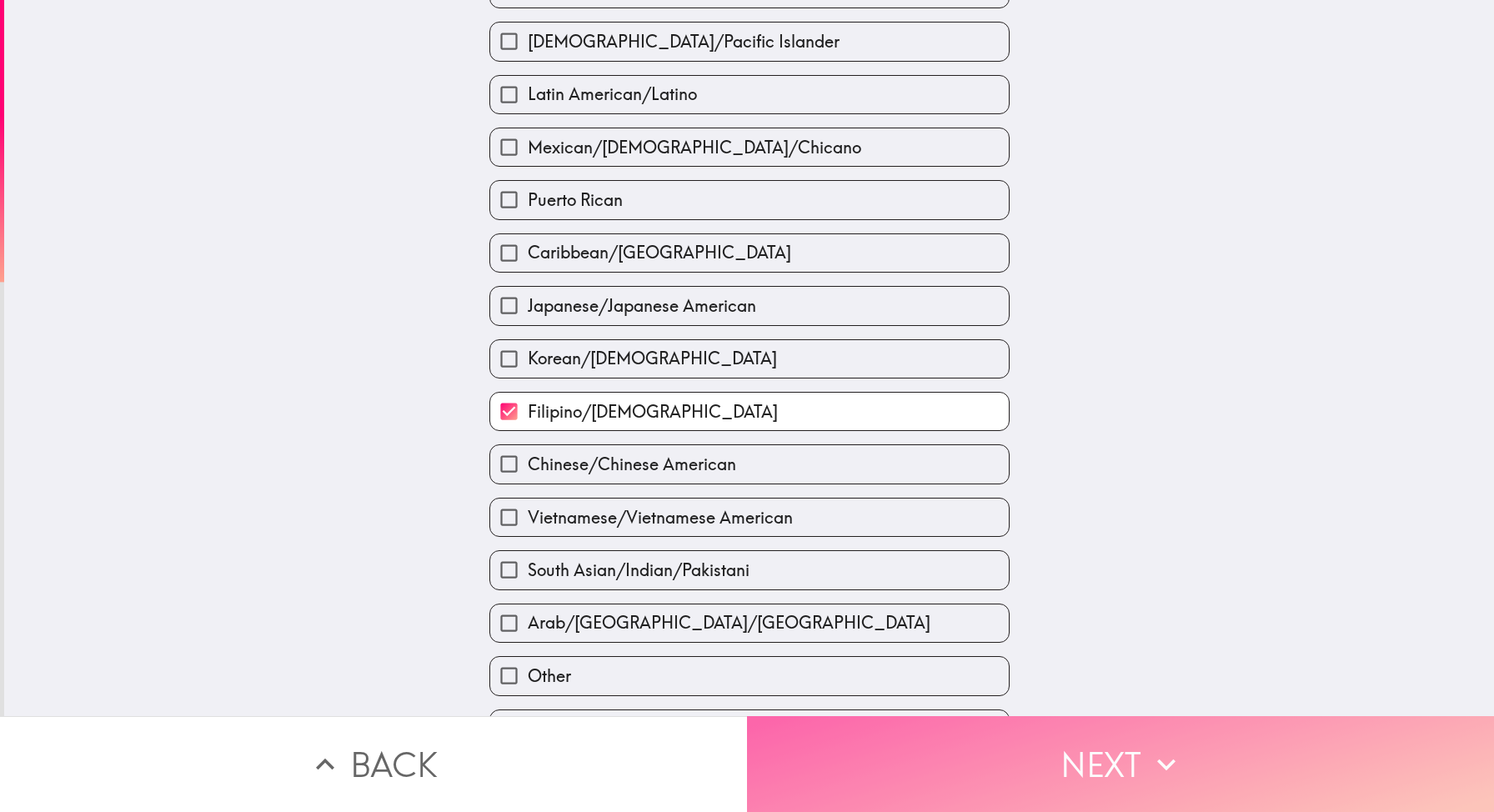
click at [982, 803] on button "Next" at bounding box center [1120, 763] width 747 height 96
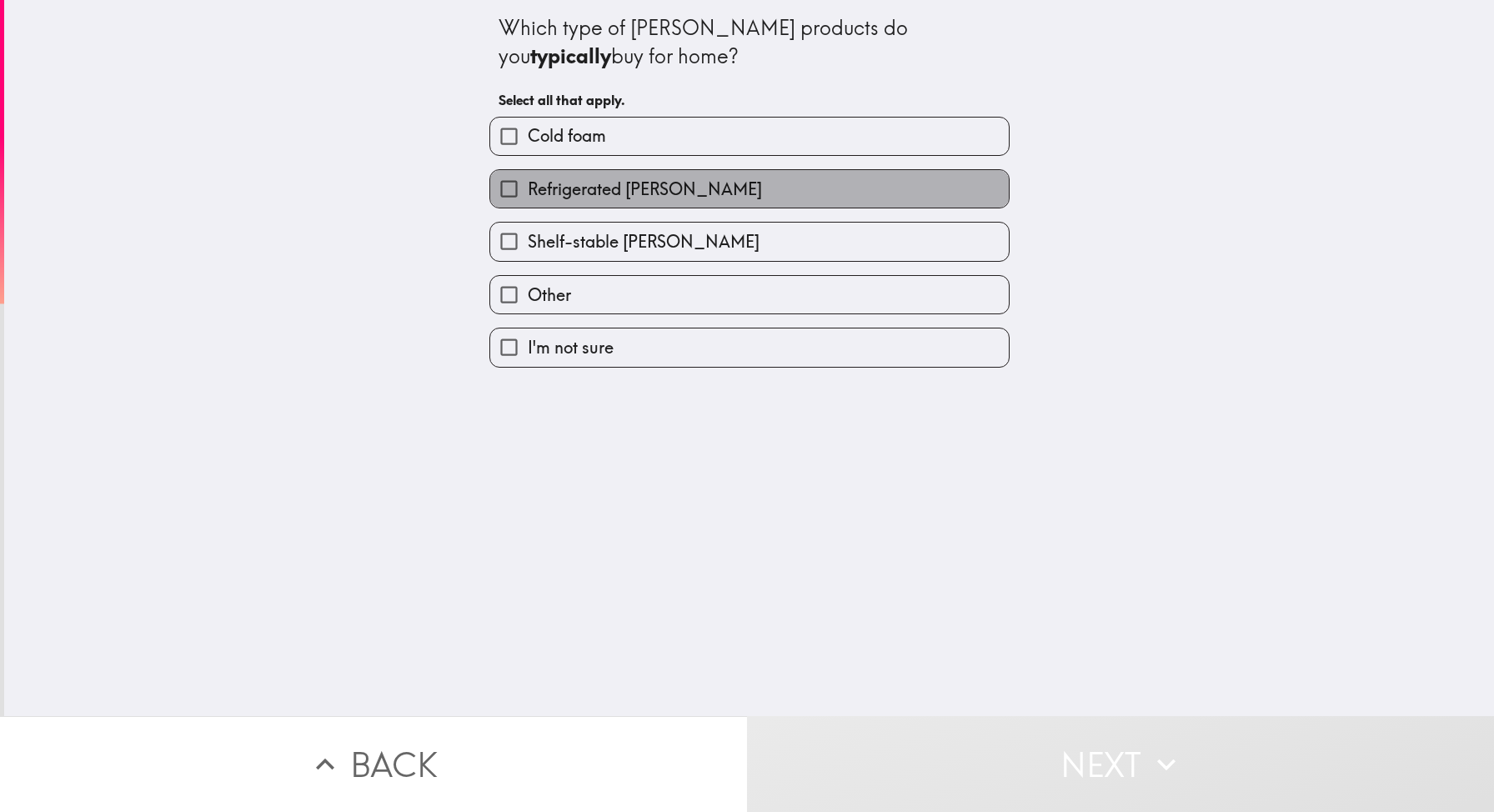
click at [905, 184] on label "Refrigerated [PERSON_NAME]" at bounding box center [749, 189] width 519 height 37
click at [528, 184] on input "Refrigerated [PERSON_NAME]" at bounding box center [509, 189] width 37 height 37
checkbox input "true"
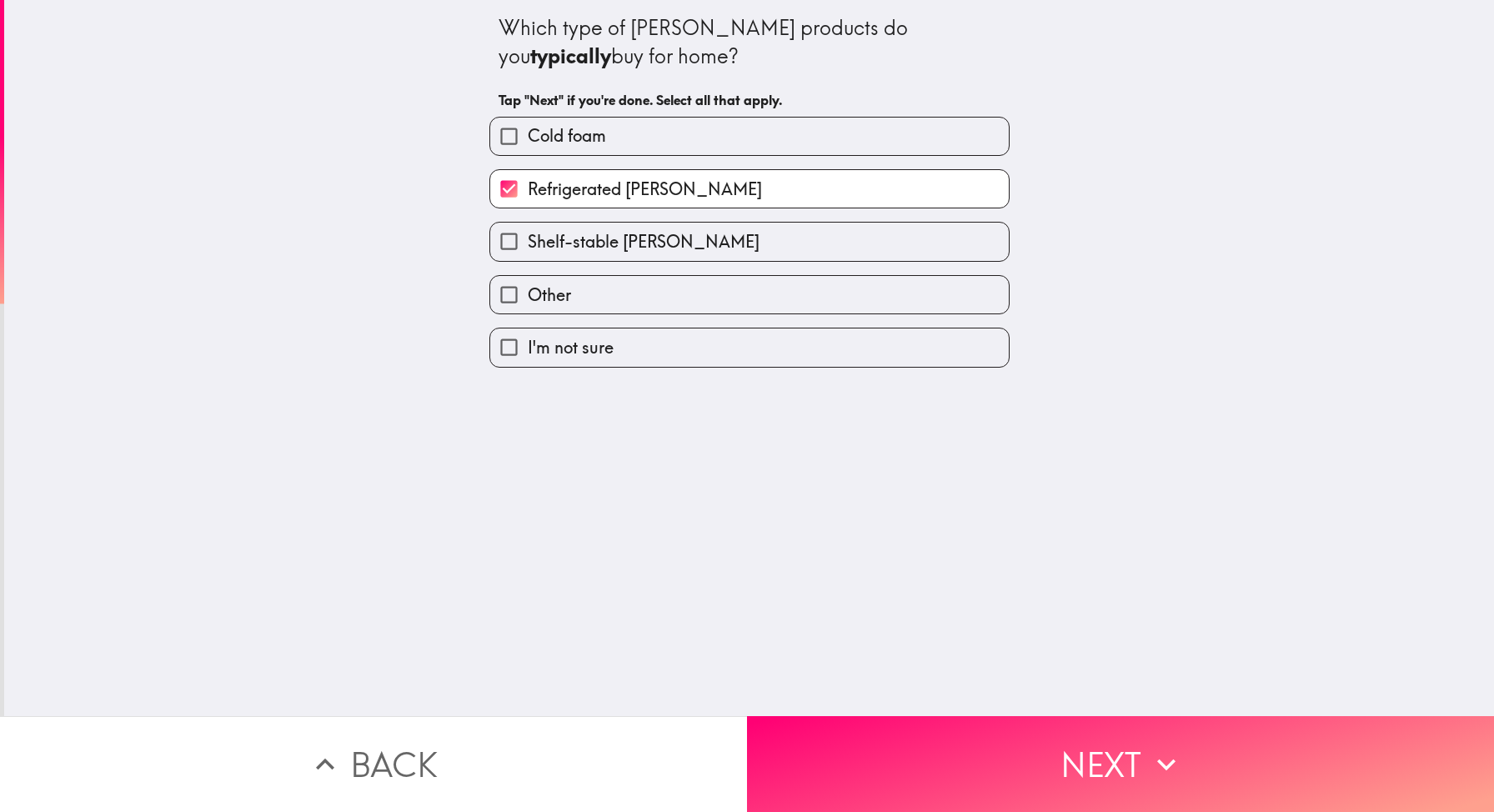
click at [1159, 692] on div "Which type of [PERSON_NAME] products do you typically buy for home? Tap "Next" …" at bounding box center [749, 357] width 1490 height 715
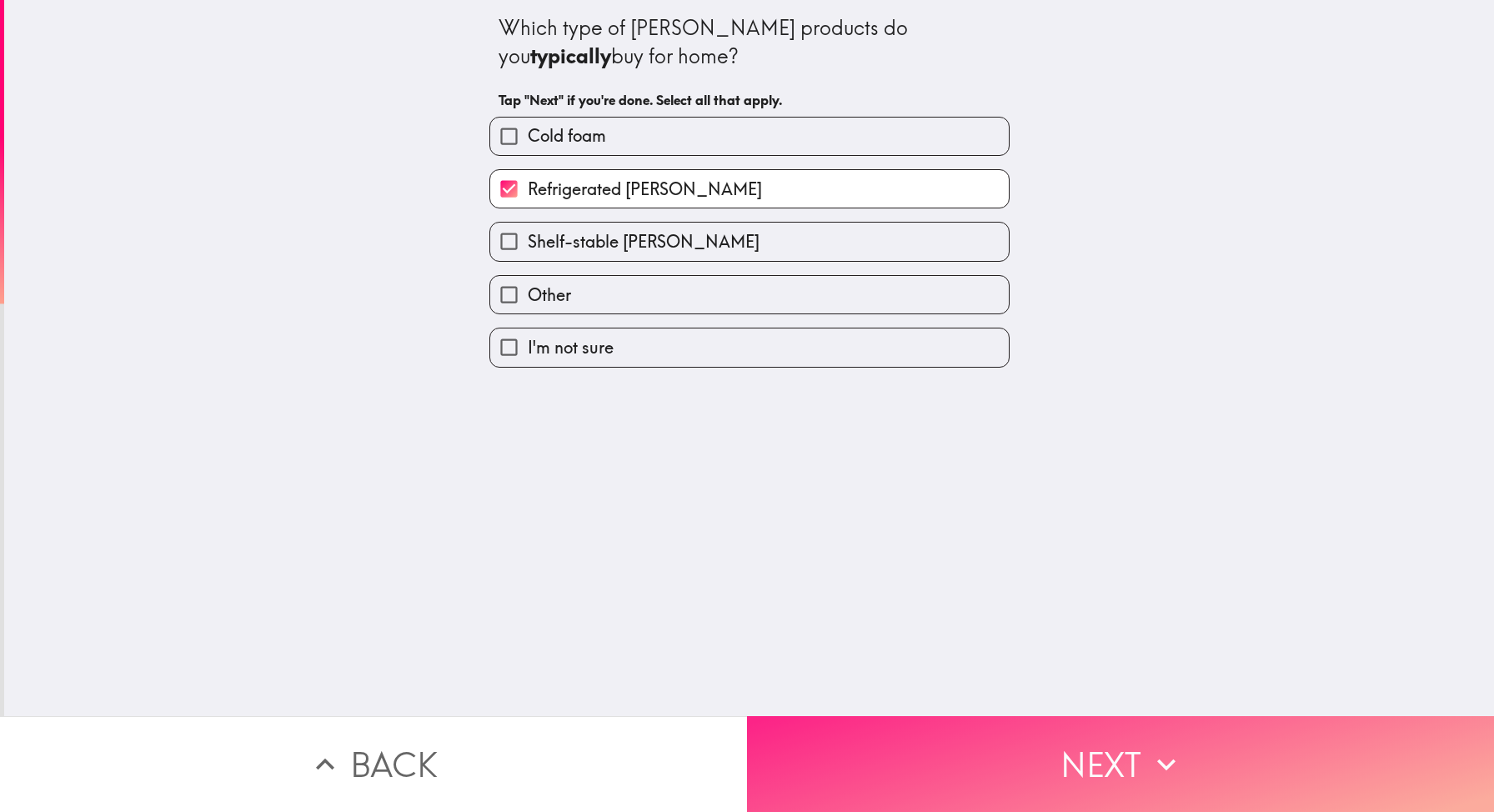
click at [1201, 717] on button "Next" at bounding box center [1120, 763] width 747 height 96
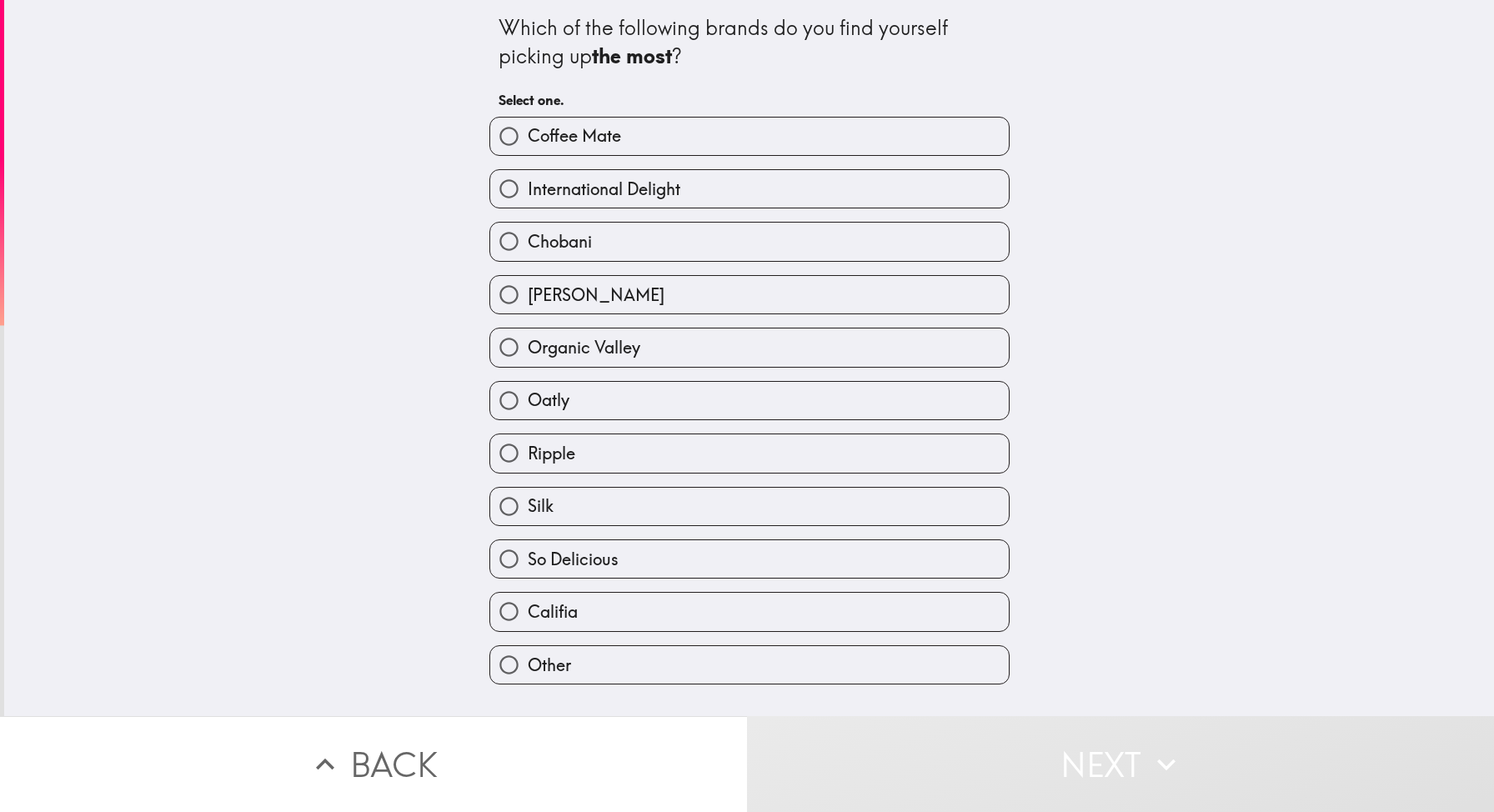
click at [738, 160] on div "International Delight" at bounding box center [743, 182] width 534 height 52
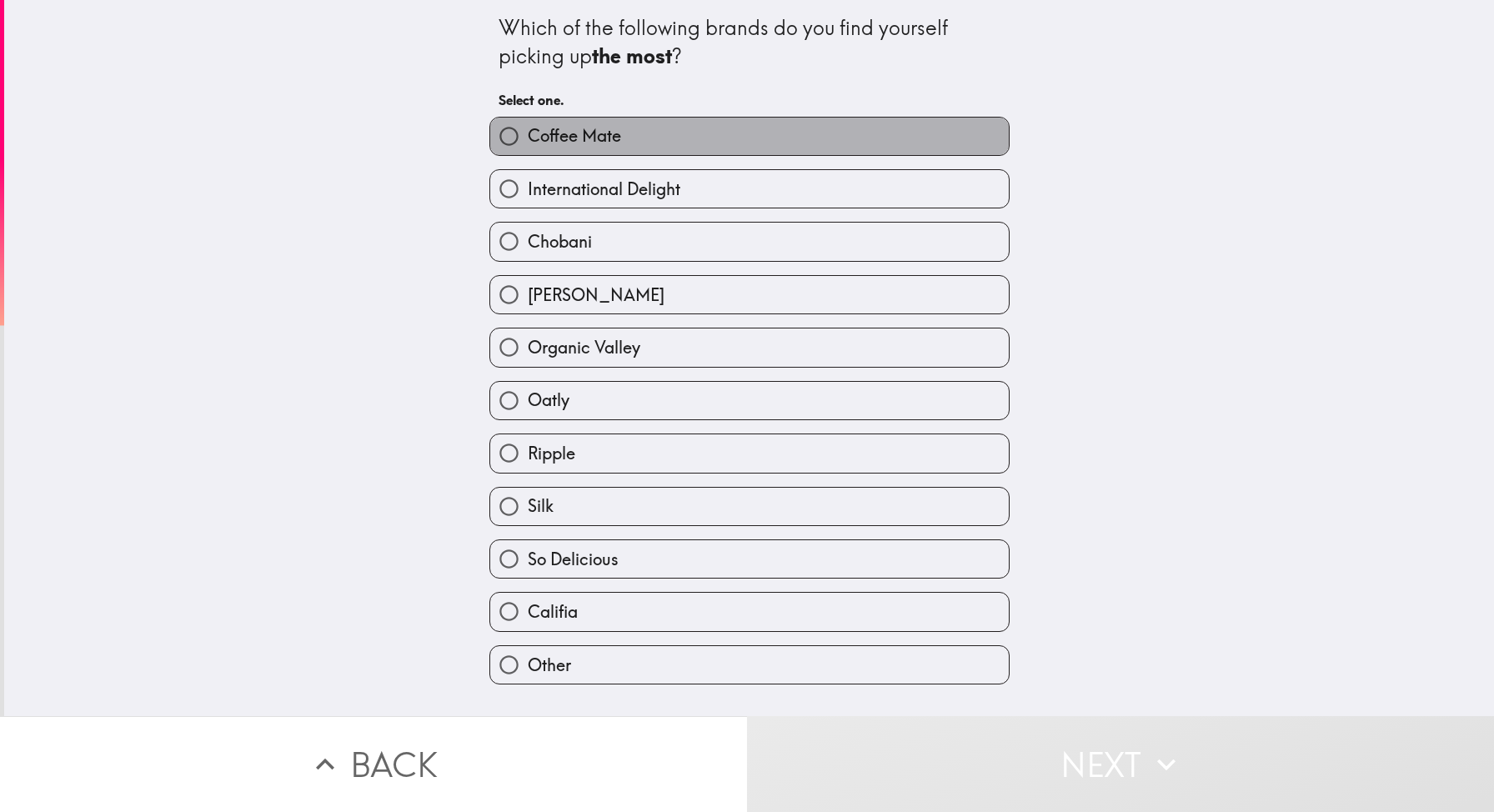
click at [743, 146] on label "Coffee Mate" at bounding box center [749, 137] width 519 height 37
click at [528, 146] on input "Coffee Mate" at bounding box center [509, 137] width 37 height 37
radio input "true"
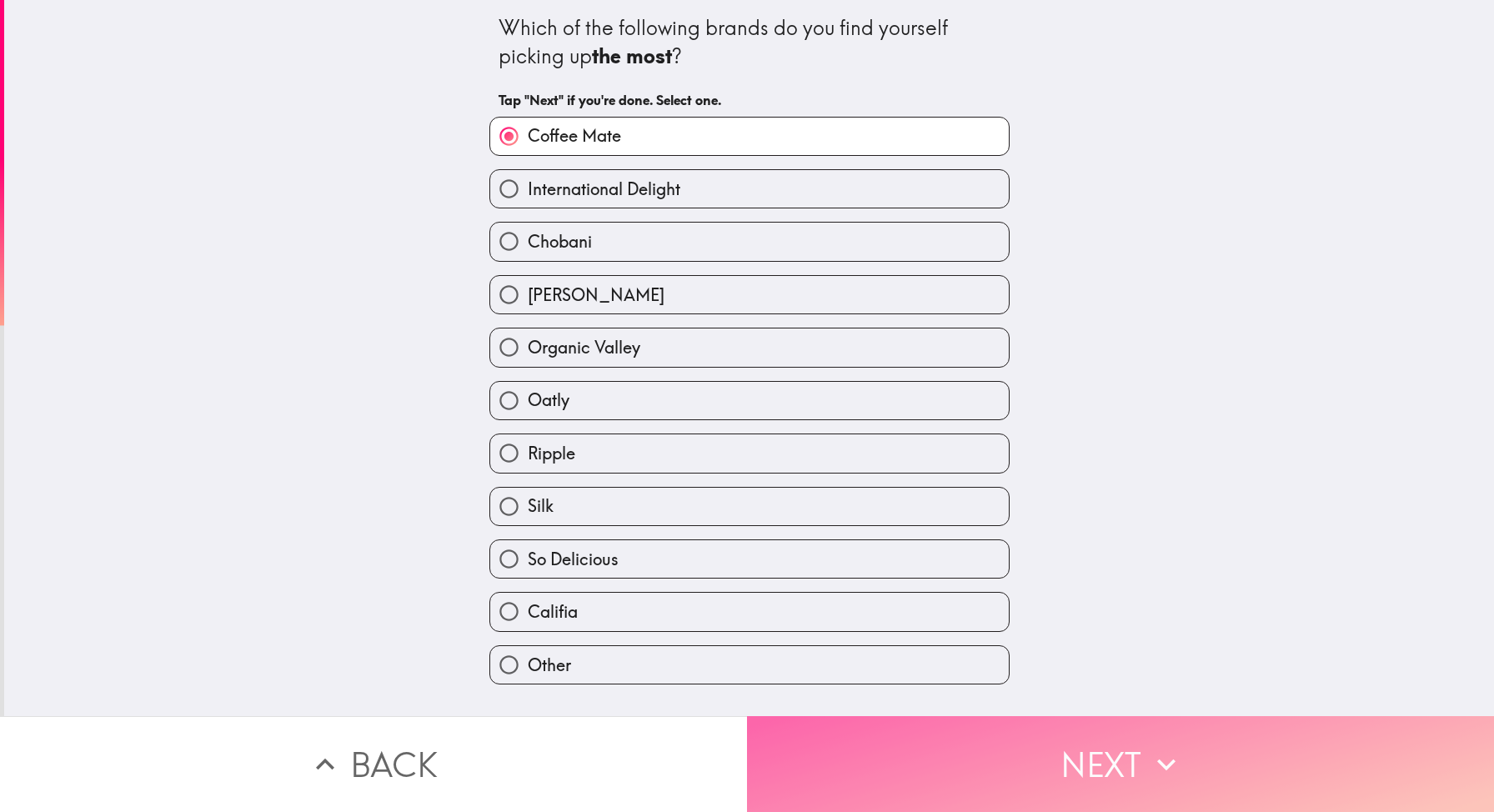
click at [1112, 800] on button "Next" at bounding box center [1120, 763] width 747 height 96
